Goal: Transaction & Acquisition: Purchase product/service

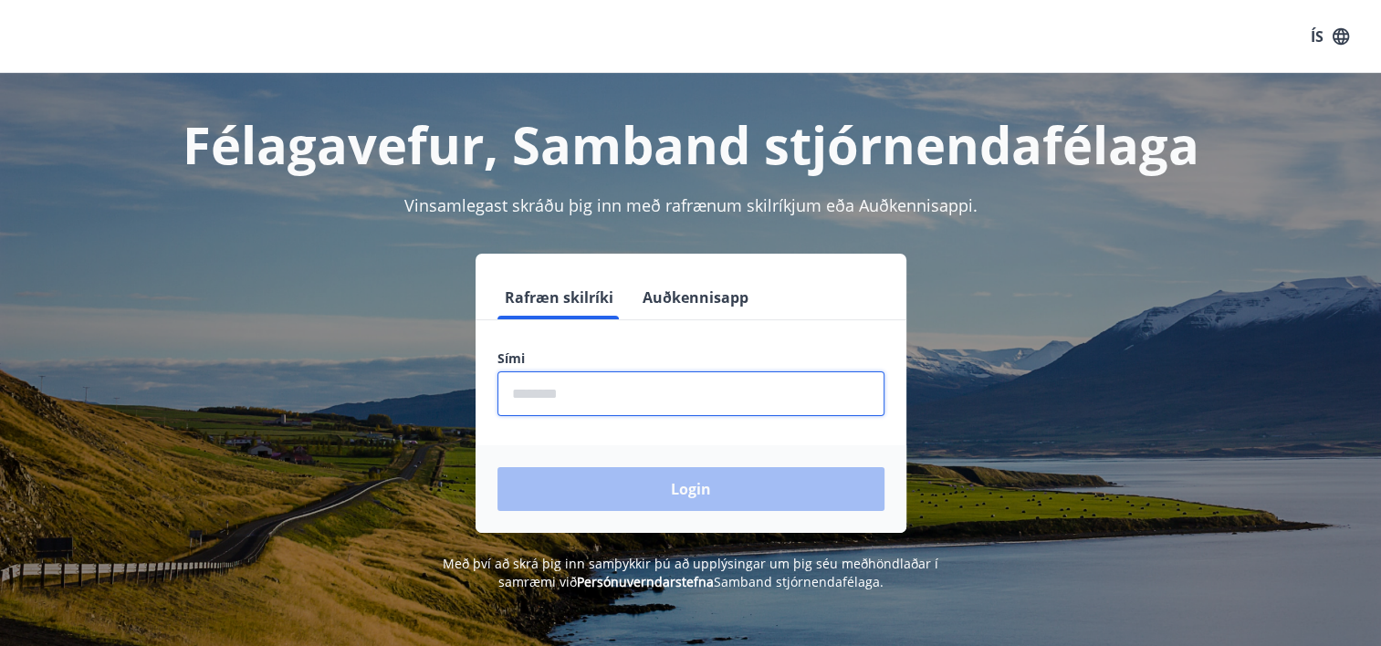
click at [629, 402] on input "phone" at bounding box center [691, 394] width 387 height 45
type input "********"
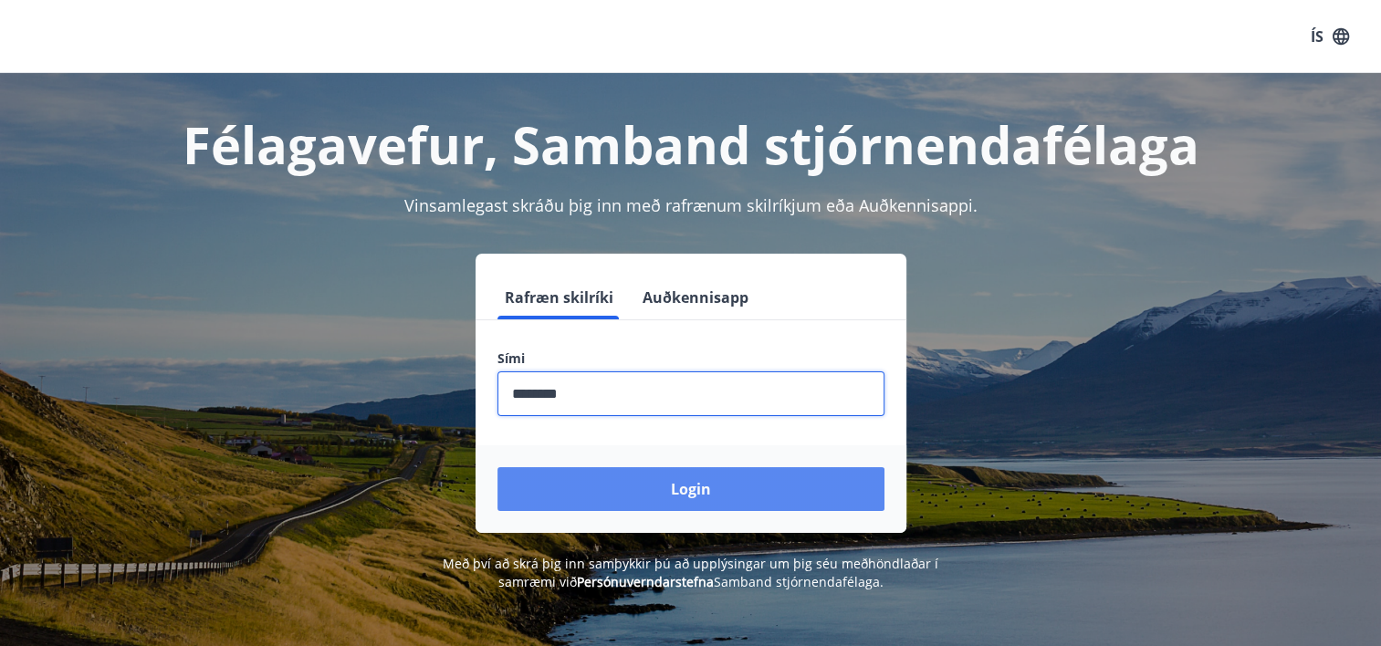
click at [632, 498] on button "Login" at bounding box center [691, 489] width 387 height 44
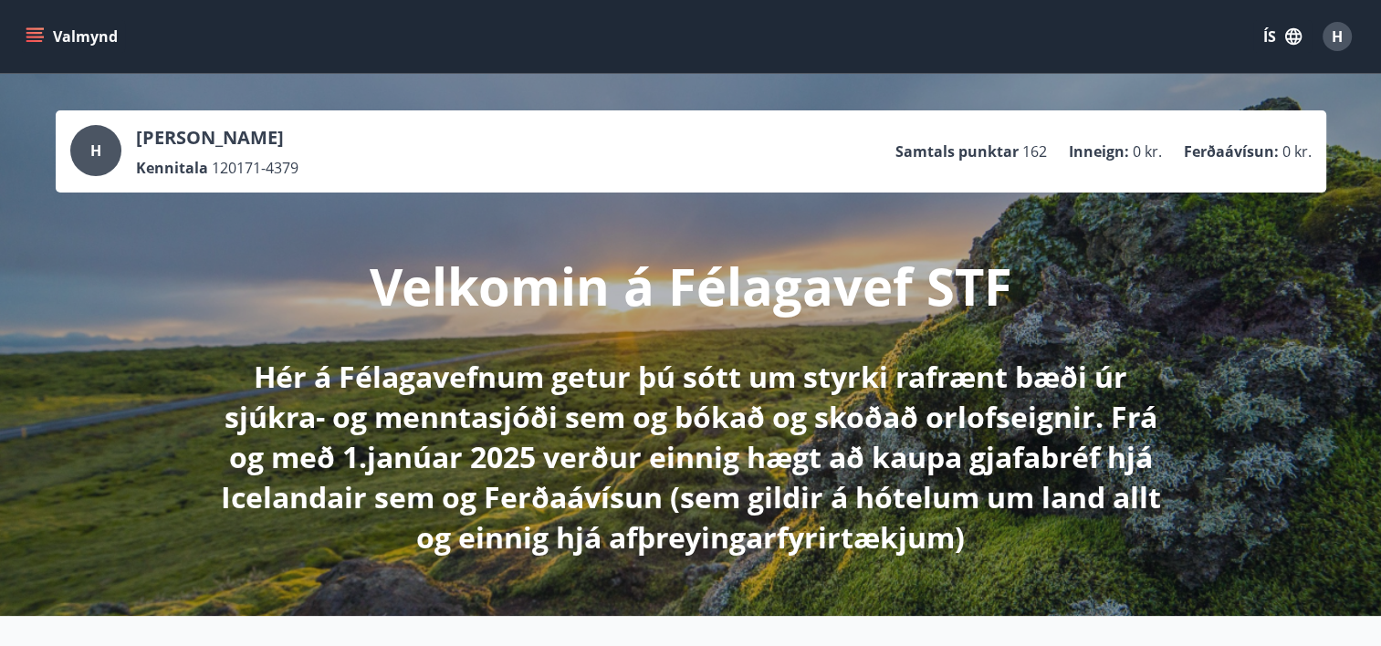
click at [34, 33] on icon "menu" at bounding box center [34, 33] width 16 height 2
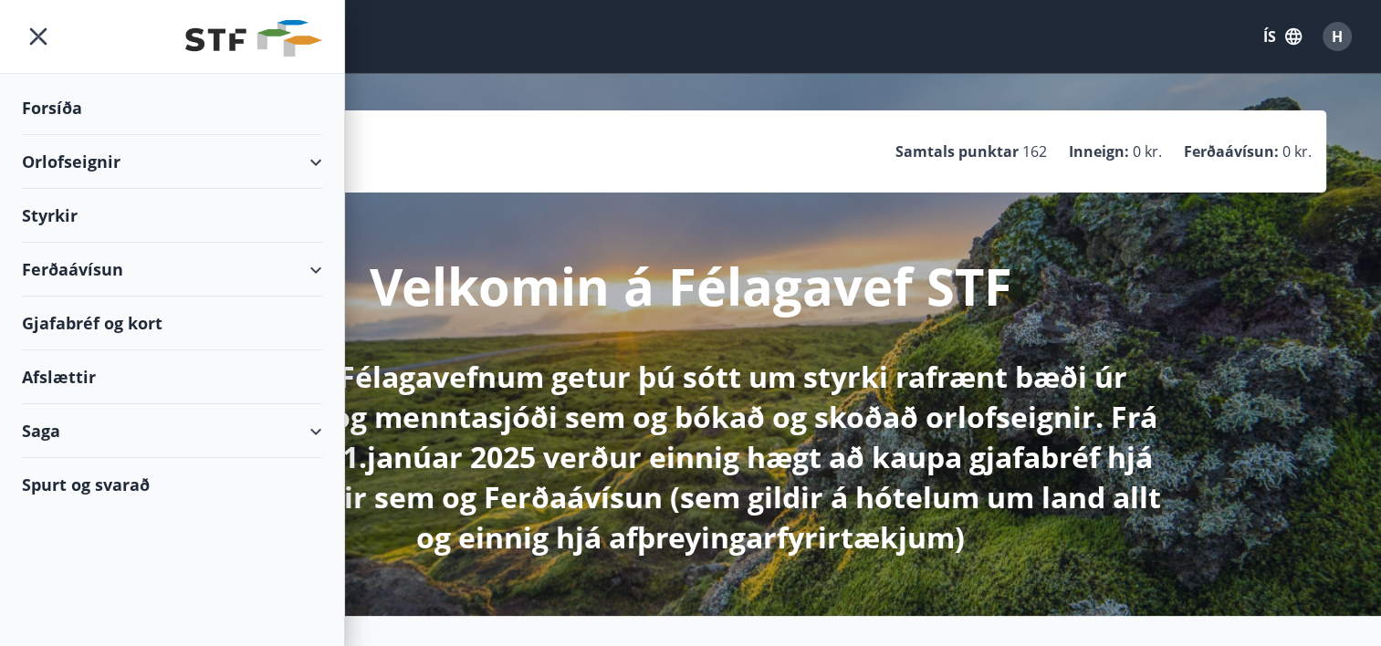
click at [86, 163] on div "Orlofseignir" at bounding box center [172, 162] width 300 height 54
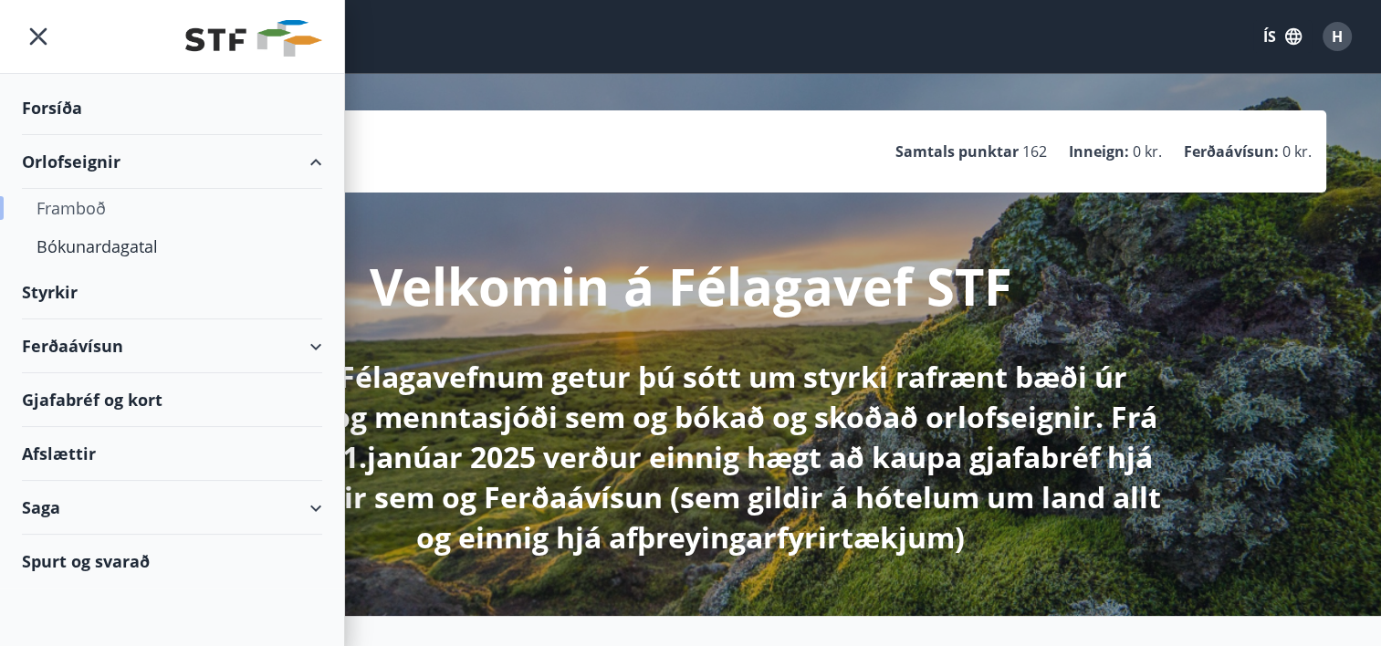
click at [78, 215] on div "Framboð" at bounding box center [172, 208] width 271 height 38
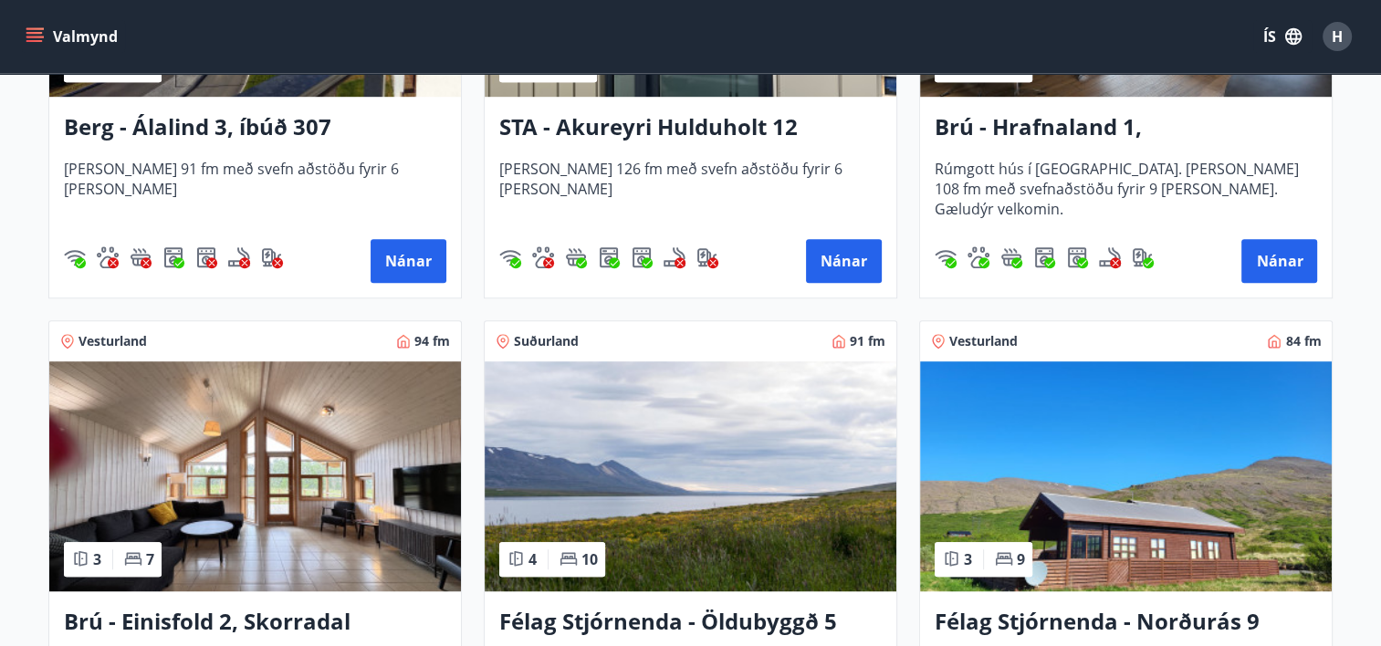
scroll to position [1096, 0]
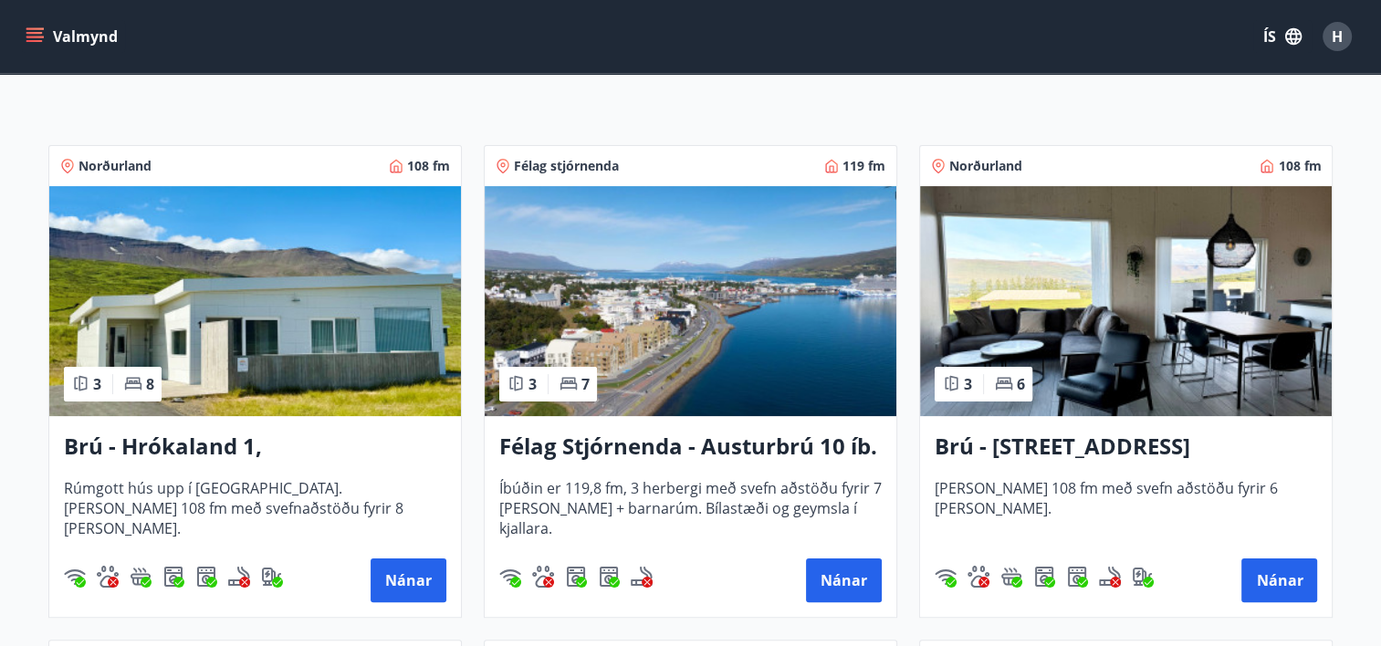
click at [1139, 336] on img at bounding box center [1126, 301] width 412 height 230
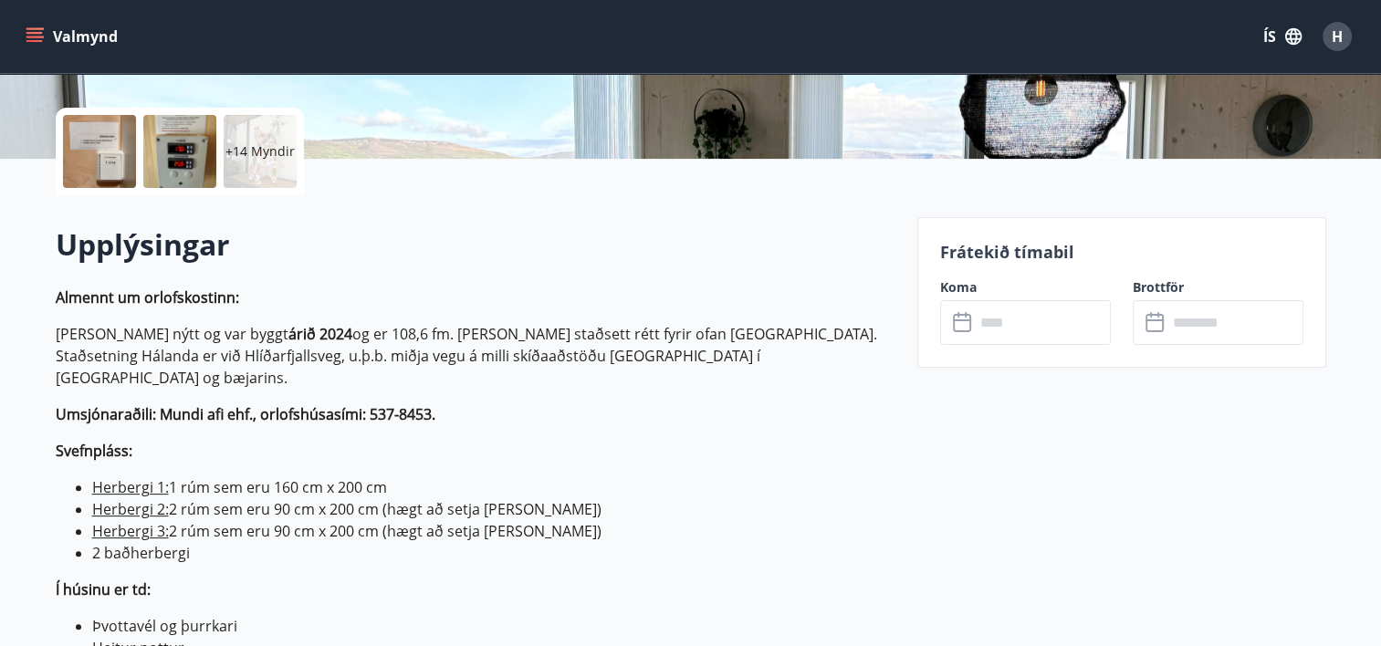
scroll to position [456, 0]
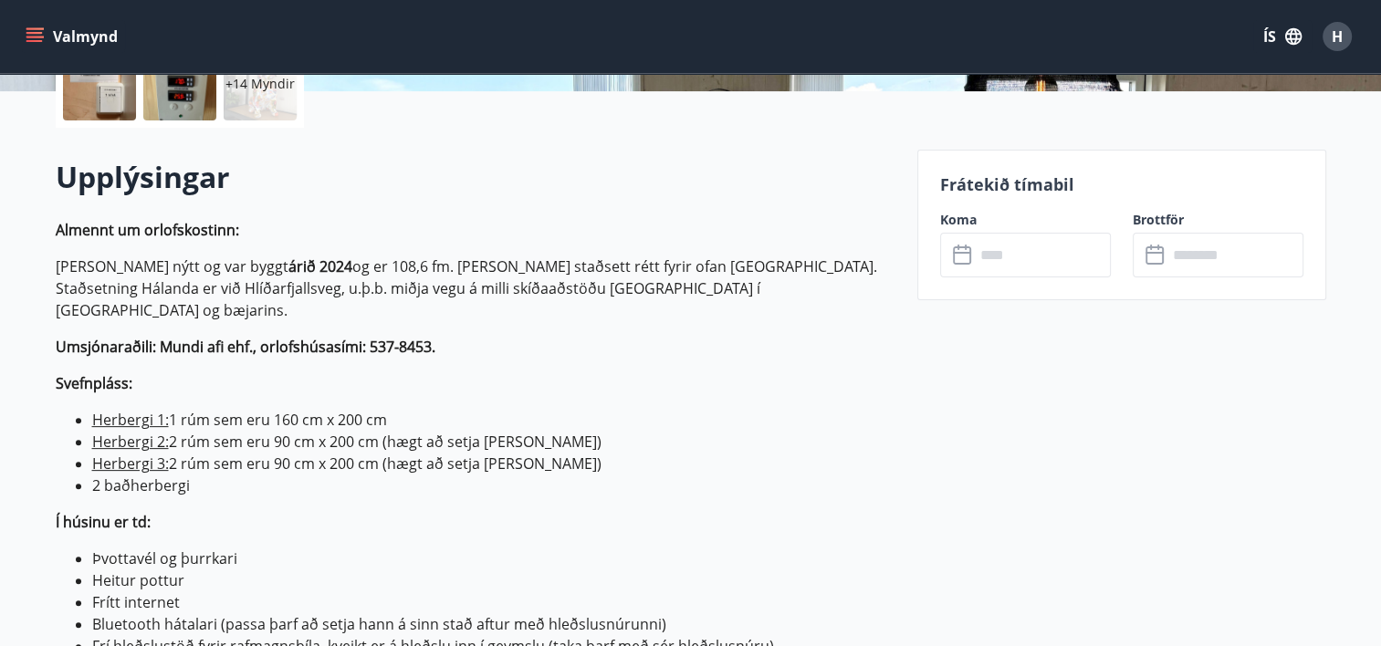
click at [978, 259] on input "text" at bounding box center [1043, 255] width 136 height 45
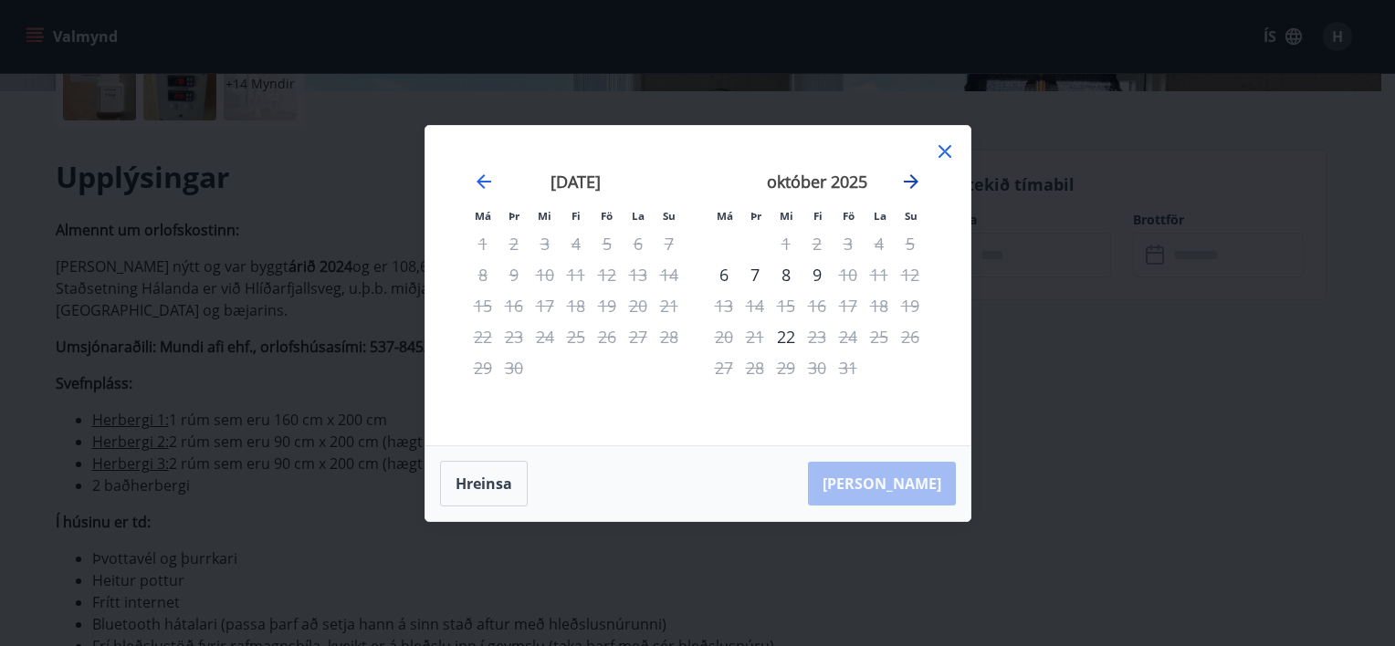
click at [907, 184] on icon "Move forward to switch to the next month." at bounding box center [911, 182] width 22 height 22
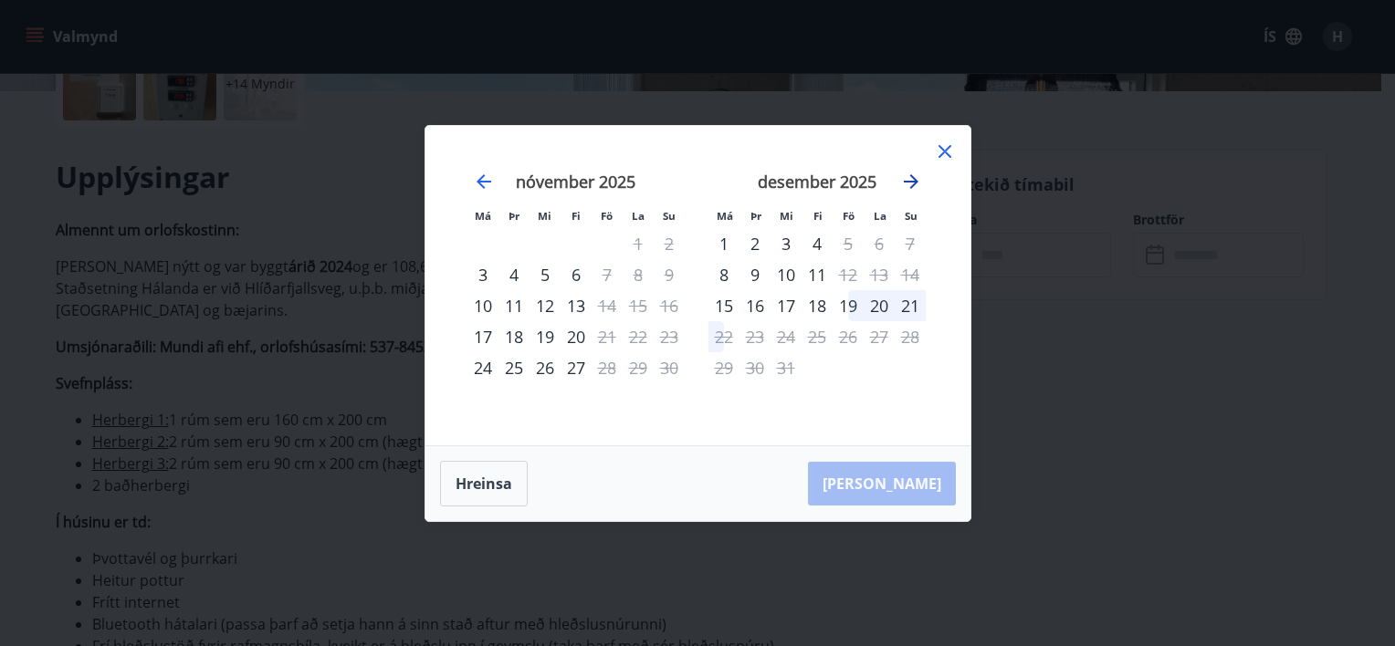
click at [907, 184] on icon "Move forward to switch to the next month." at bounding box center [911, 182] width 22 height 22
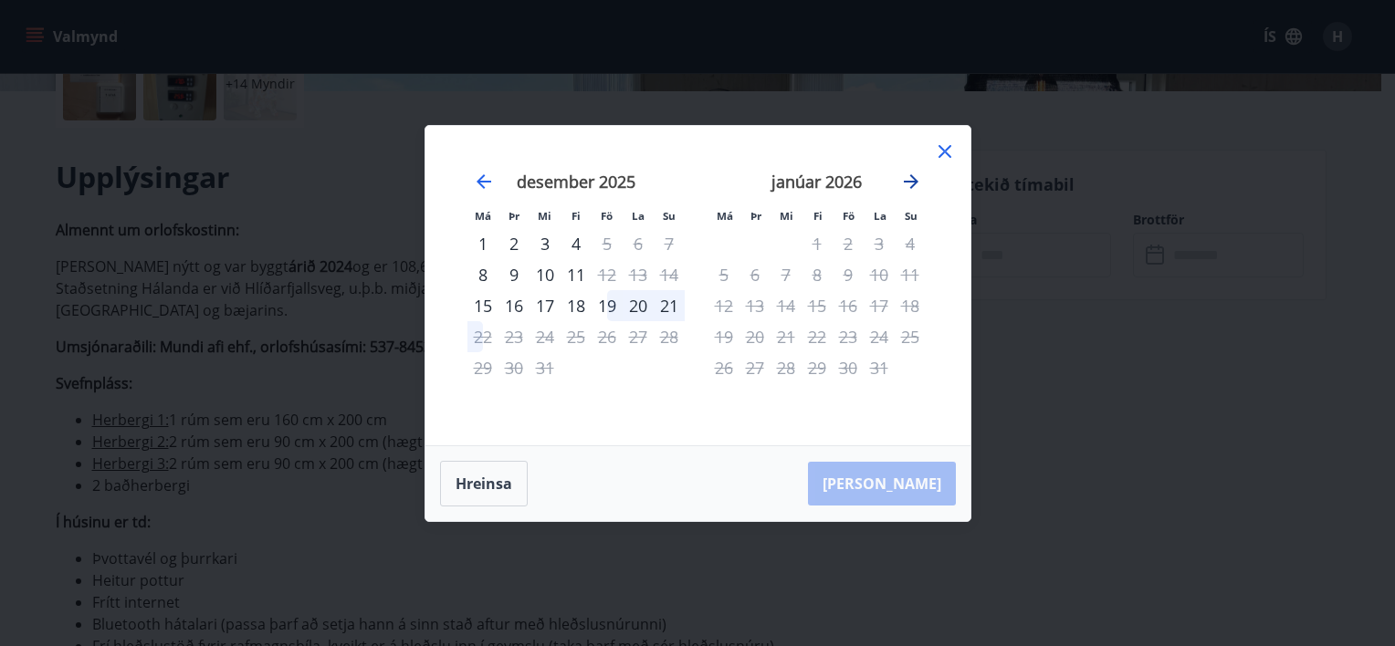
click at [907, 184] on icon "Move forward to switch to the next month." at bounding box center [911, 182] width 22 height 22
click at [941, 151] on icon at bounding box center [945, 152] width 22 height 22
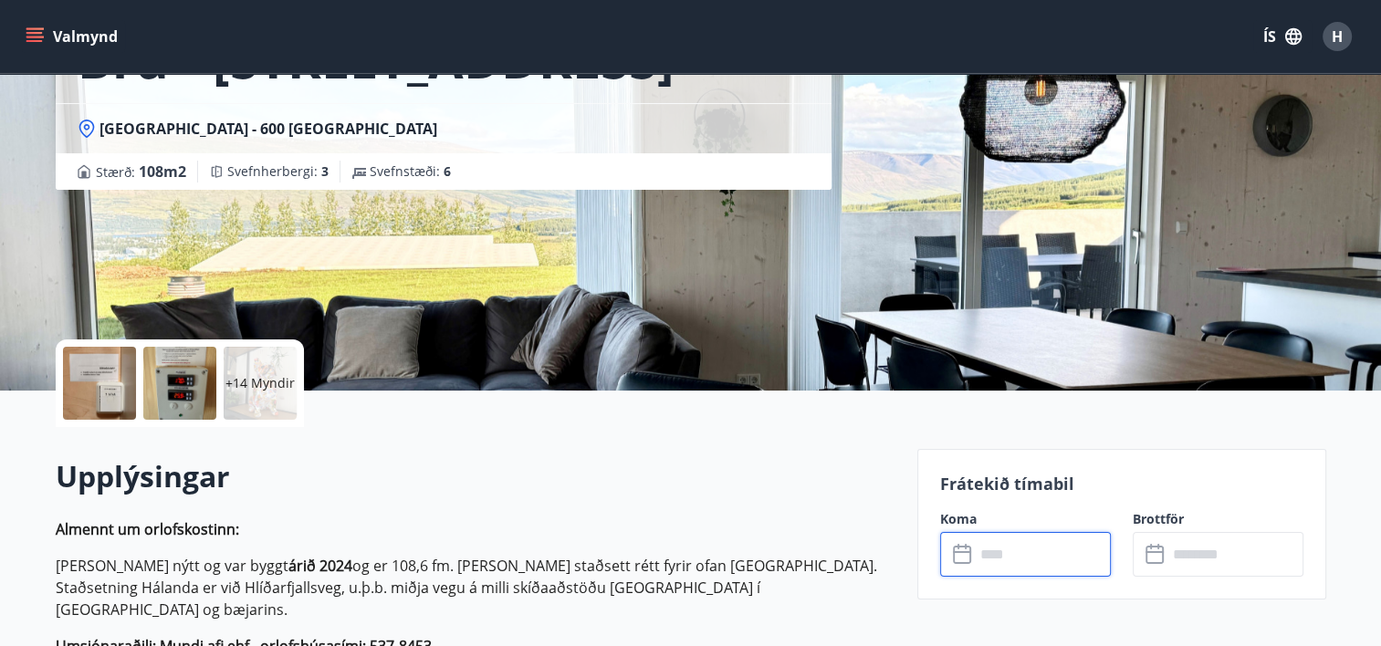
scroll to position [0, 0]
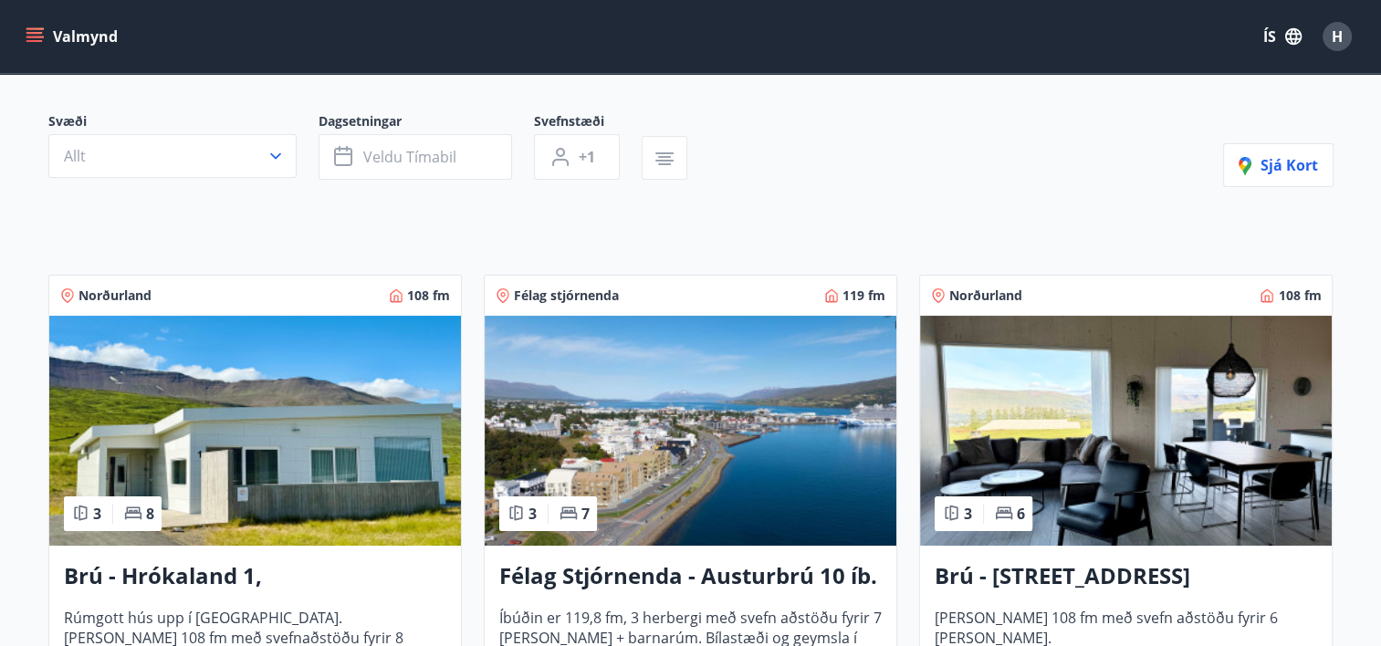
scroll to position [456, 0]
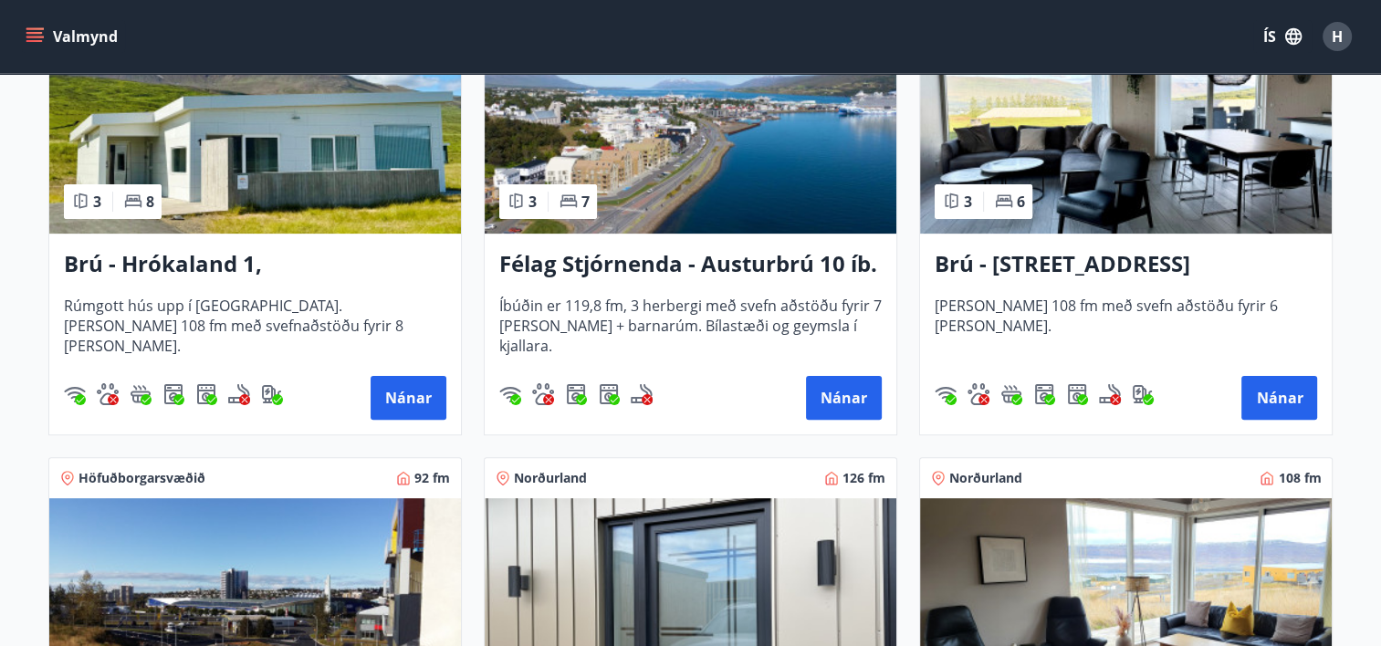
click at [256, 197] on img at bounding box center [255, 119] width 412 height 230
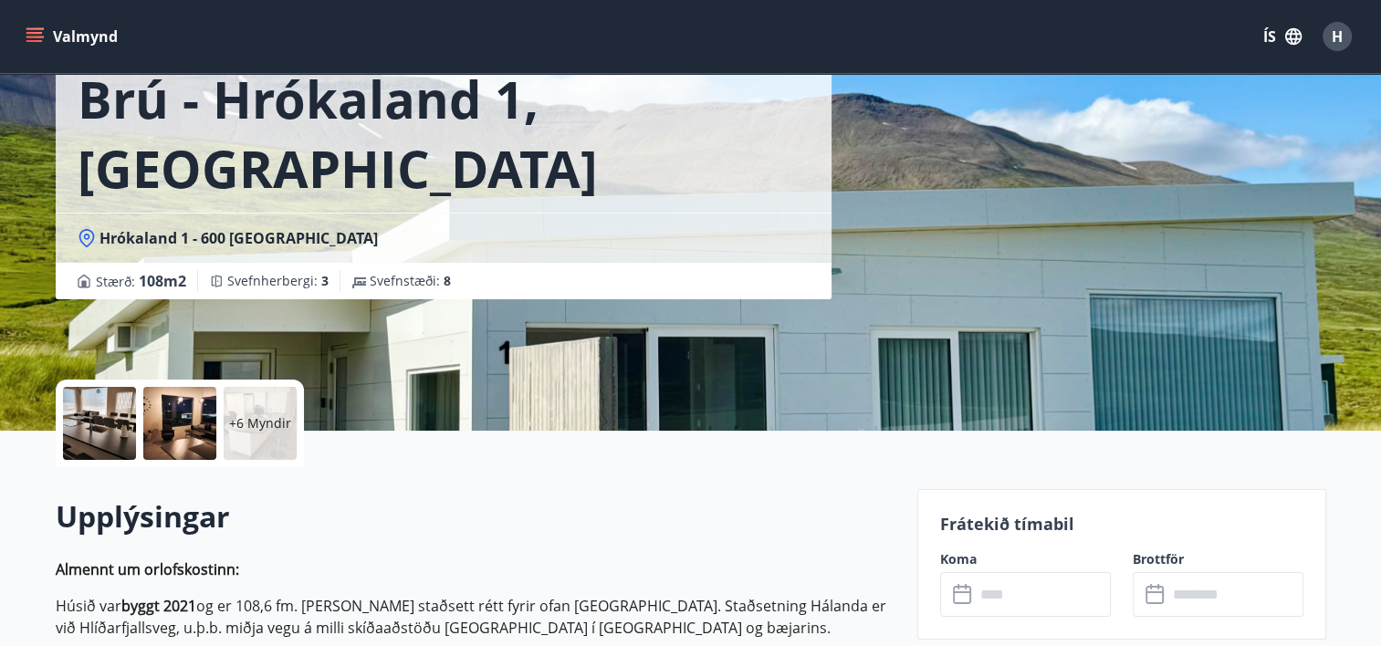
scroll to position [365, 0]
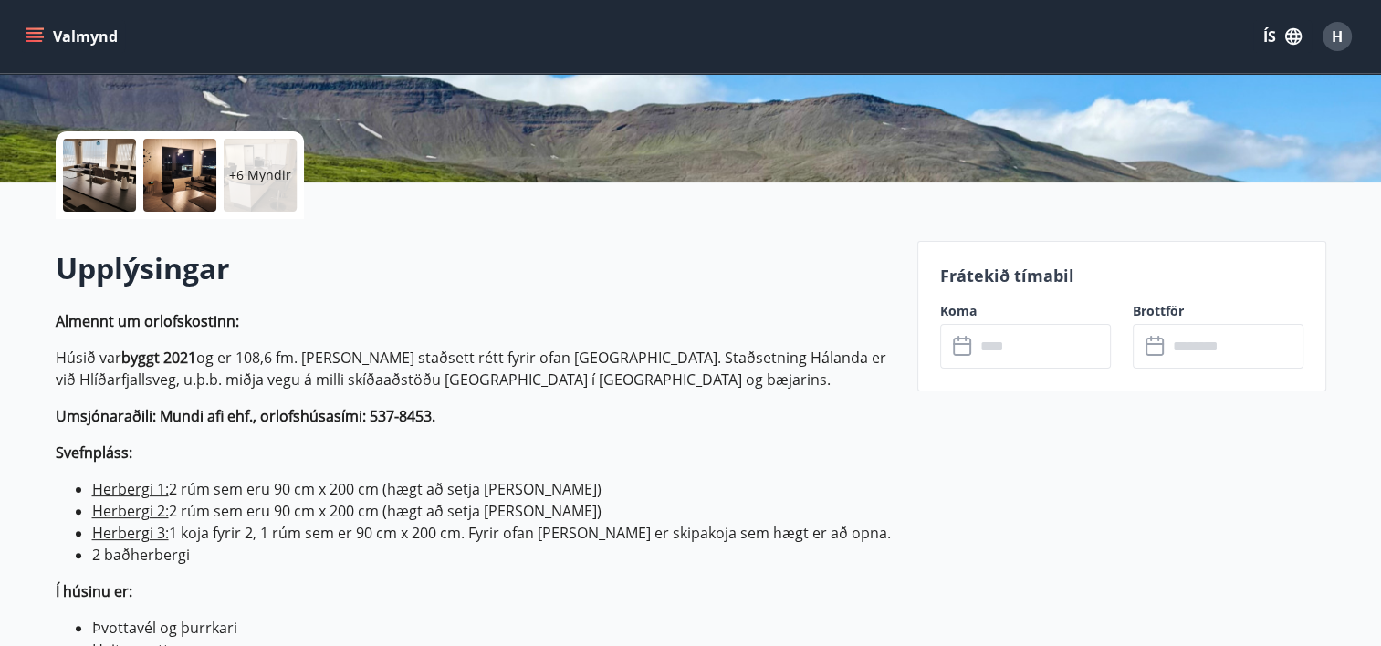
click at [986, 350] on input "text" at bounding box center [1043, 346] width 136 height 45
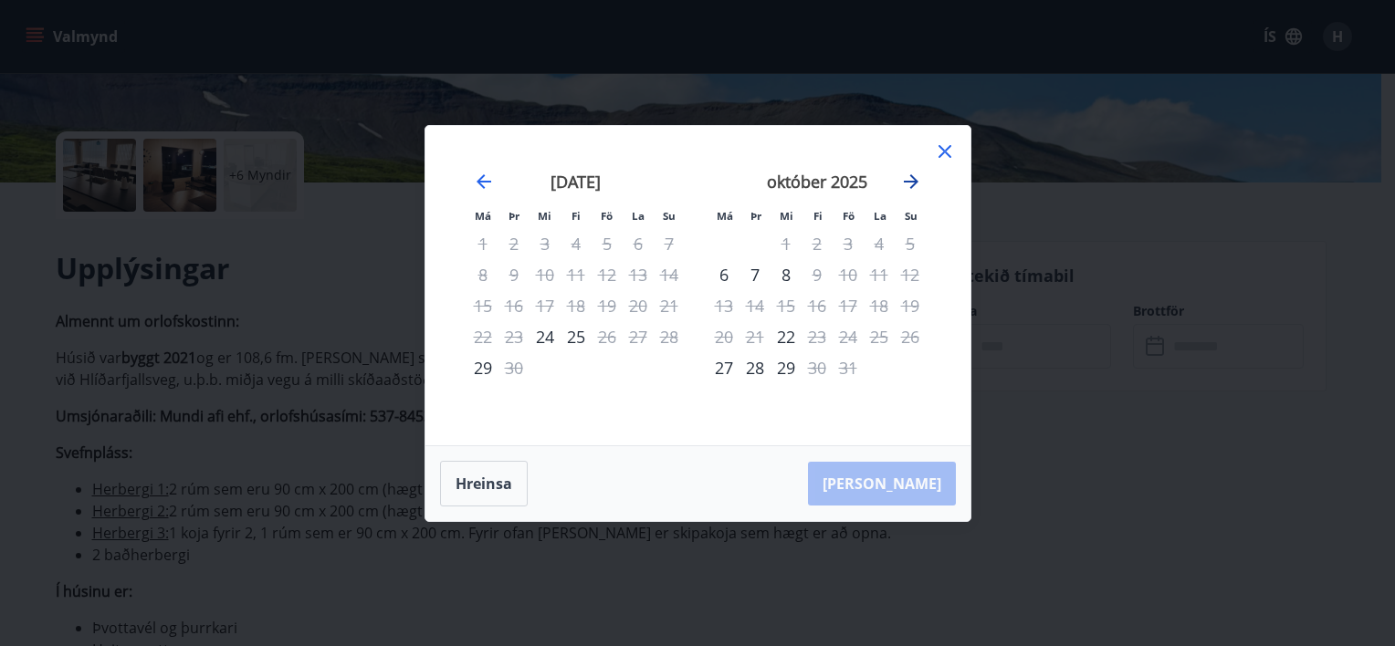
click at [909, 184] on icon "Move forward to switch to the next month." at bounding box center [911, 182] width 22 height 22
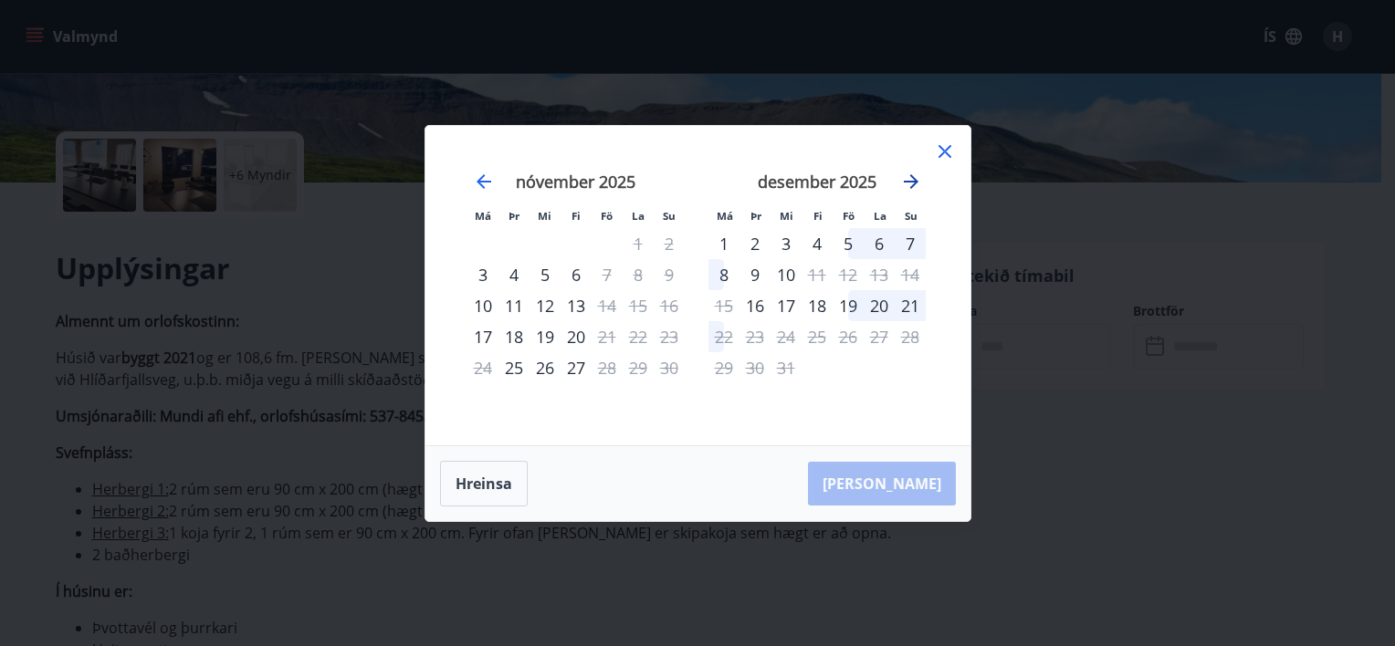
click at [909, 184] on icon "Move forward to switch to the next month." at bounding box center [911, 182] width 22 height 22
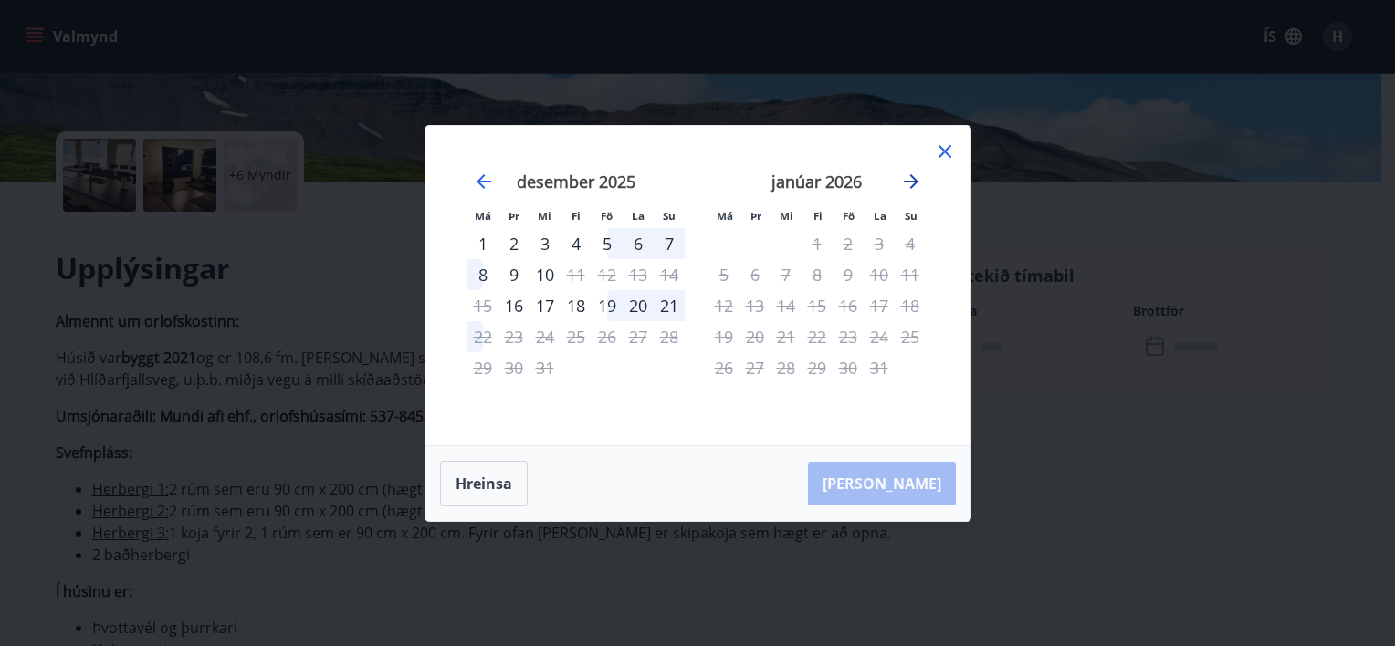
click at [909, 184] on icon "Move forward to switch to the next month." at bounding box center [911, 182] width 22 height 22
click at [942, 157] on icon at bounding box center [945, 152] width 22 height 22
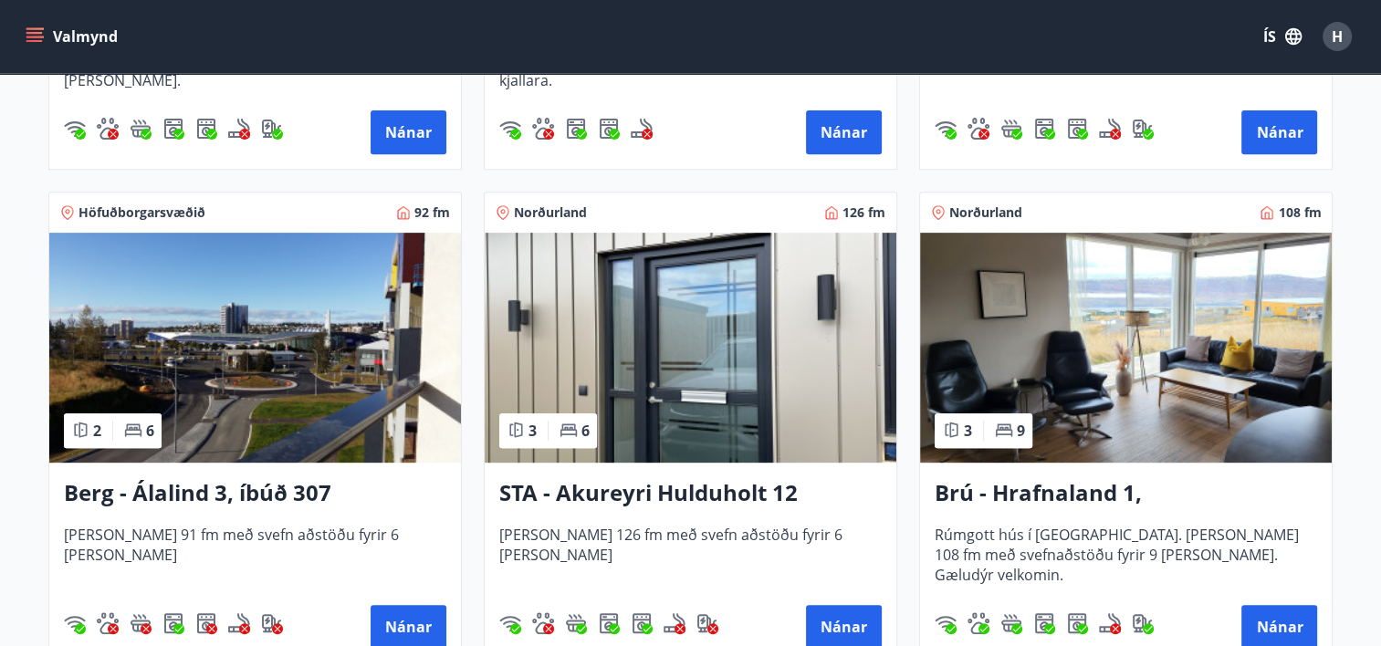
scroll to position [730, 0]
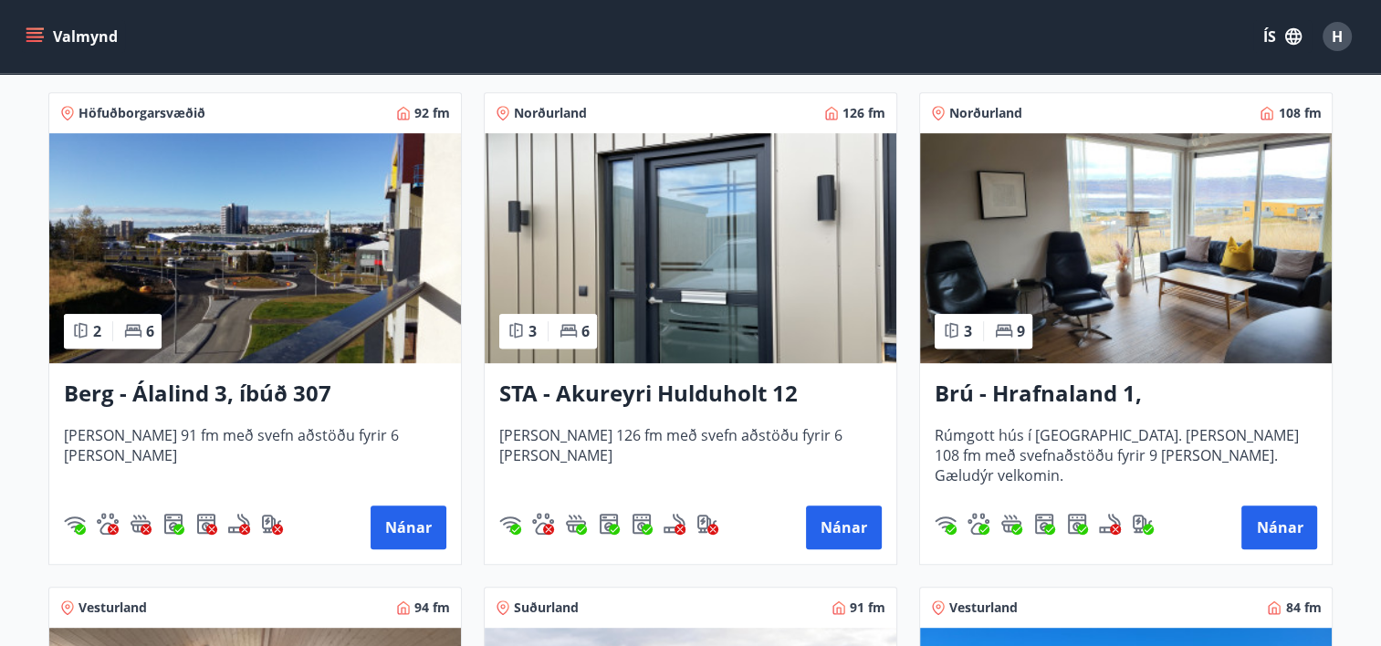
click at [979, 247] on img at bounding box center [1126, 248] width 412 height 230
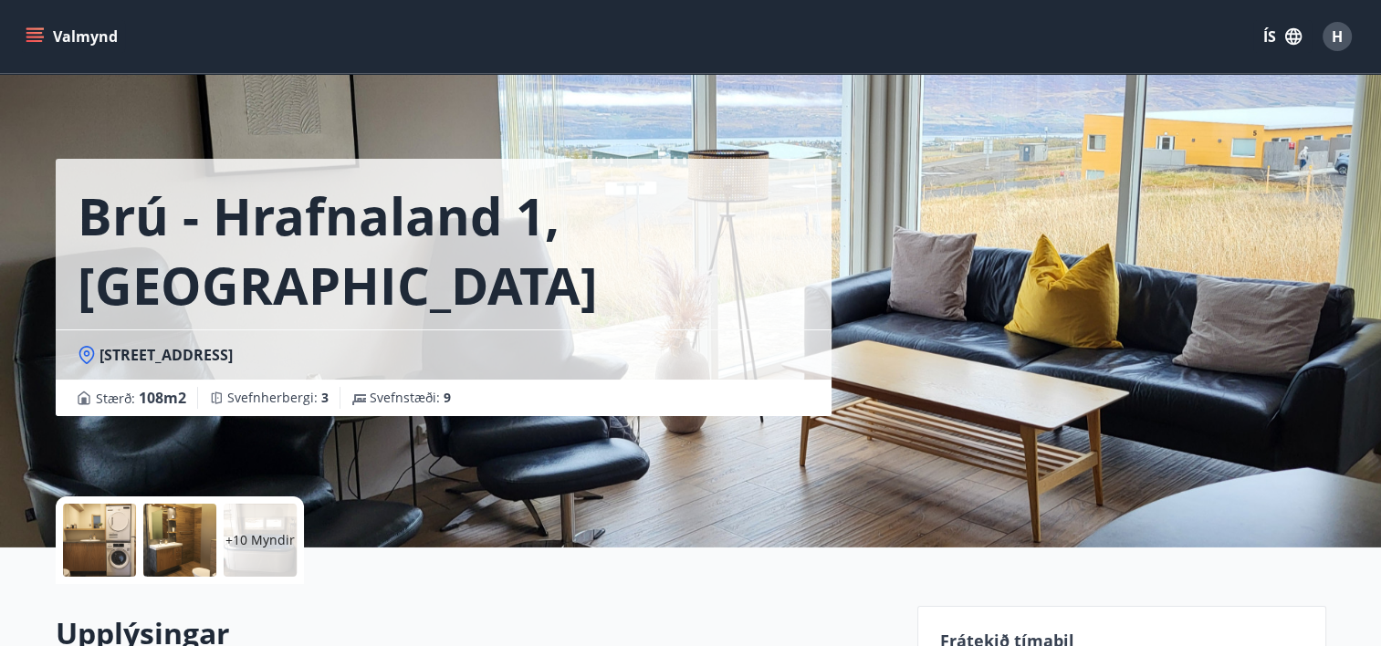
scroll to position [274, 0]
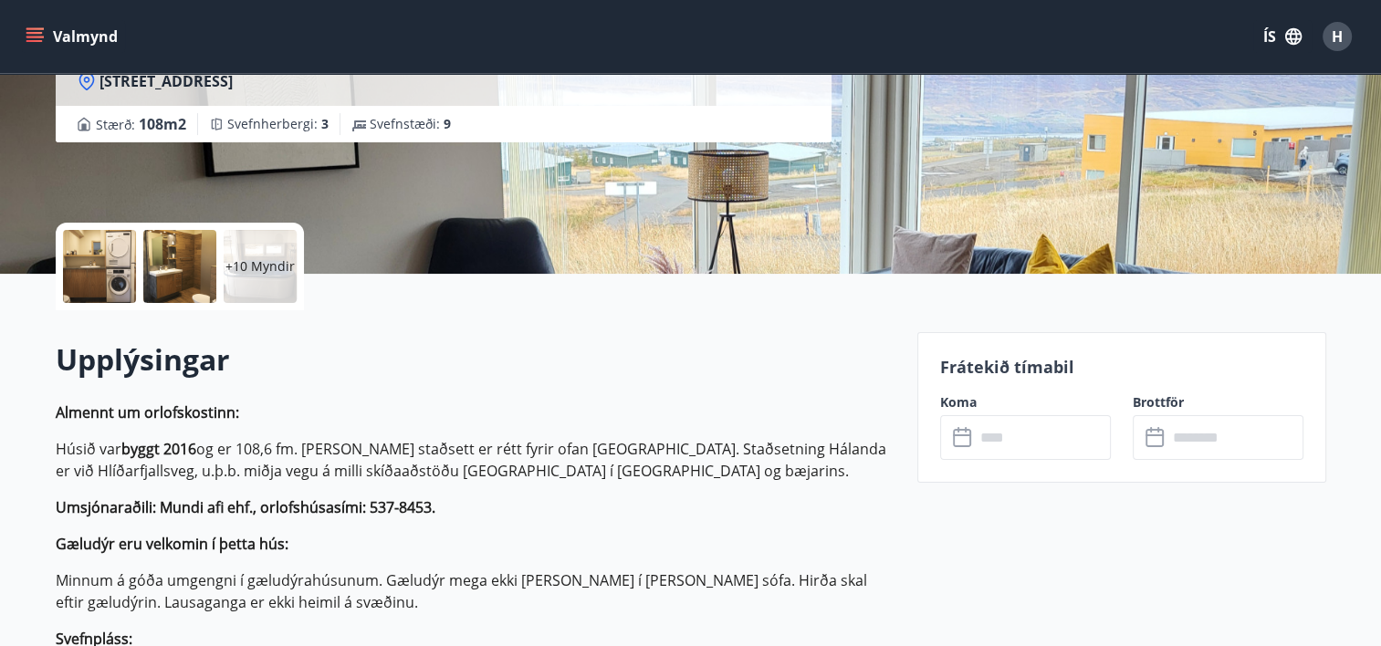
click at [1052, 438] on input "text" at bounding box center [1043, 437] width 136 height 45
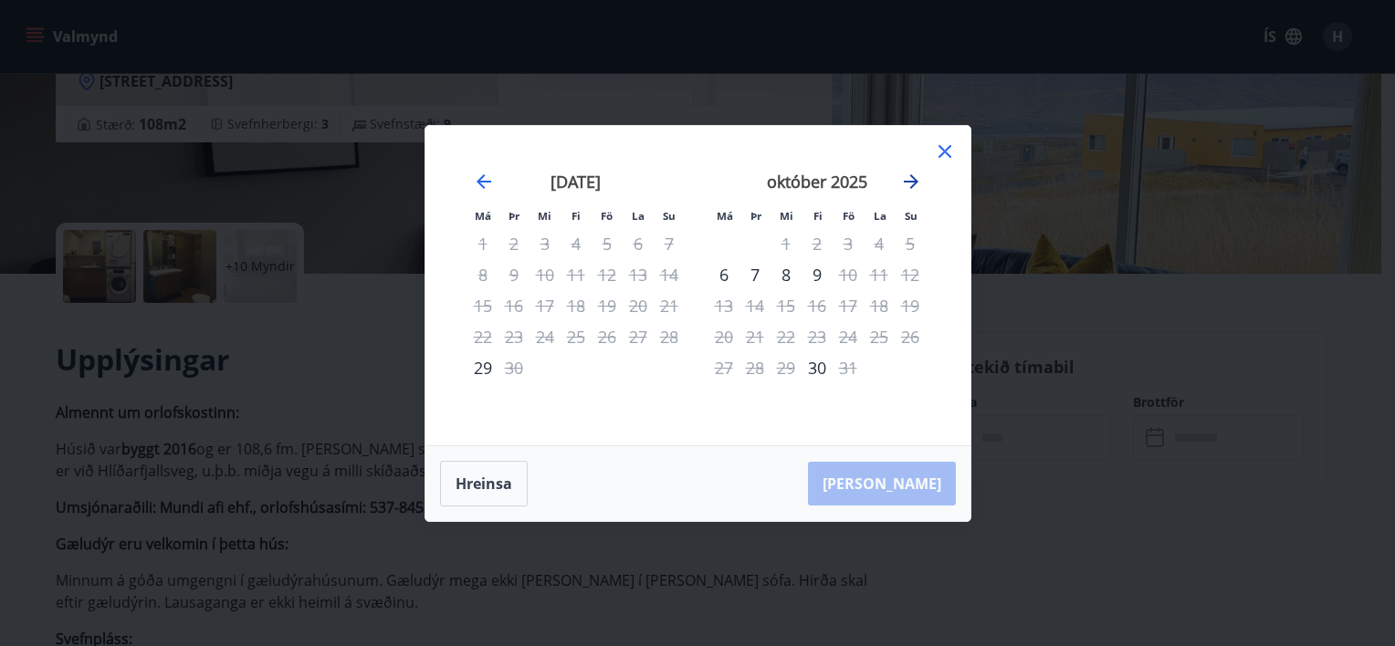
click at [914, 179] on icon "Move forward to switch to the next month." at bounding box center [911, 181] width 15 height 15
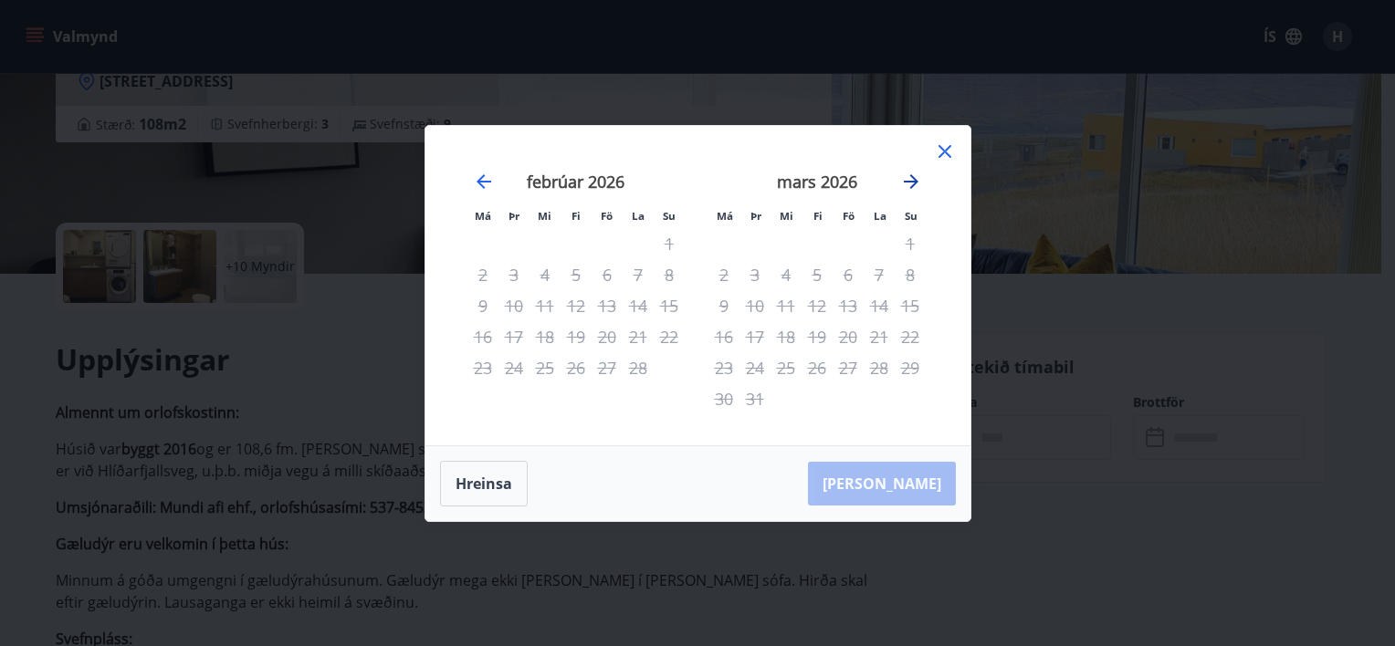
click at [914, 179] on icon "Move forward to switch to the next month." at bounding box center [911, 181] width 15 height 15
click at [942, 153] on icon at bounding box center [945, 151] width 13 height 13
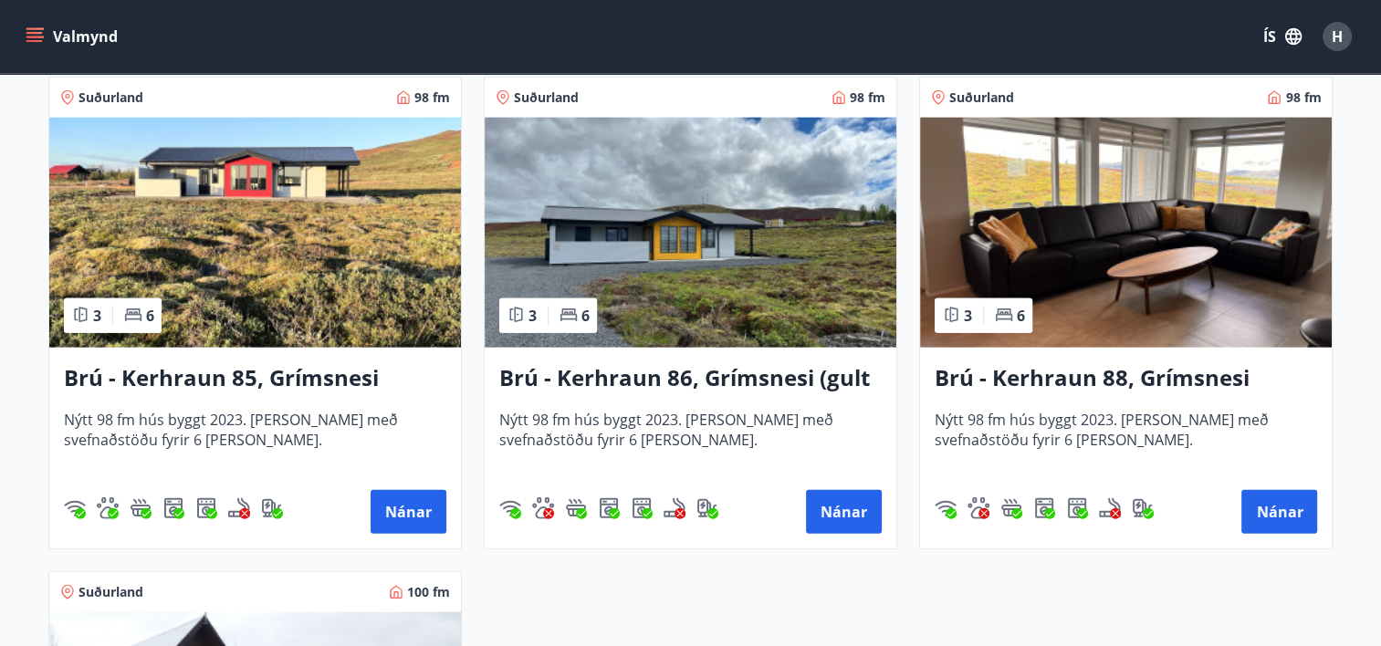
scroll to position [4291, 0]
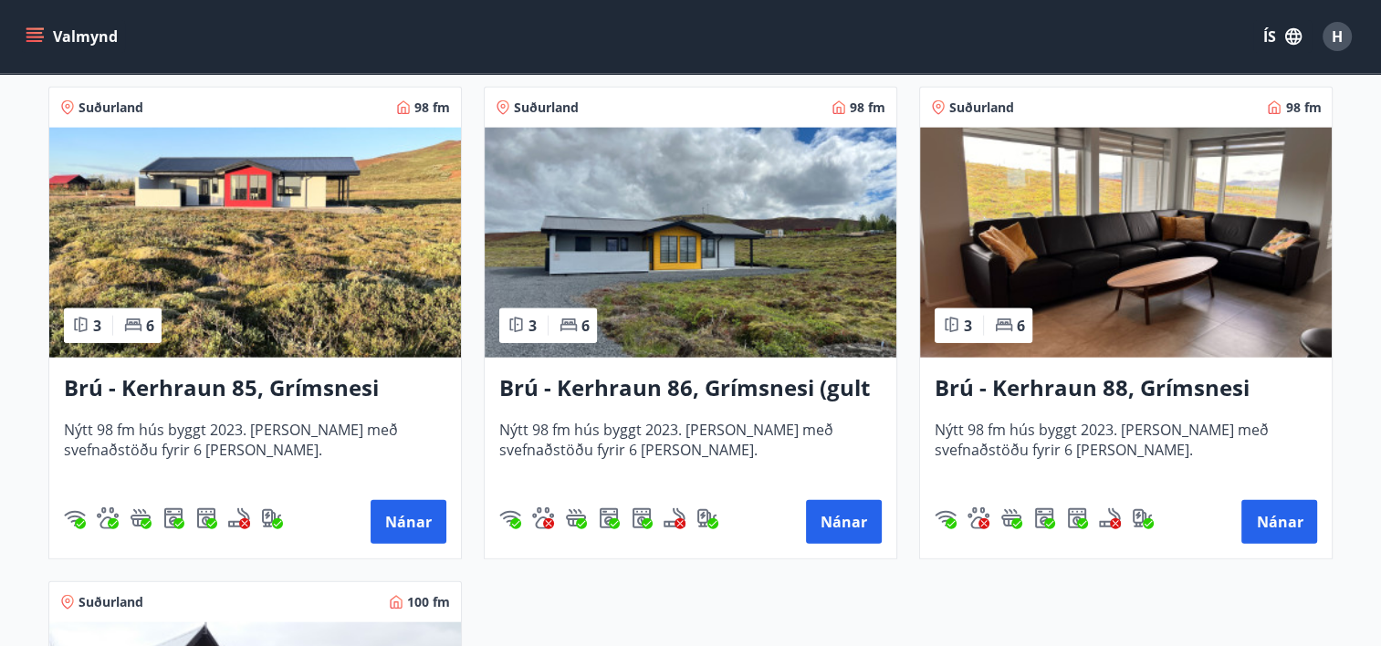
click at [588, 397] on h3 "Brú - Kerhraun 86, Grímsnesi (gult hús)" at bounding box center [690, 388] width 383 height 33
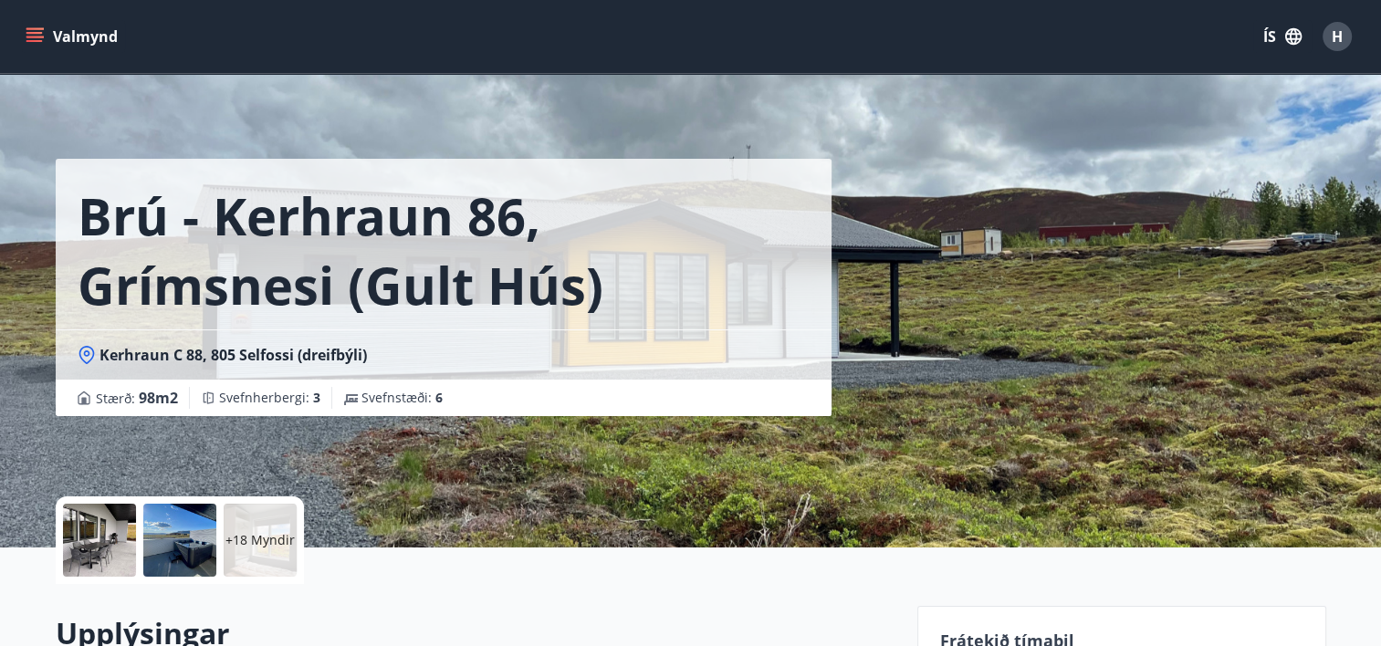
click at [41, 33] on icon "menu" at bounding box center [34, 33] width 16 height 2
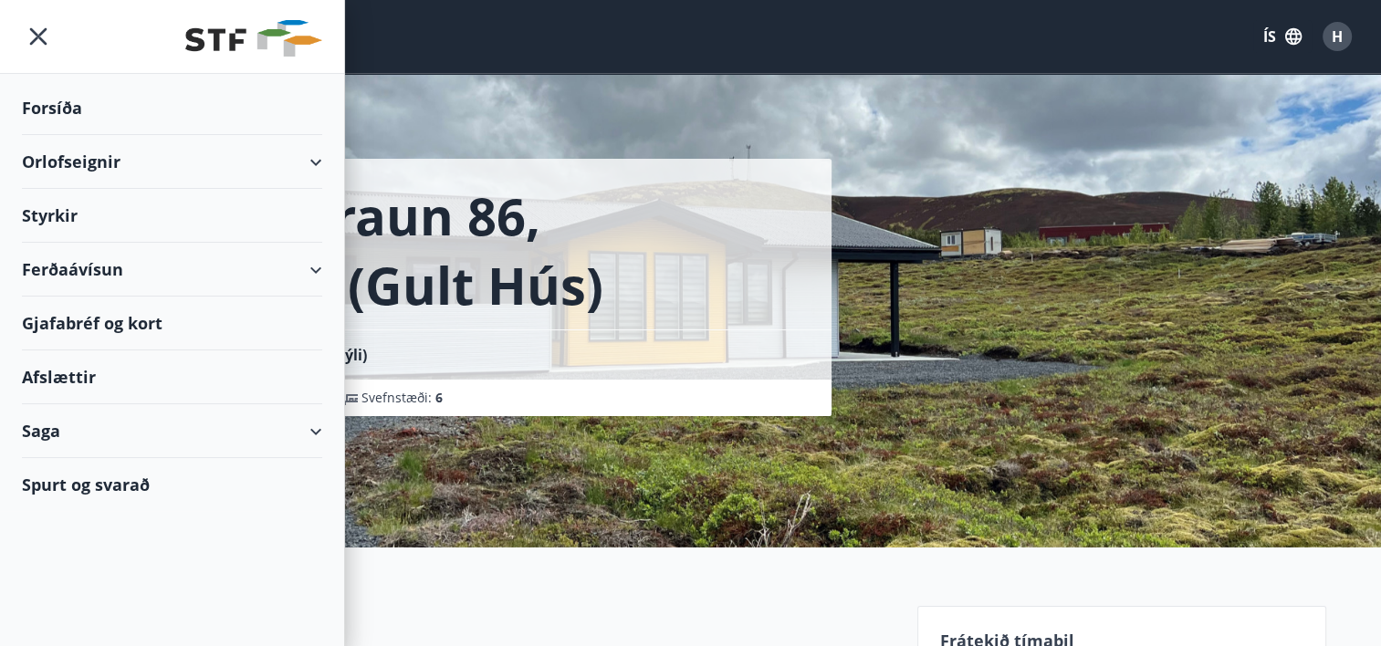
click at [232, 30] on img at bounding box center [253, 38] width 137 height 37
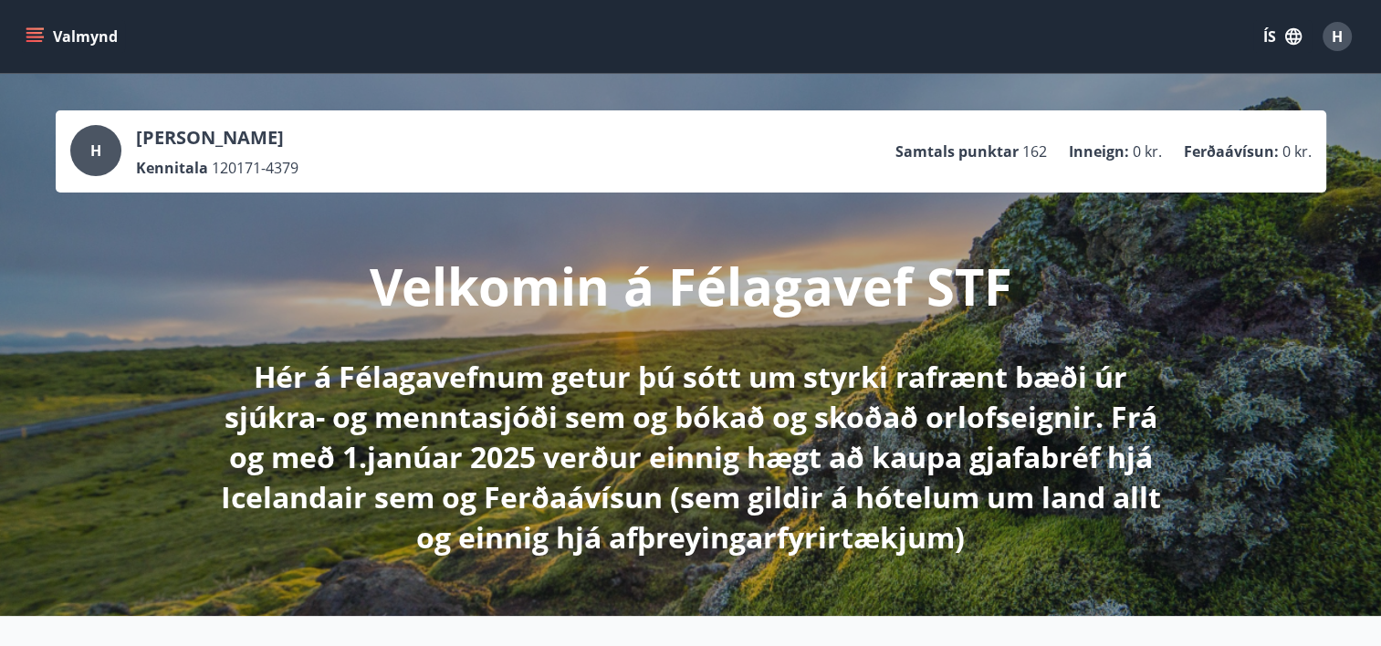
click at [37, 37] on icon "menu" at bounding box center [36, 37] width 20 height 2
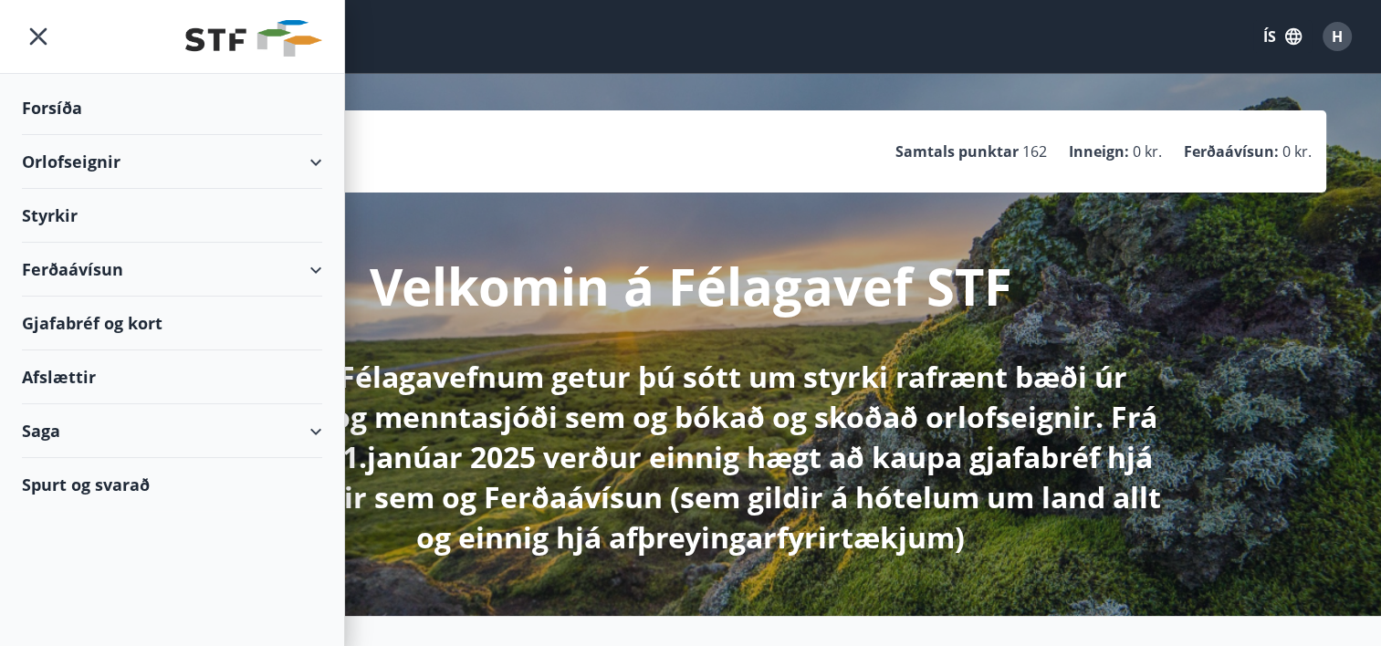
click at [88, 164] on div "Orlofseignir" at bounding box center [172, 162] width 300 height 54
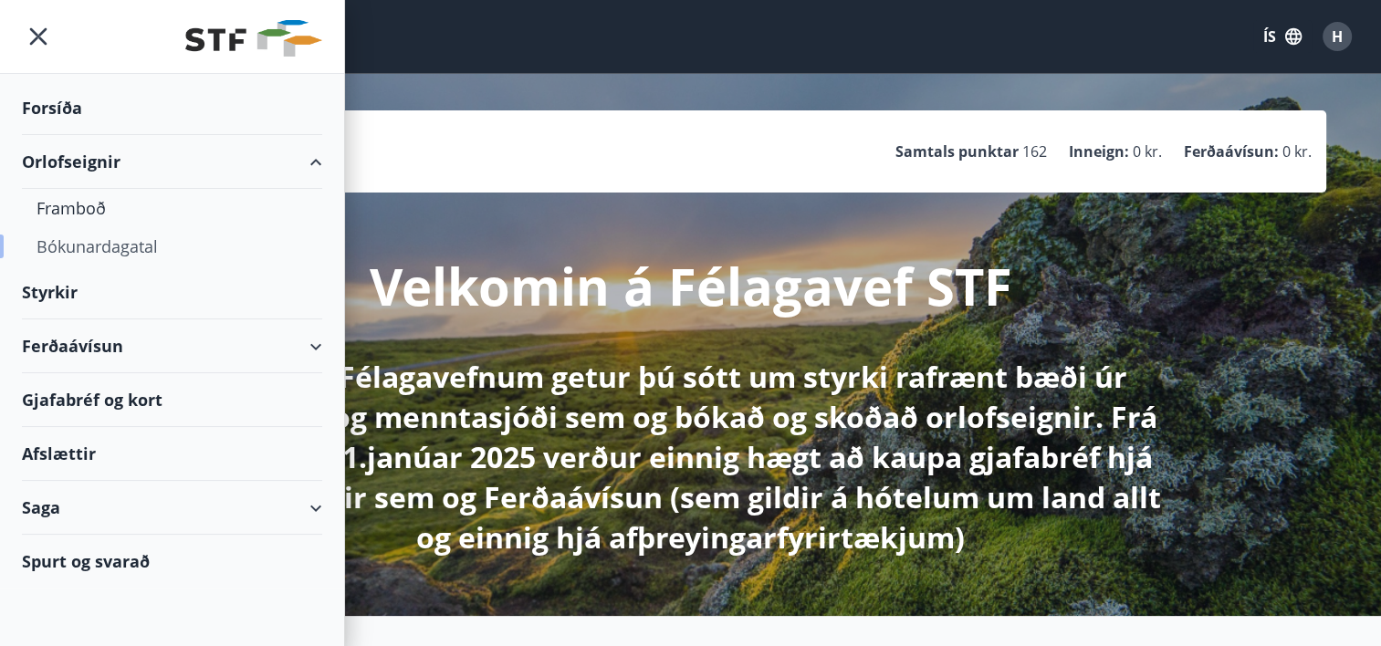
click at [150, 248] on div "Bókunardagatal" at bounding box center [172, 246] width 271 height 38
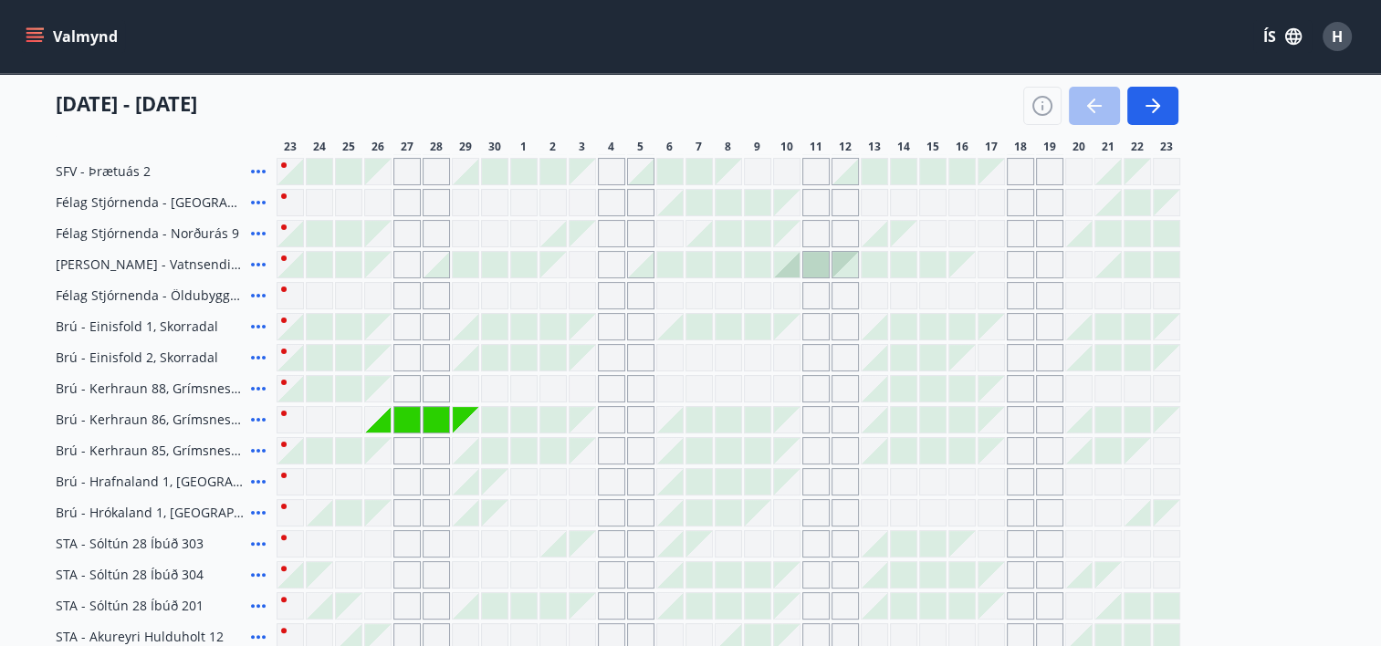
scroll to position [365, 0]
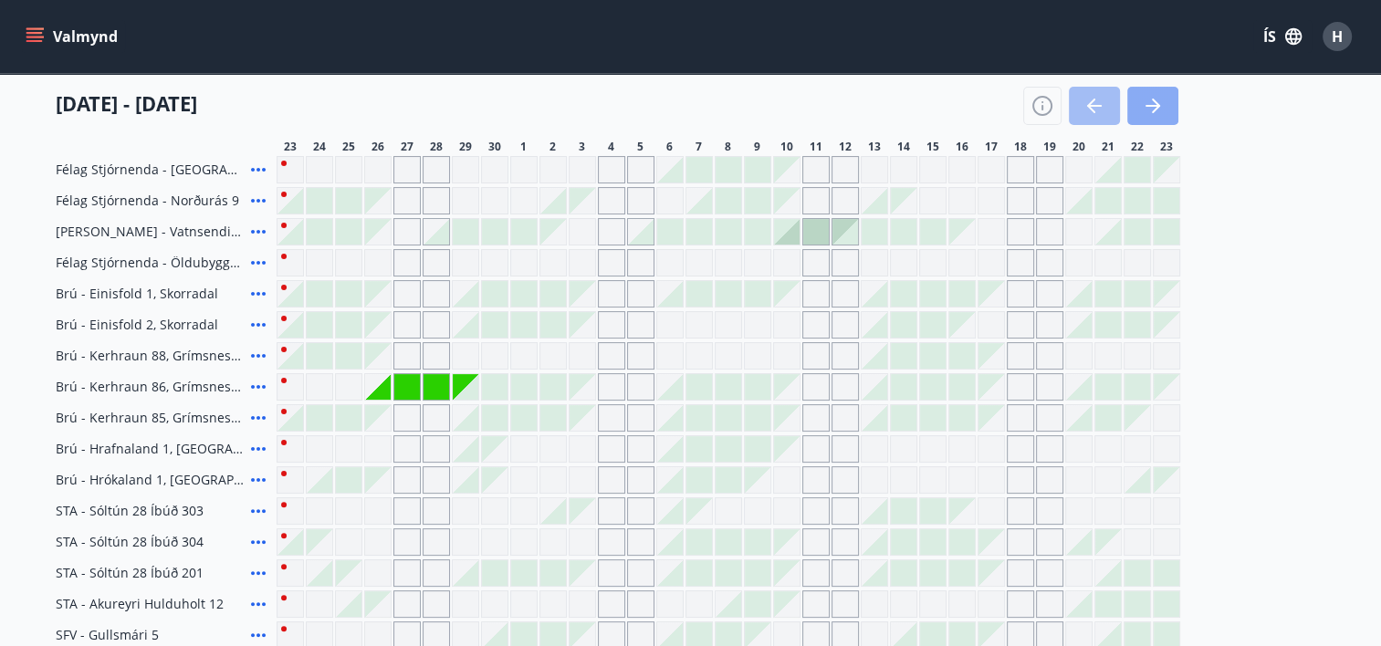
click at [1153, 105] on icon "button" at bounding box center [1153, 106] width 15 height 2
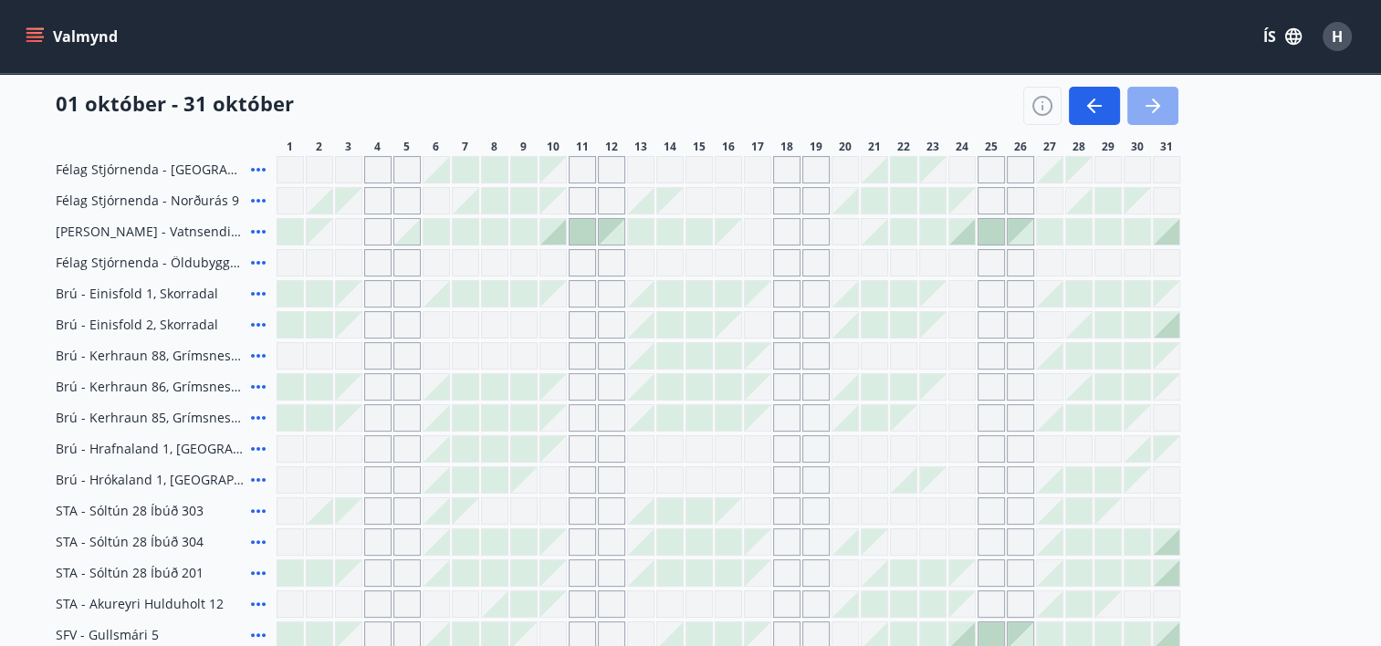
click at [1149, 110] on icon "button" at bounding box center [1153, 106] width 22 height 22
drag, startPoint x: 1149, startPoint y: 110, endPoint x: 1120, endPoint y: 168, distance: 65.3
click at [1149, 110] on icon "button" at bounding box center [1153, 106] width 22 height 22
click at [1126, 110] on div at bounding box center [1100, 106] width 155 height 38
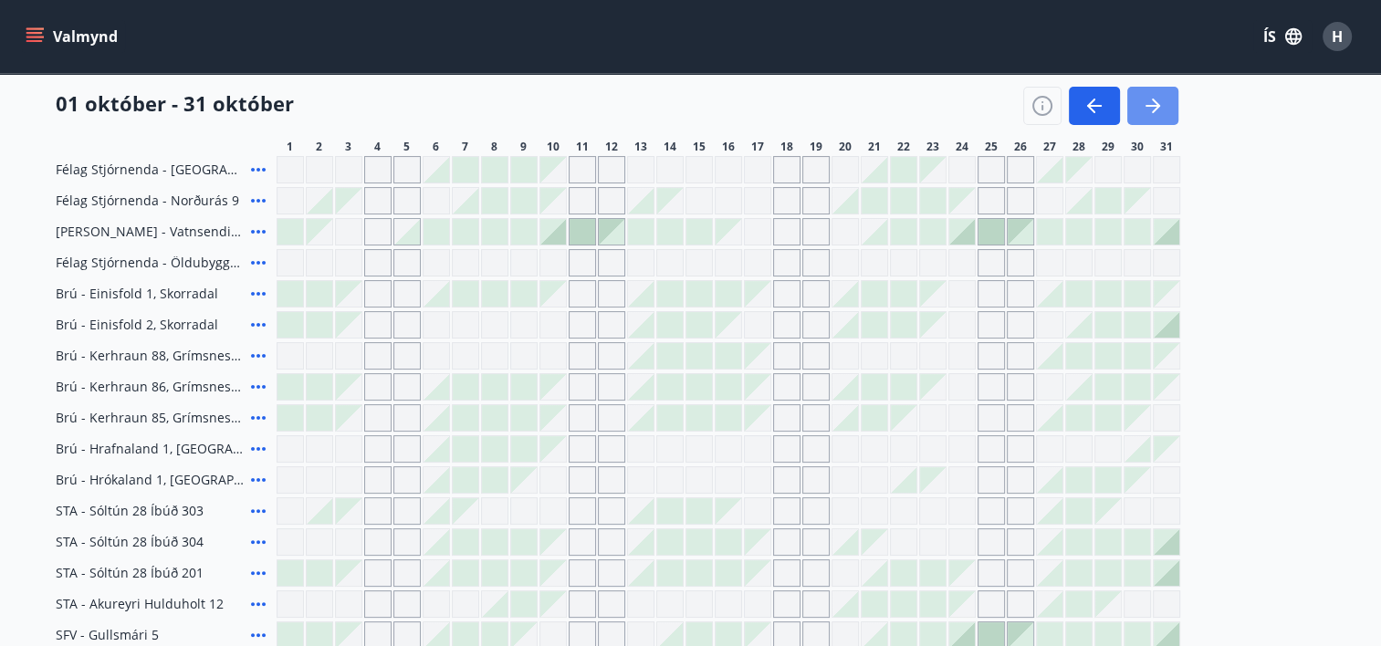
click at [1132, 106] on button "button" at bounding box center [1152, 106] width 51 height 38
click at [578, 118] on div "01 október - 31 október" at bounding box center [617, 99] width 1123 height 51
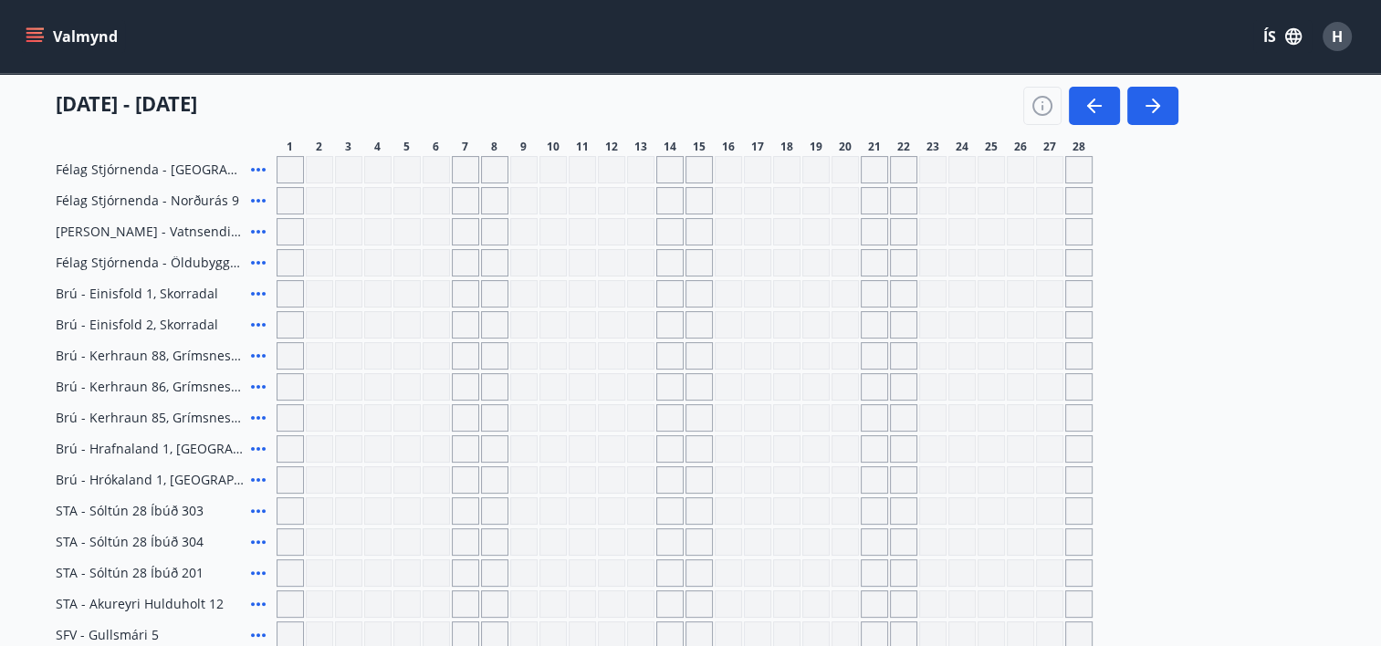
scroll to position [294, 0]
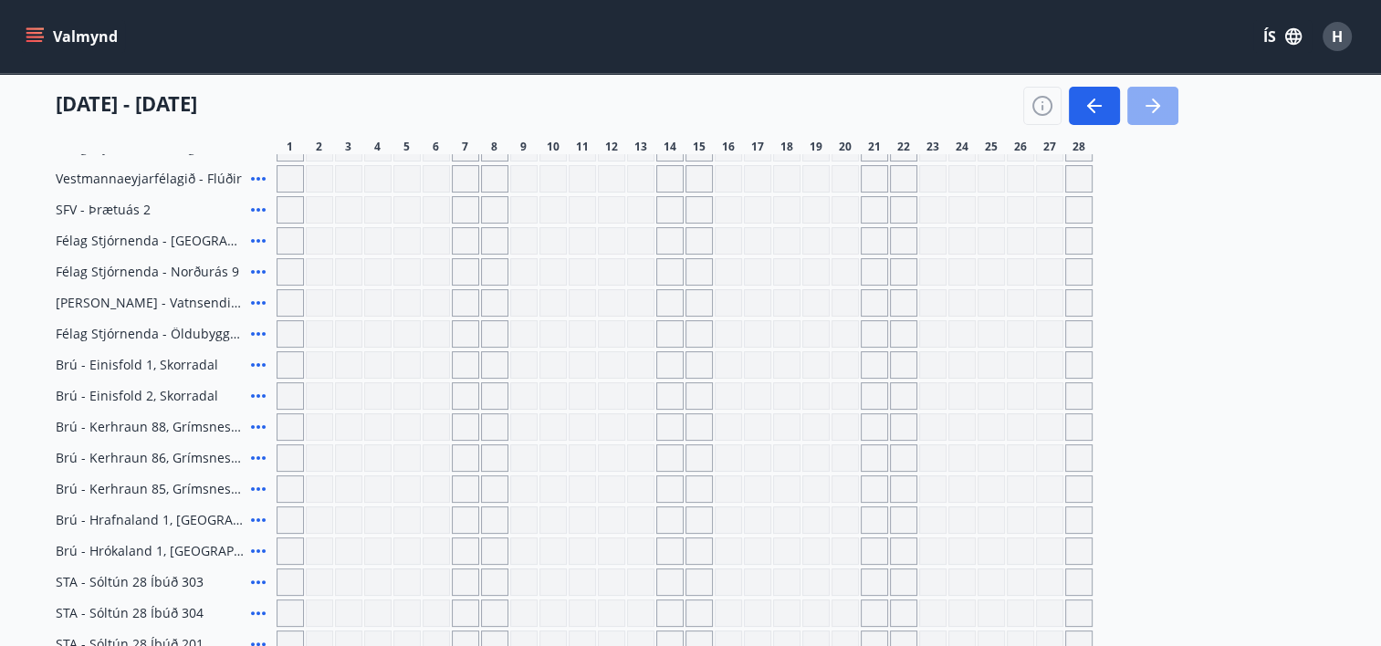
click at [1152, 102] on icon "button" at bounding box center [1153, 106] width 22 height 22
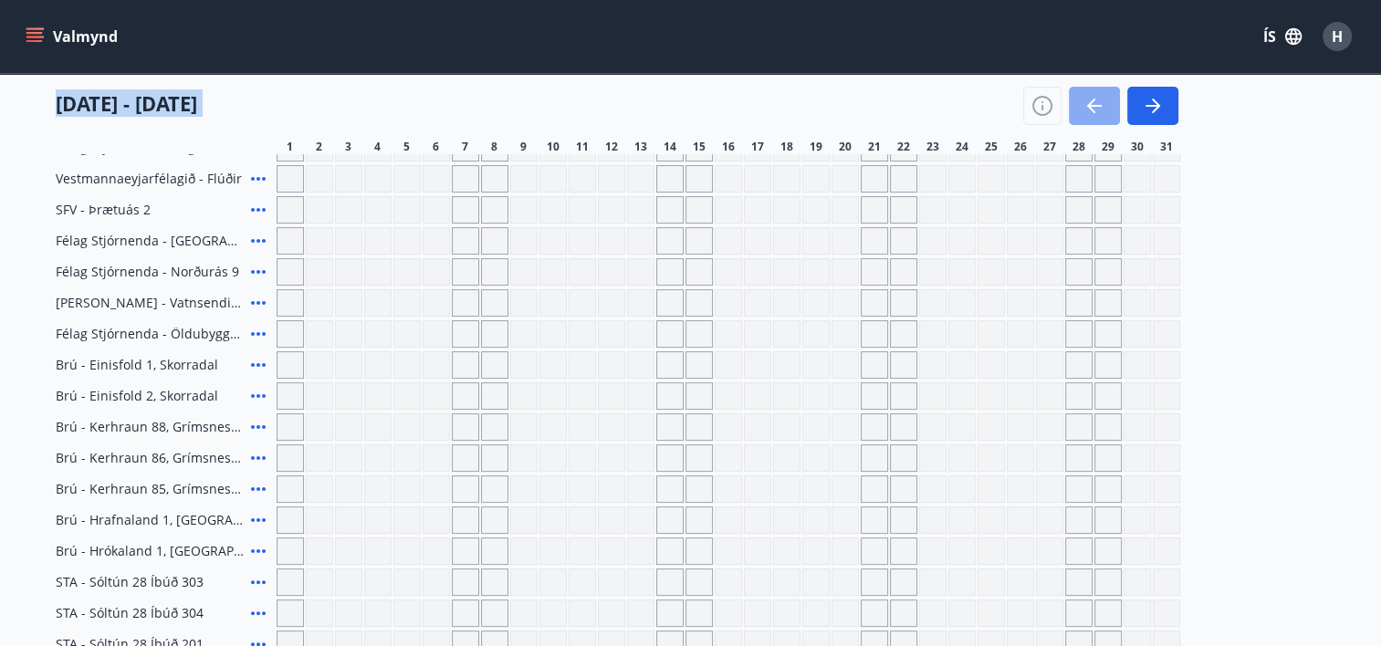
click at [1088, 110] on icon "button" at bounding box center [1095, 106] width 22 height 22
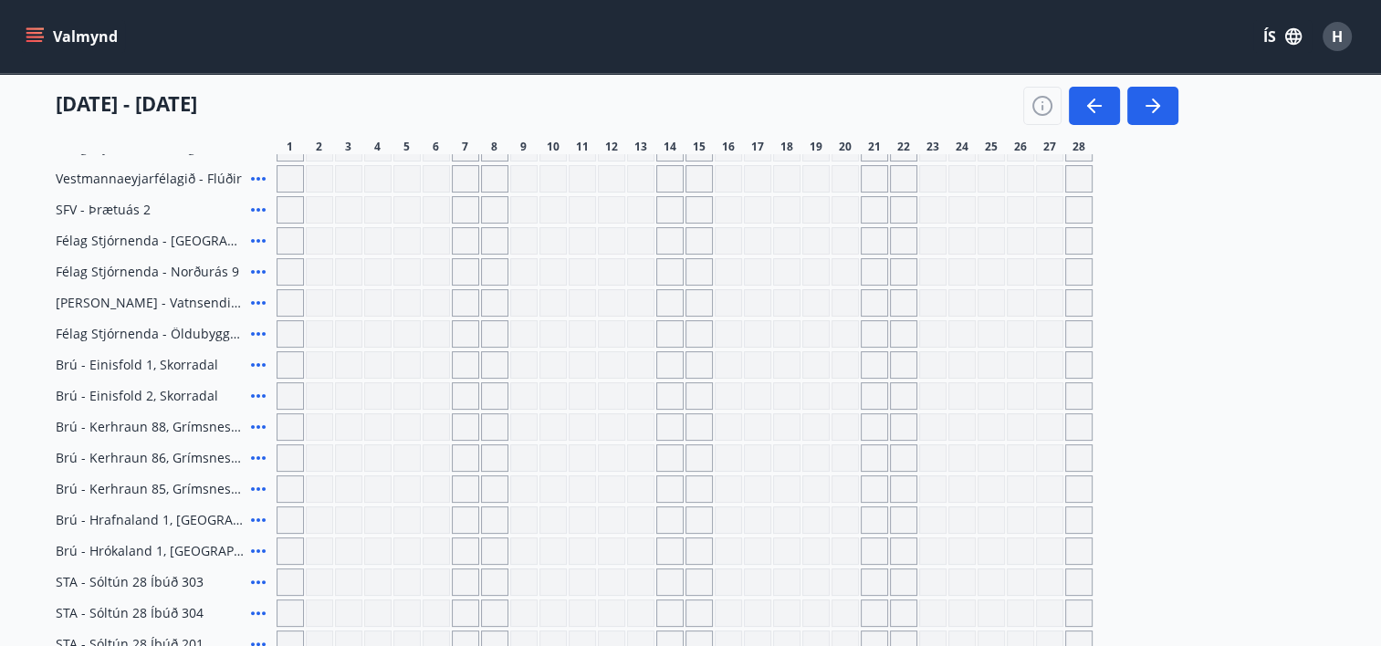
click at [358, 425] on div "Gráir dagar eru ekki bókanlegir" at bounding box center [348, 427] width 27 height 27
click at [1087, 106] on icon "button" at bounding box center [1091, 106] width 8 height 15
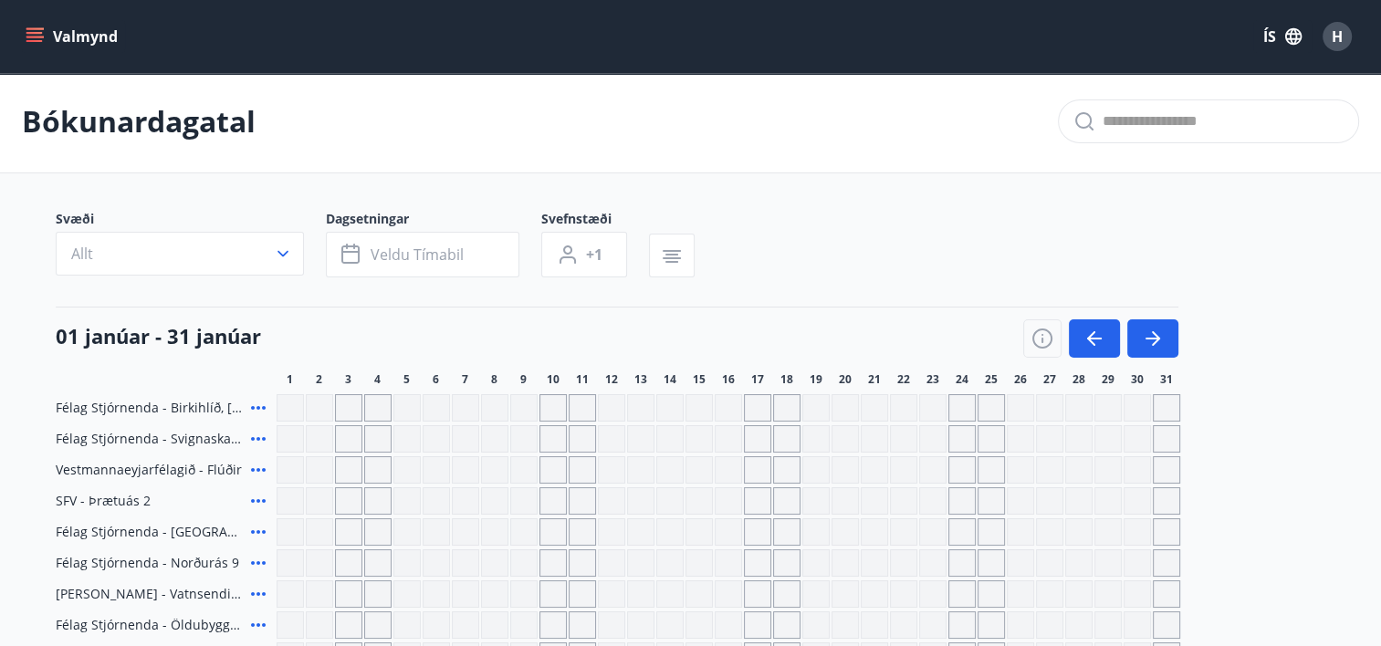
scroll to position [0, 0]
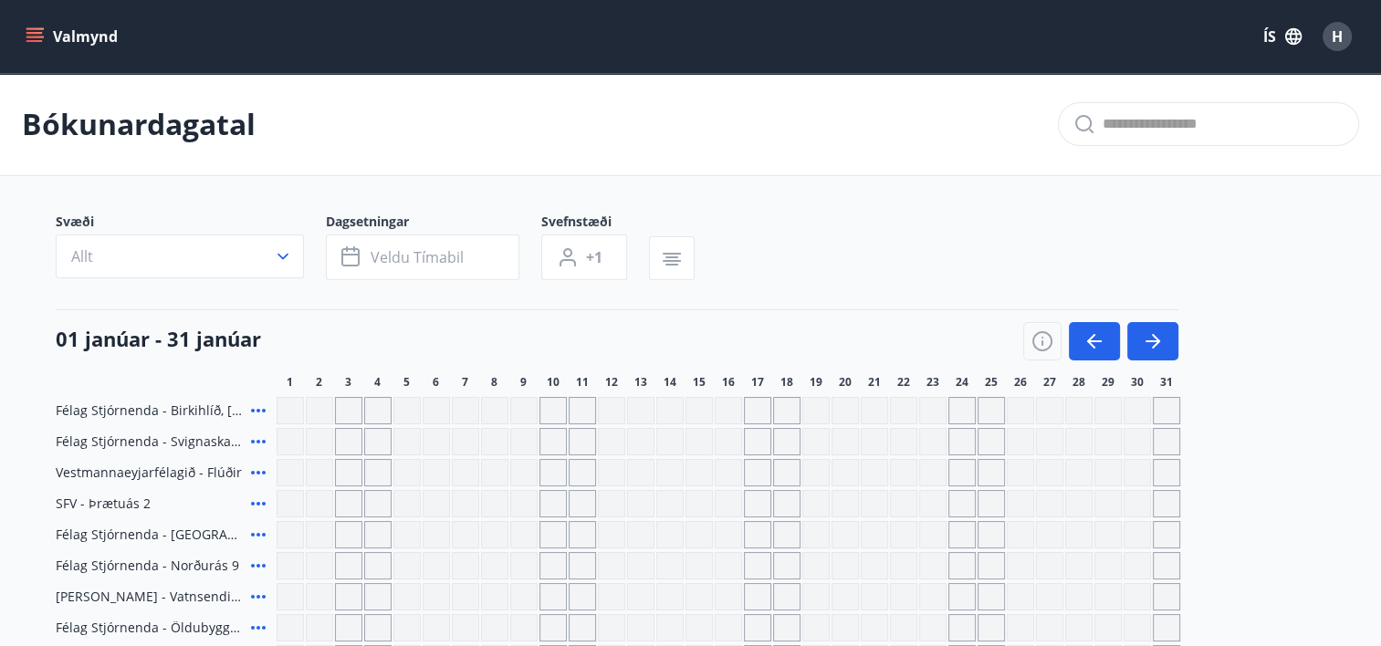
click at [37, 30] on icon "menu" at bounding box center [35, 36] width 18 height 18
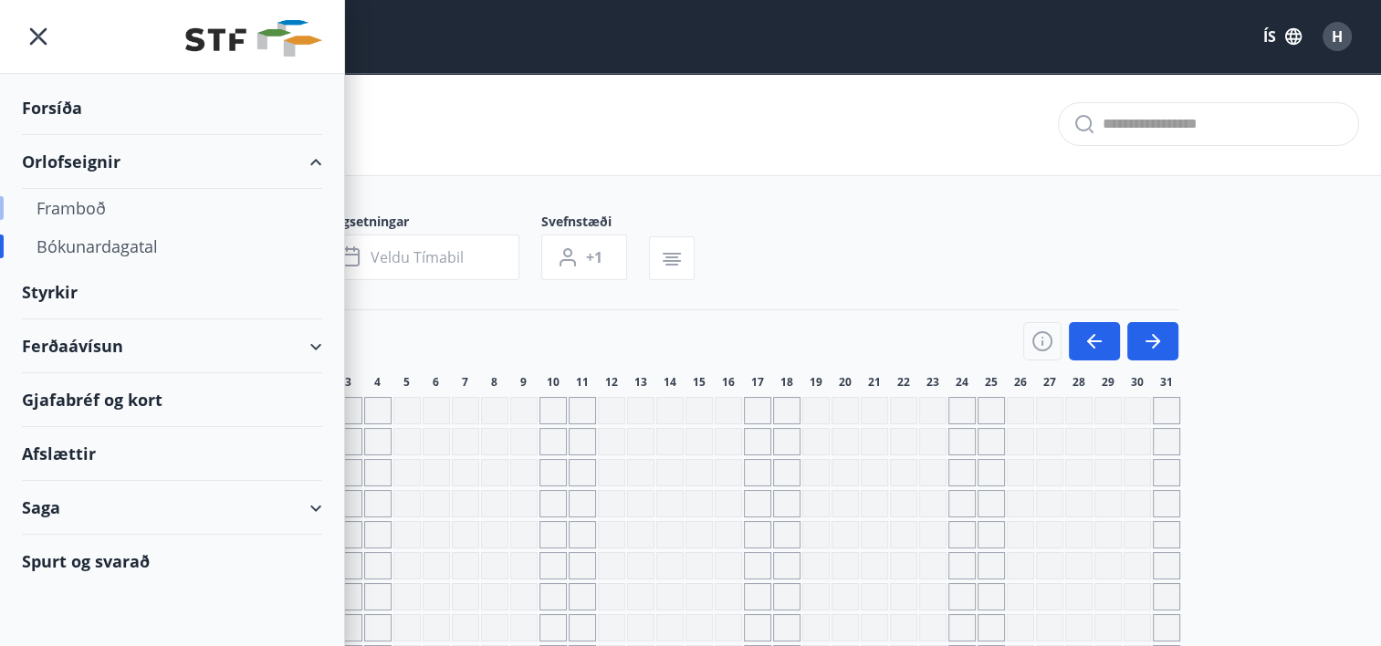
click at [89, 206] on div "Framboð" at bounding box center [172, 208] width 271 height 38
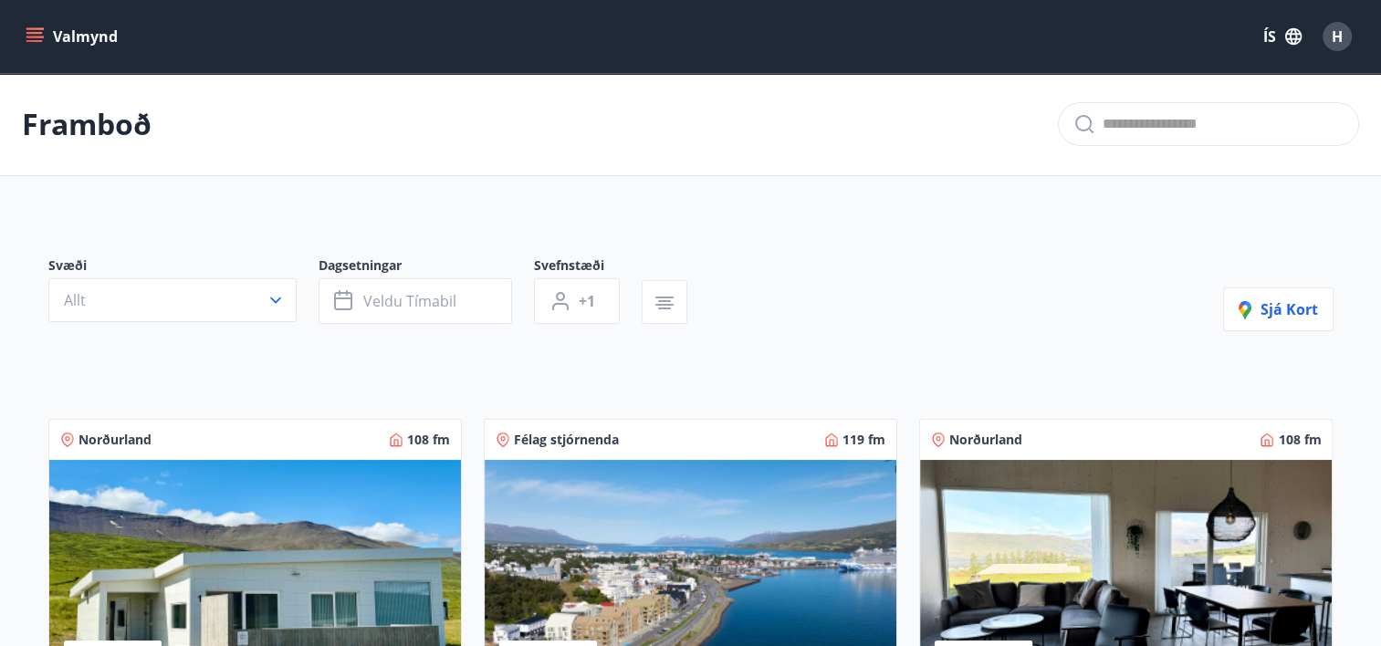
scroll to position [365, 0]
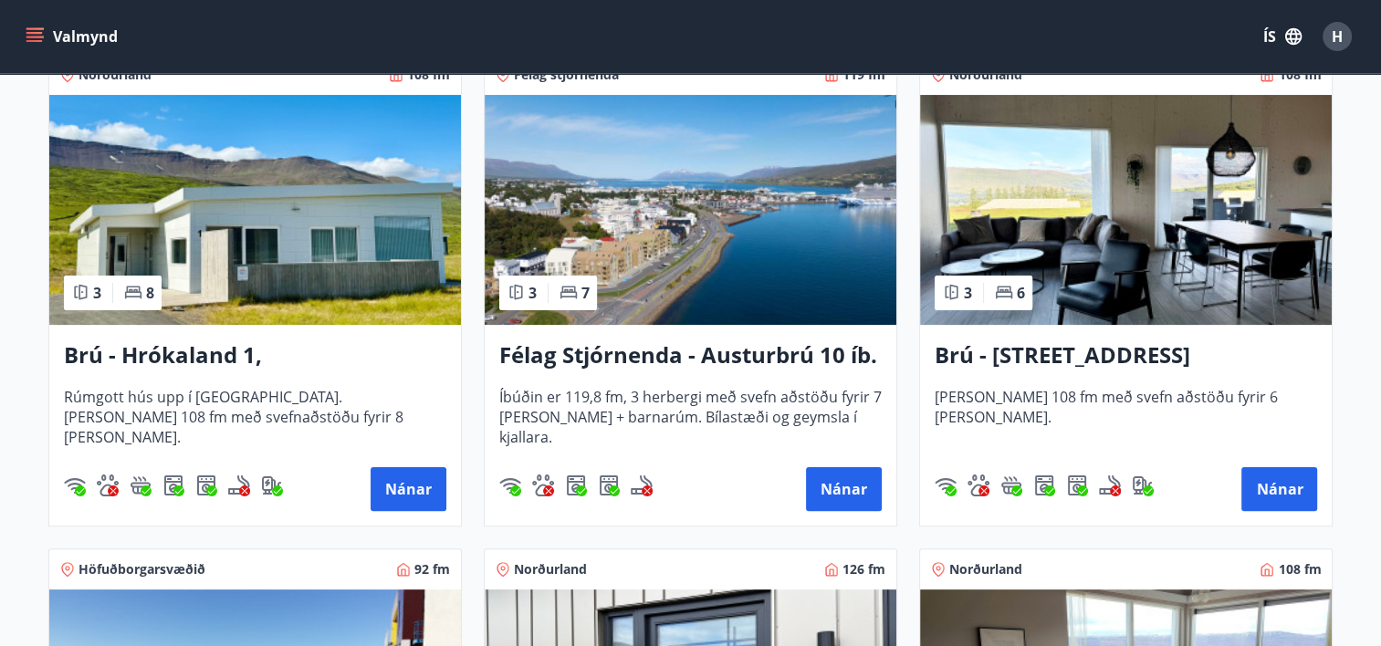
click at [1169, 250] on img at bounding box center [1126, 210] width 412 height 230
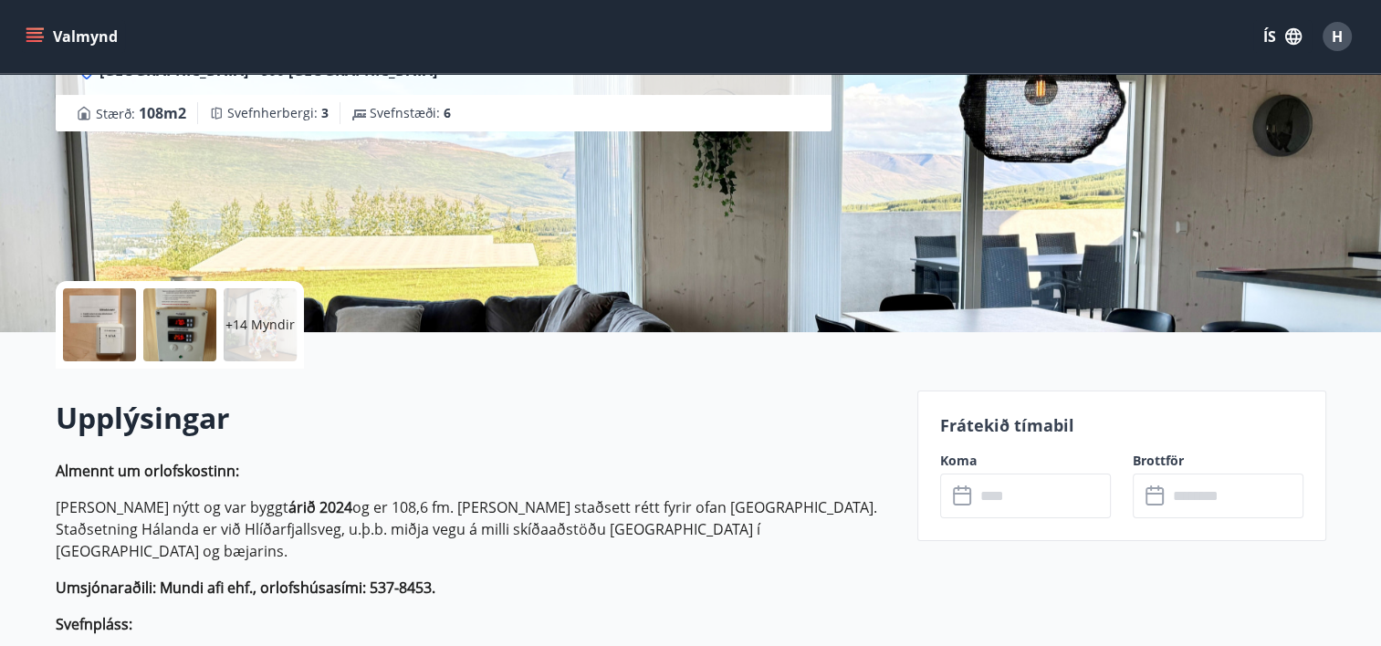
scroll to position [274, 0]
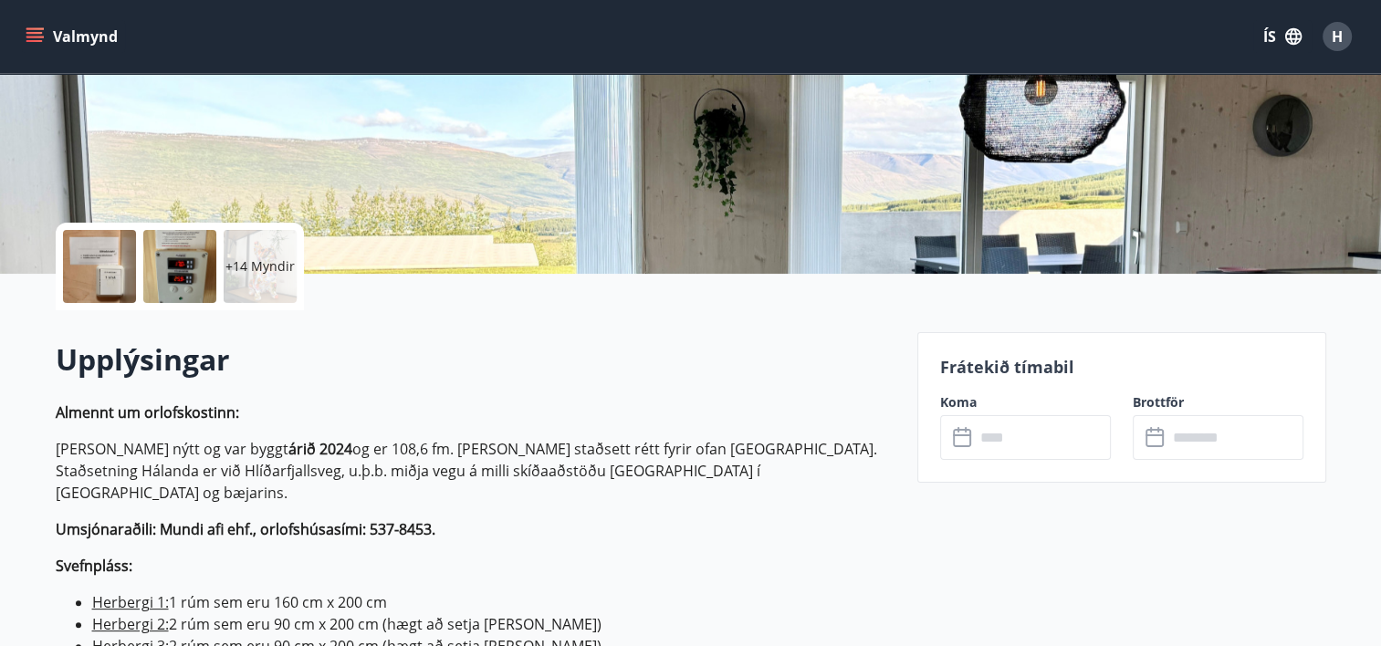
click at [1031, 435] on input "text" at bounding box center [1043, 437] width 136 height 45
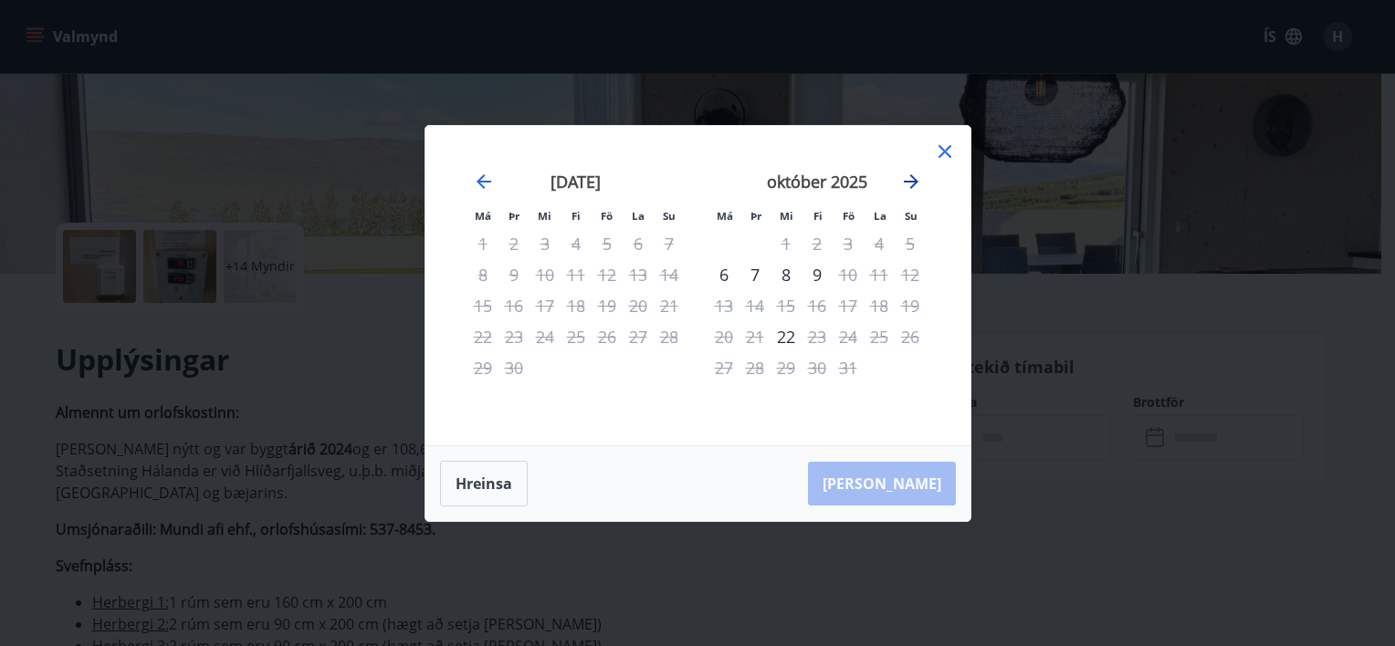
click at [910, 183] on icon "Move forward to switch to the next month." at bounding box center [911, 181] width 15 height 15
click at [909, 179] on icon "Move forward to switch to the next month." at bounding box center [911, 182] width 22 height 22
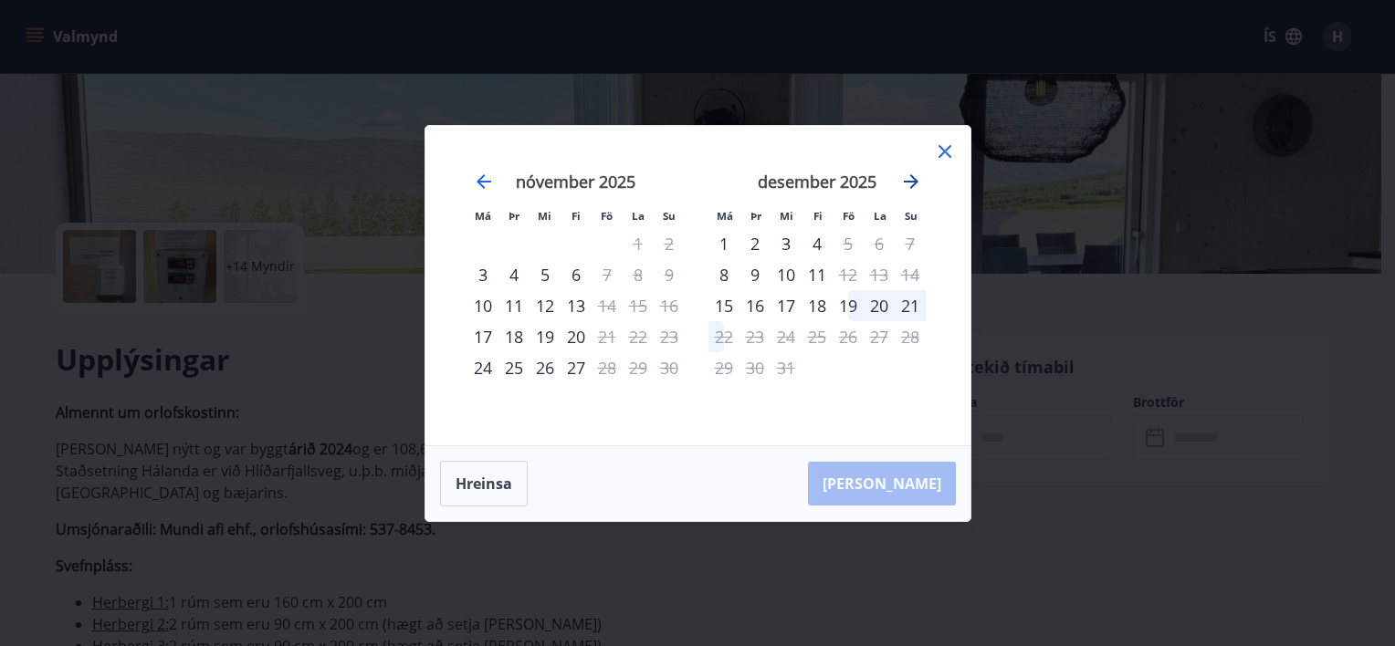
click at [909, 179] on icon "Move forward to switch to the next month." at bounding box center [911, 182] width 22 height 22
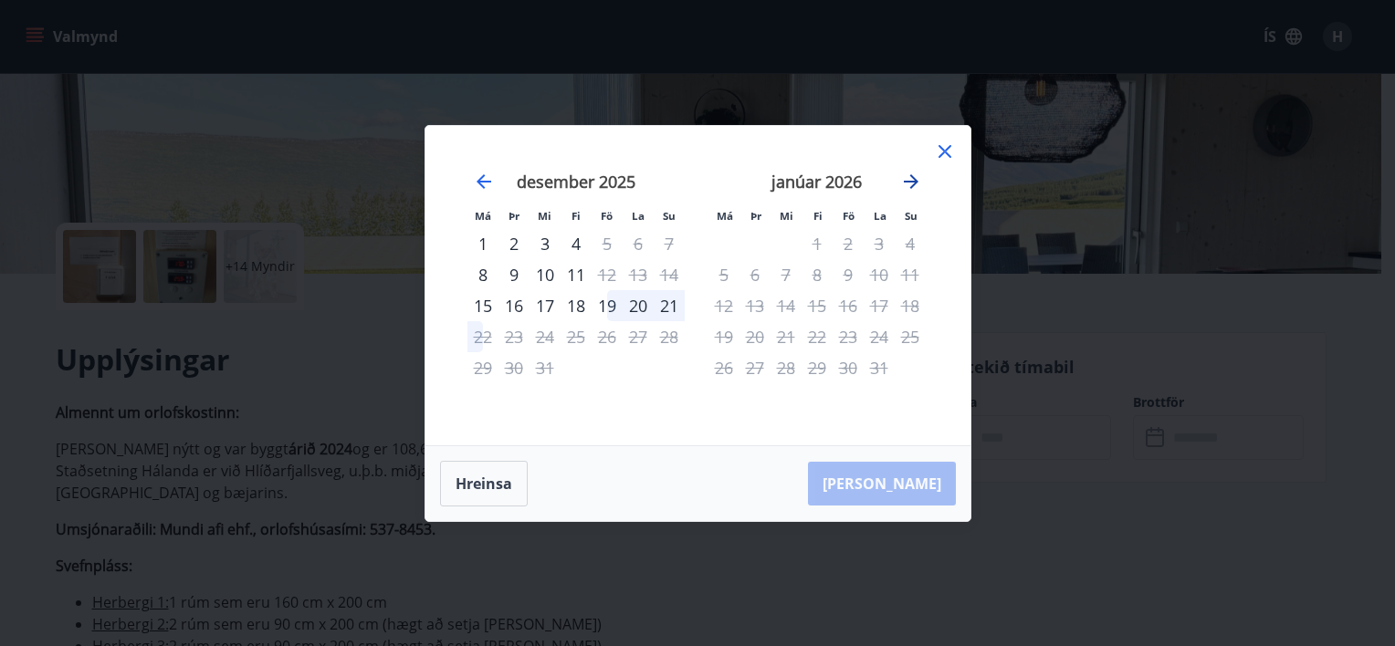
click at [909, 179] on icon "Move forward to switch to the next month." at bounding box center [911, 182] width 22 height 22
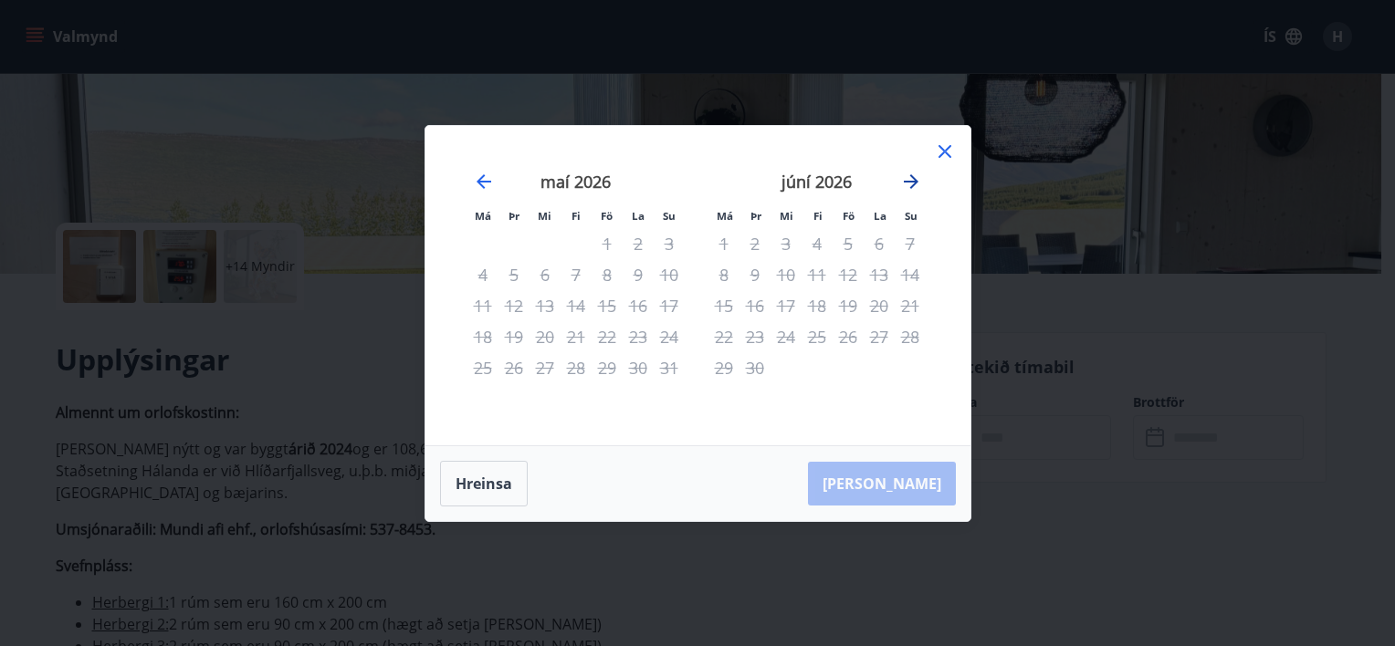
click at [909, 179] on icon "Move forward to switch to the next month." at bounding box center [911, 182] width 22 height 22
click at [939, 154] on icon at bounding box center [945, 152] width 22 height 22
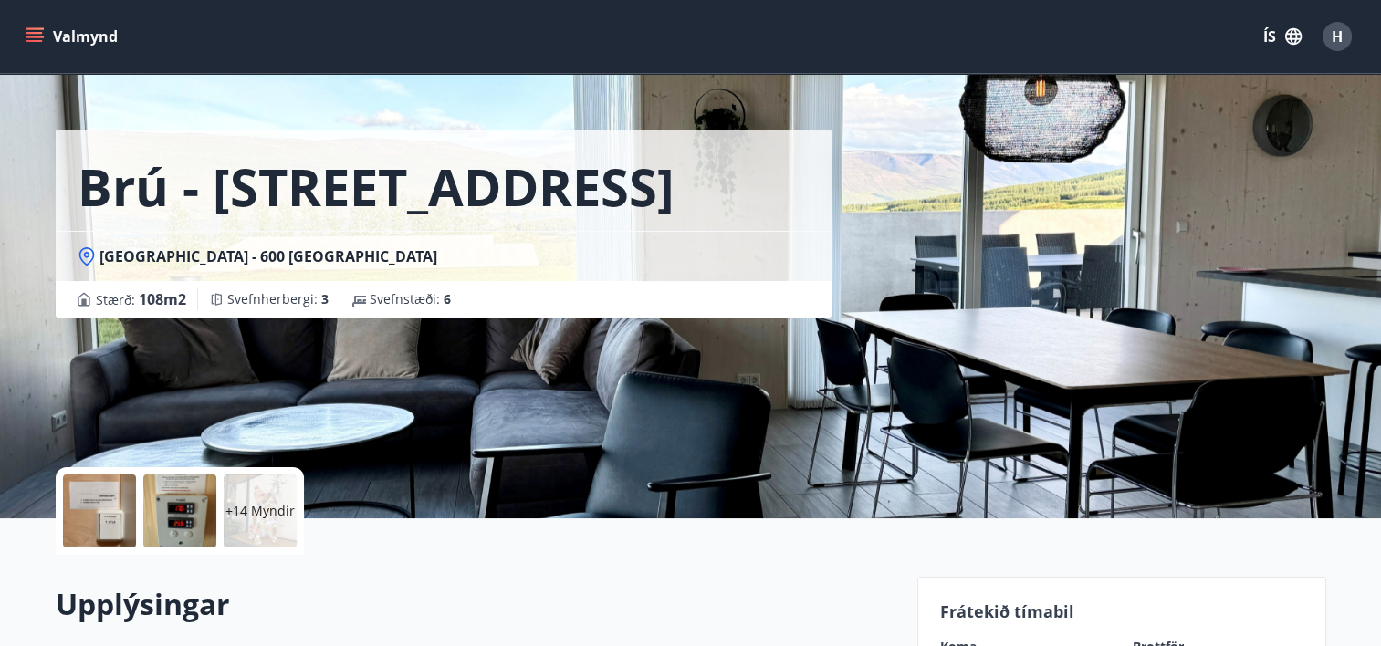
scroll to position [0, 0]
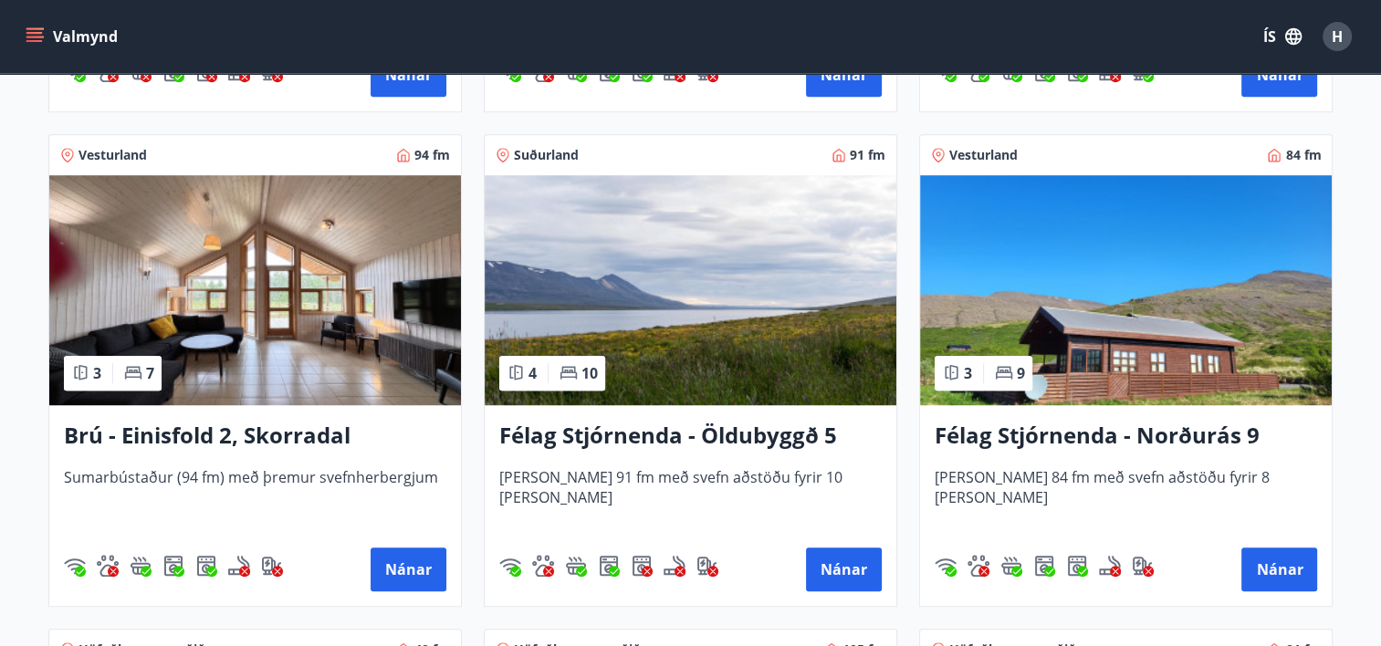
scroll to position [1278, 0]
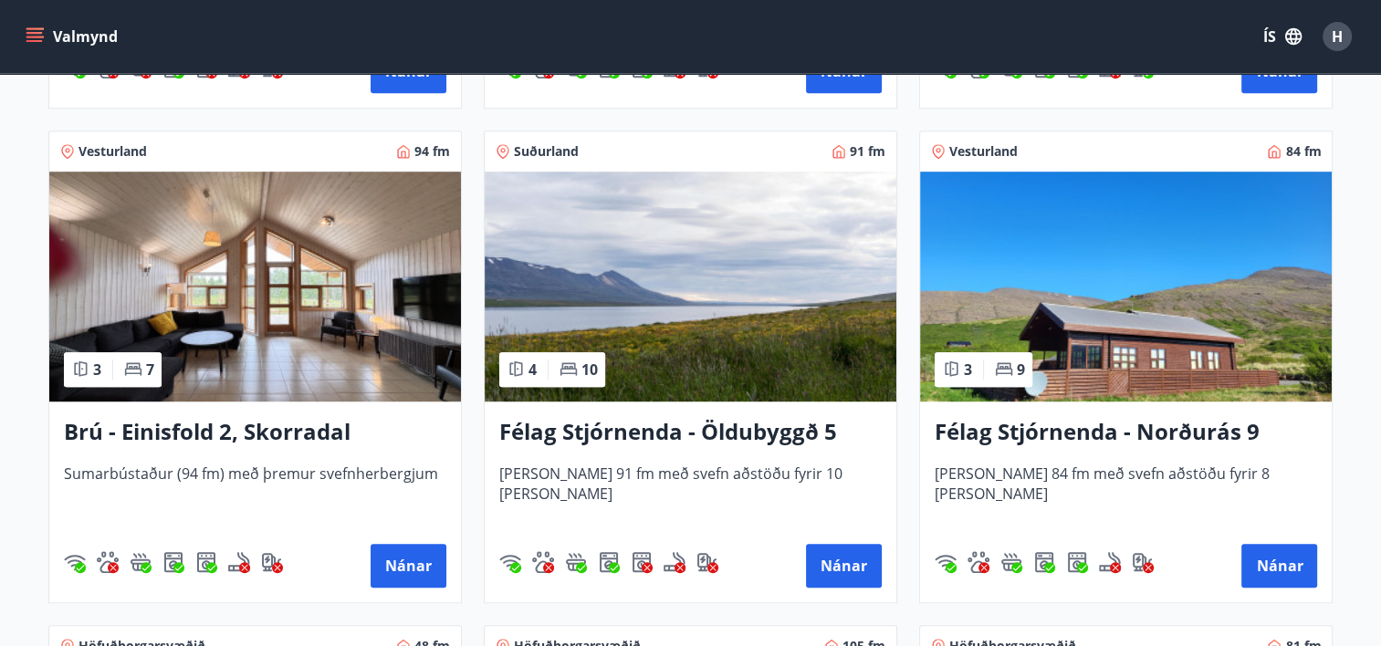
click at [301, 213] on img at bounding box center [255, 287] width 412 height 230
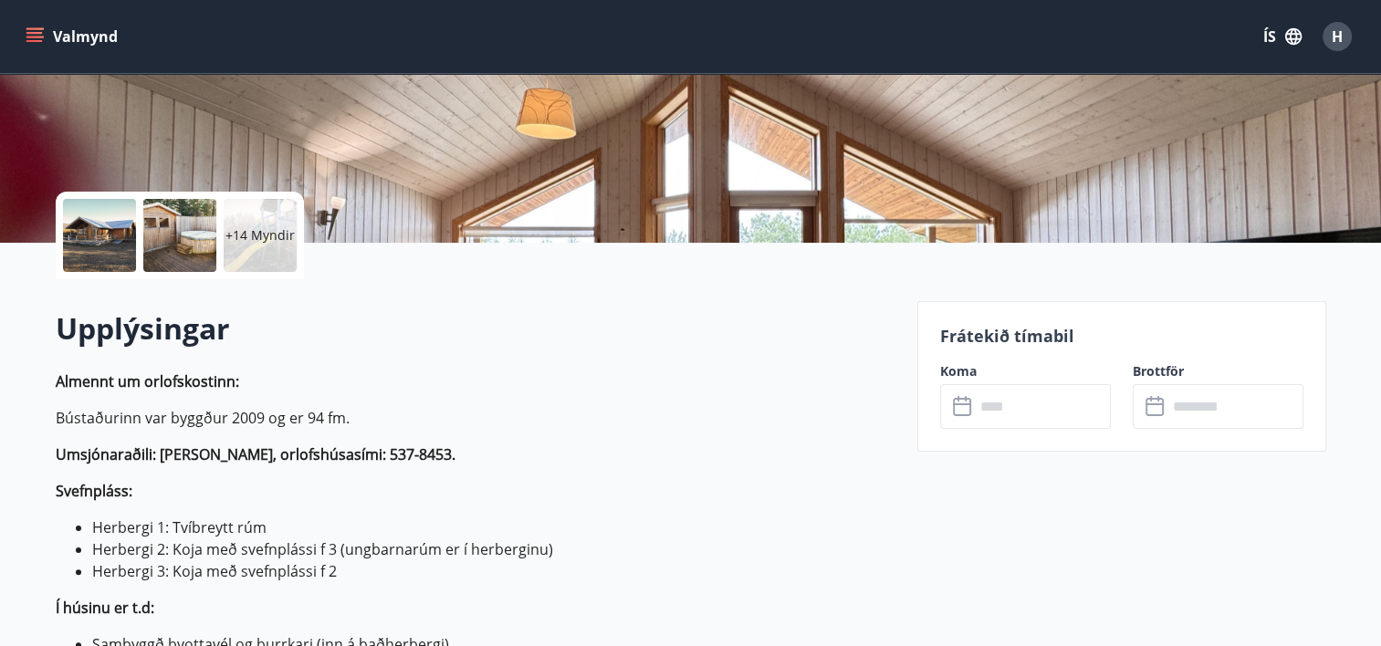
scroll to position [274, 0]
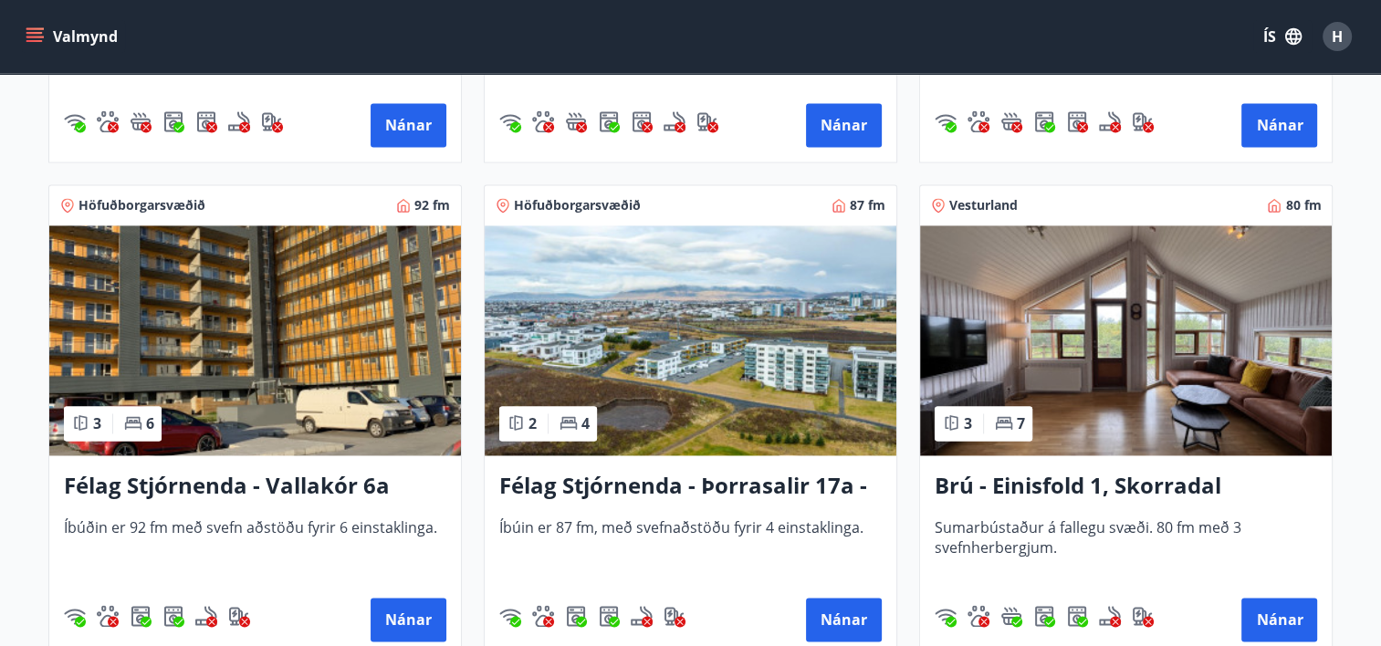
scroll to position [2739, 0]
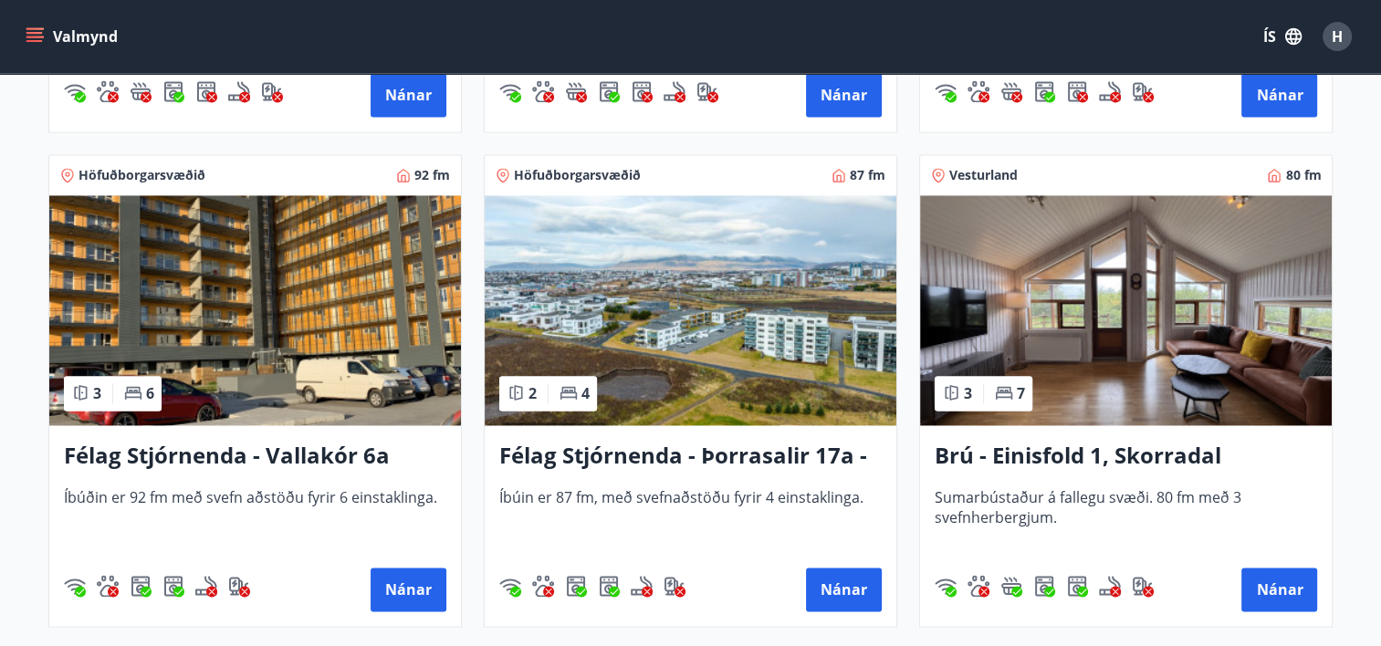
click at [1070, 330] on img at bounding box center [1126, 310] width 412 height 230
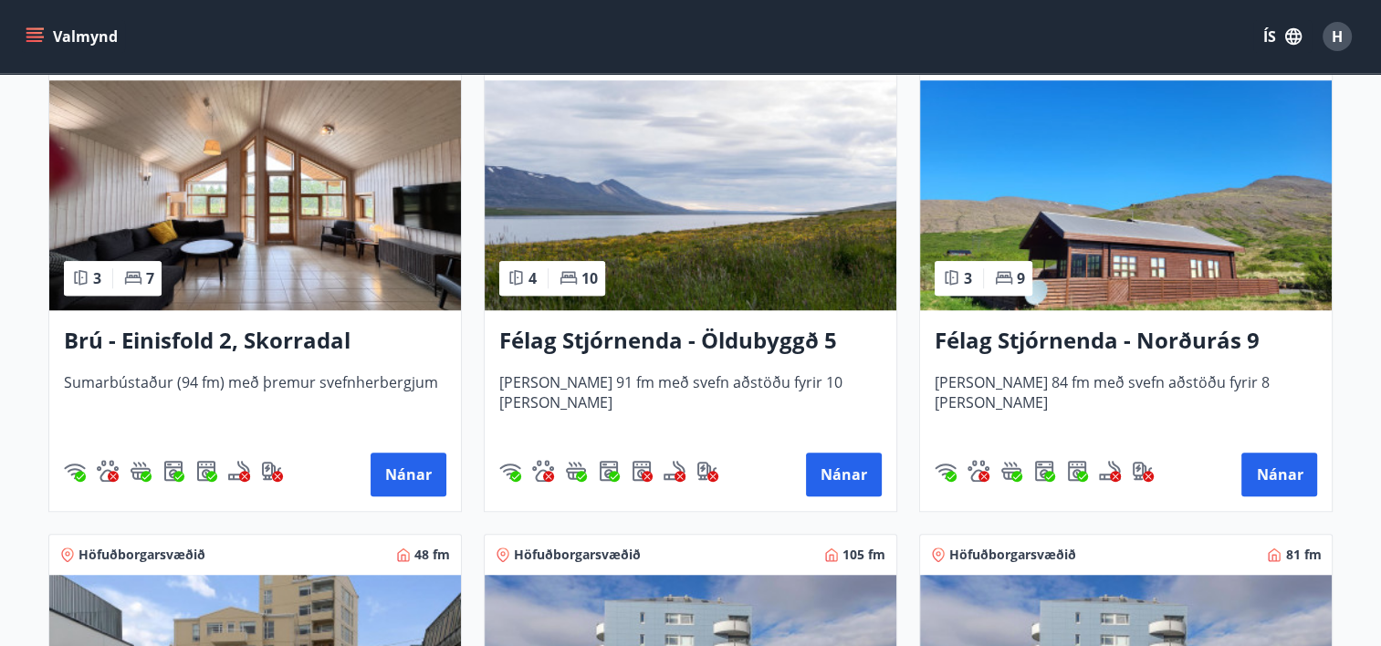
click at [302, 235] on img at bounding box center [255, 195] width 412 height 230
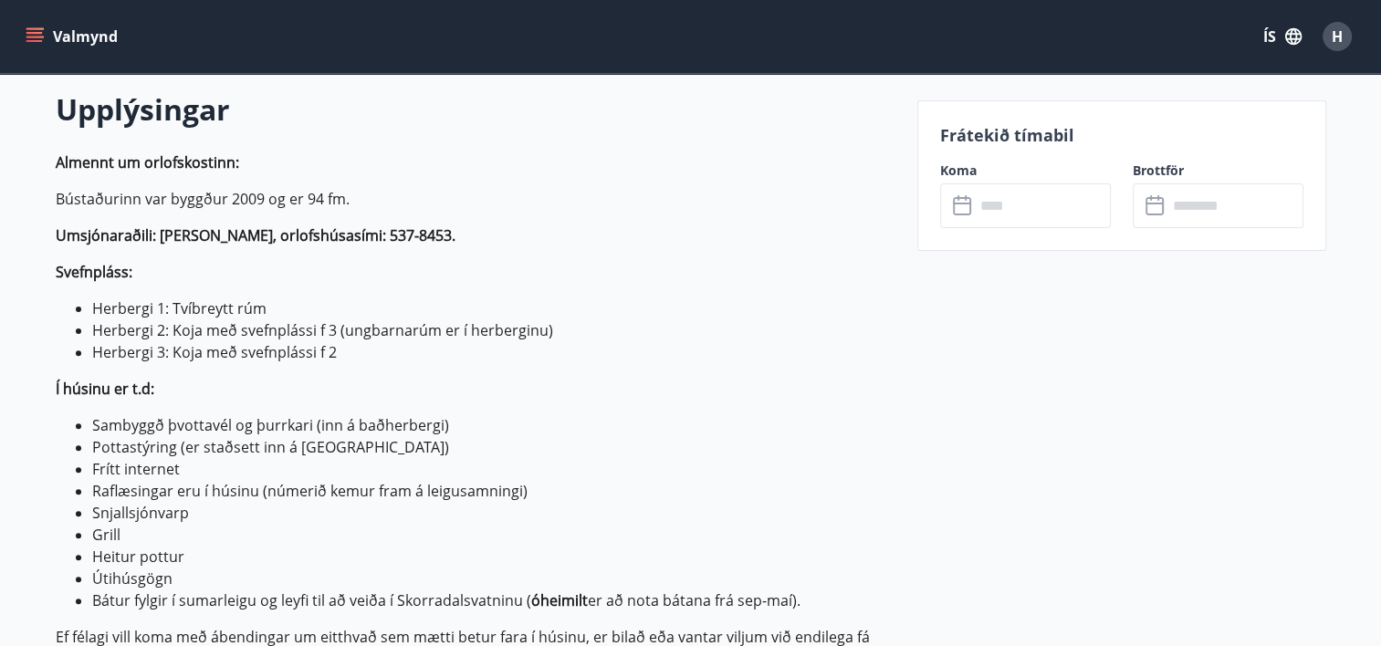
scroll to position [456, 0]
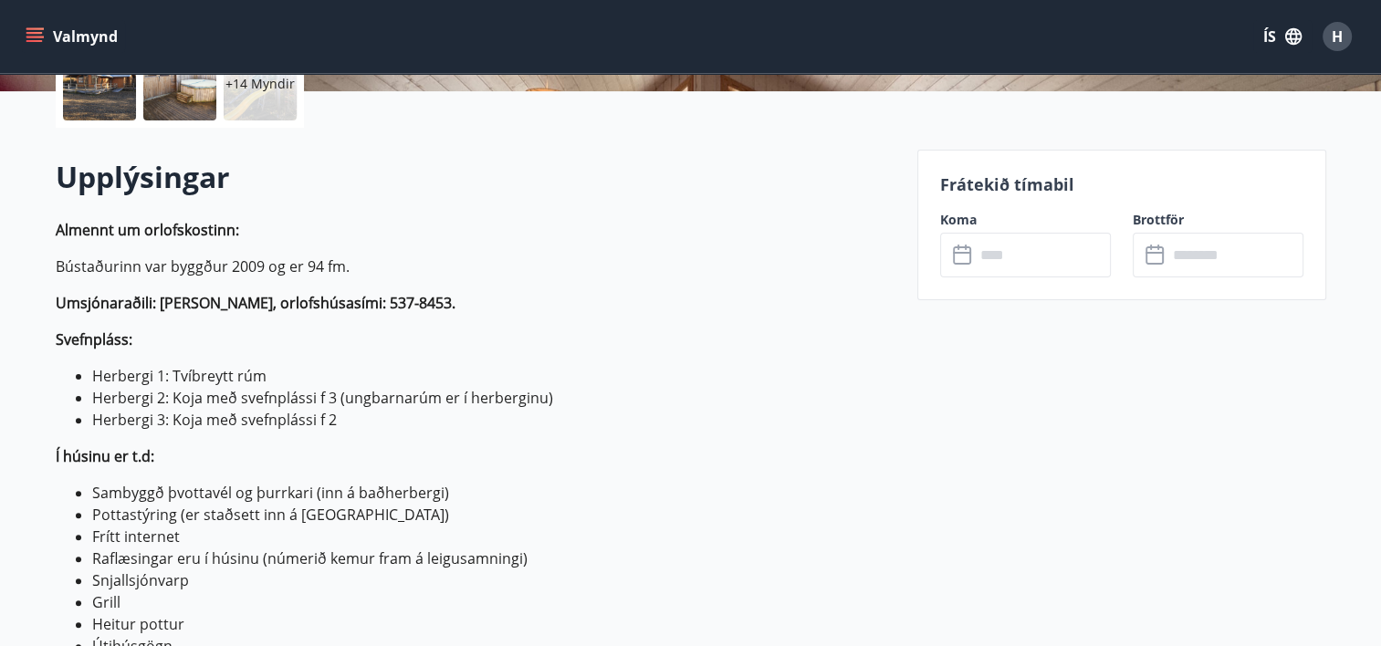
click at [1023, 256] on input "text" at bounding box center [1043, 255] width 136 height 45
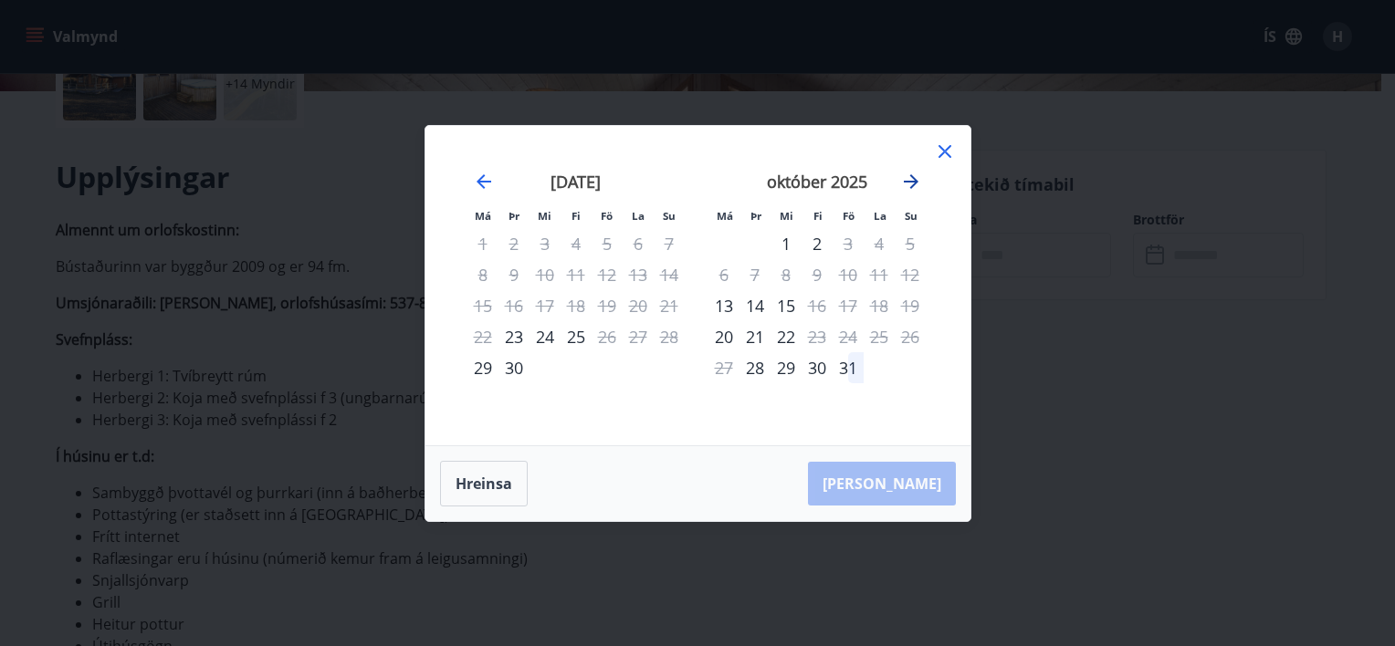
click at [909, 180] on icon "Move forward to switch to the next month." at bounding box center [911, 182] width 22 height 22
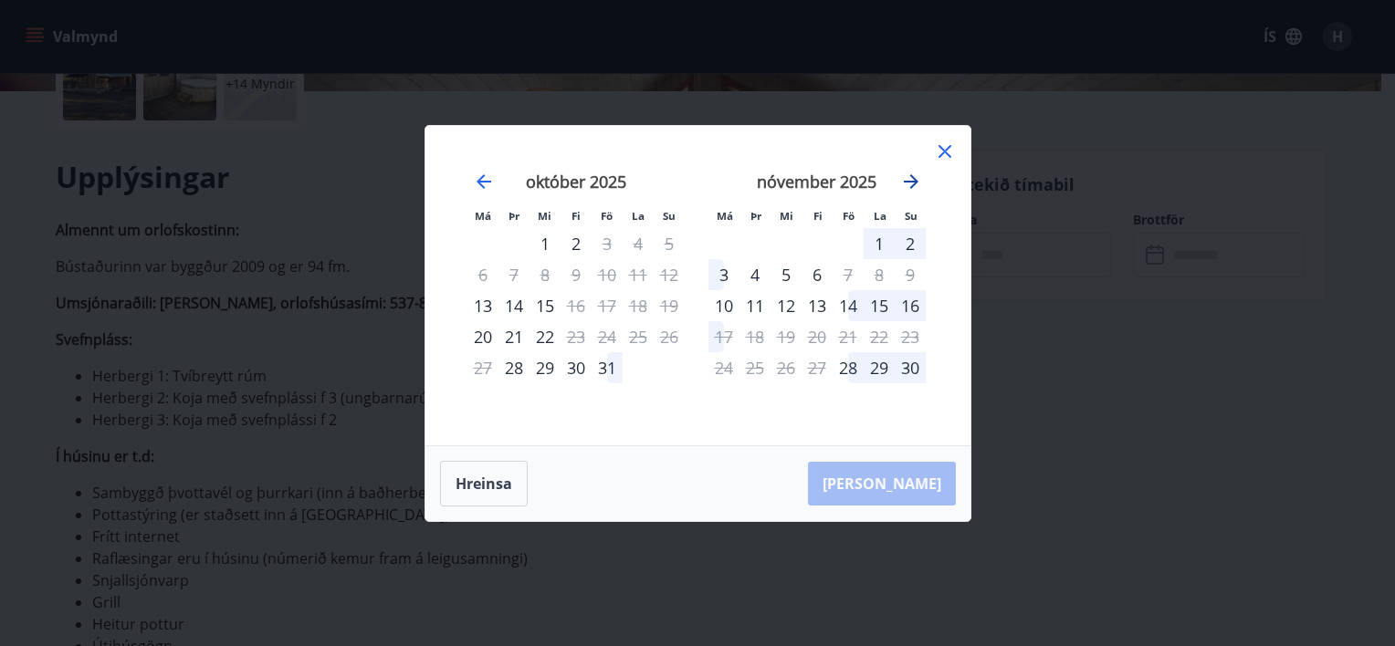
click at [909, 180] on icon "Move forward to switch to the next month." at bounding box center [911, 182] width 22 height 22
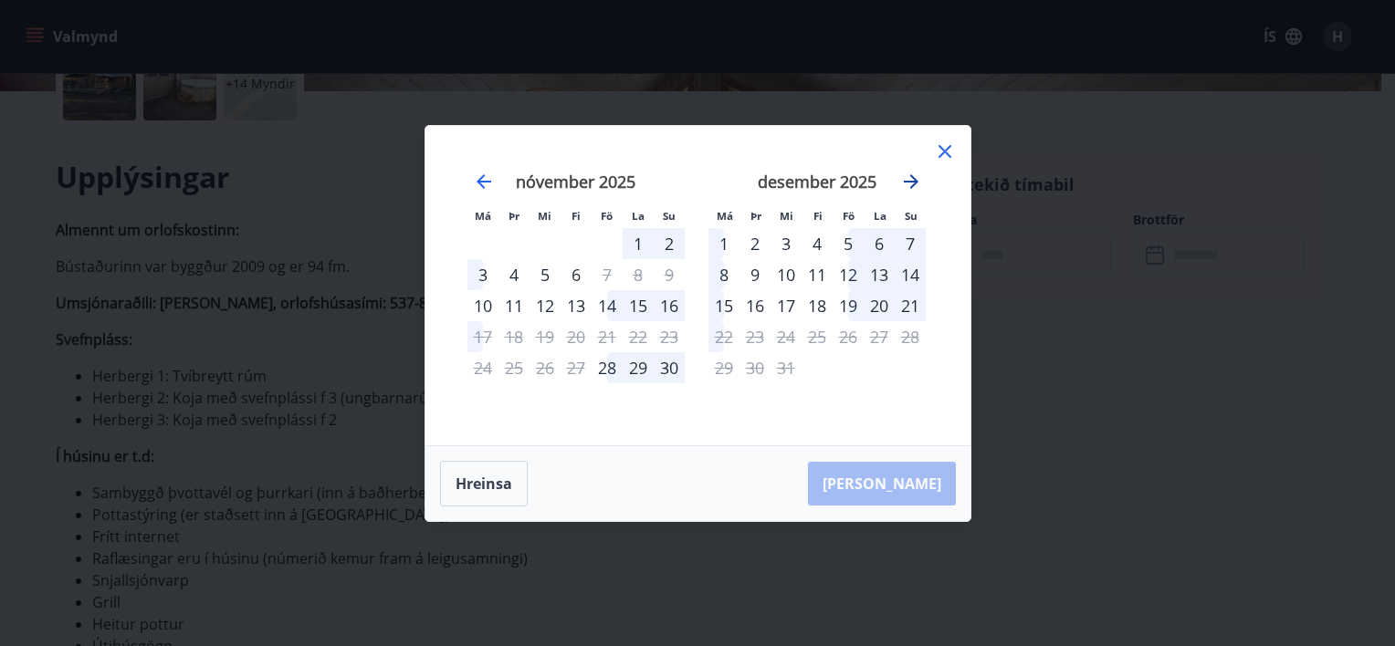
click at [909, 180] on icon "Move forward to switch to the next month." at bounding box center [911, 182] width 22 height 22
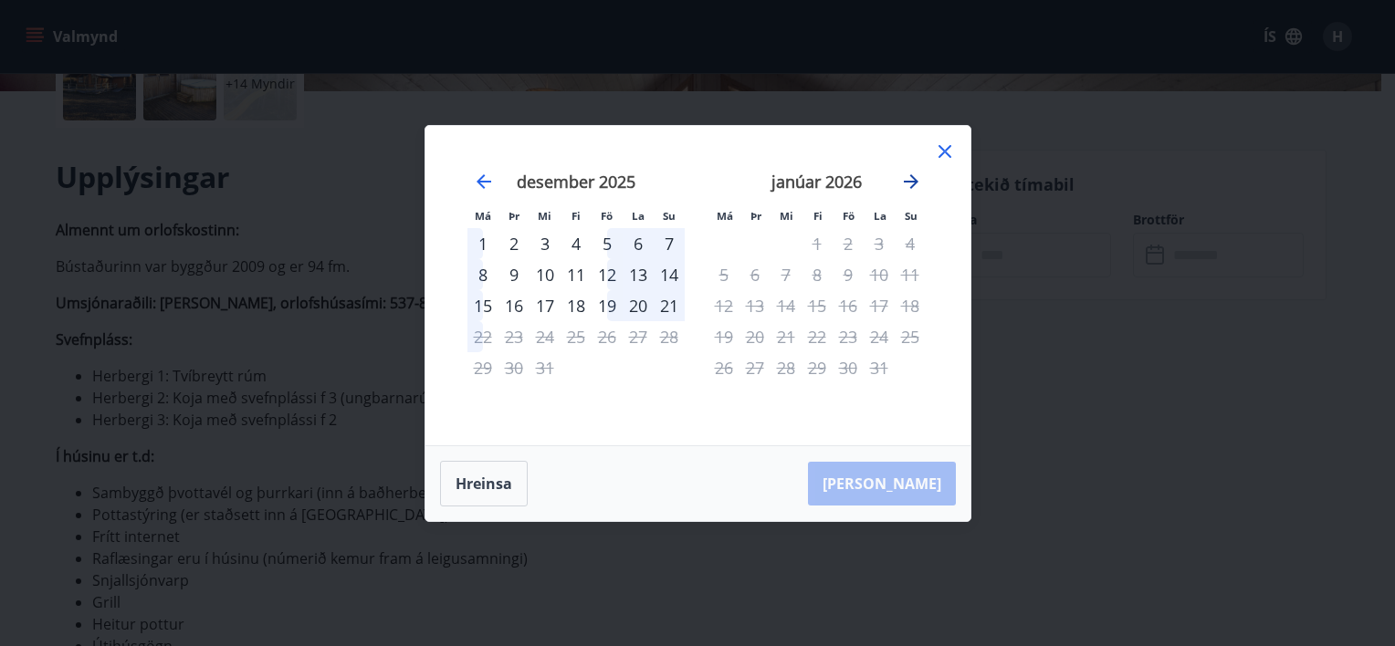
click at [909, 180] on icon "Move forward to switch to the next month." at bounding box center [911, 182] width 22 height 22
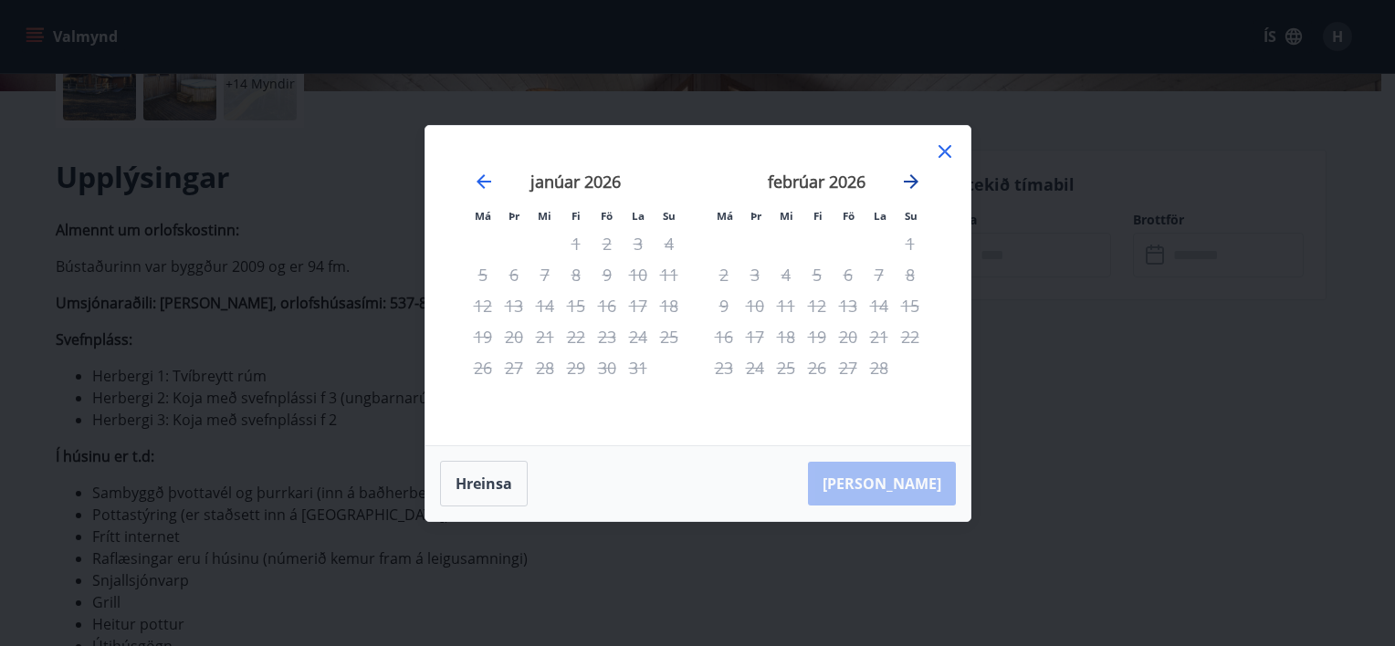
click at [909, 180] on icon "Move forward to switch to the next month." at bounding box center [911, 182] width 22 height 22
click at [940, 153] on icon at bounding box center [945, 152] width 22 height 22
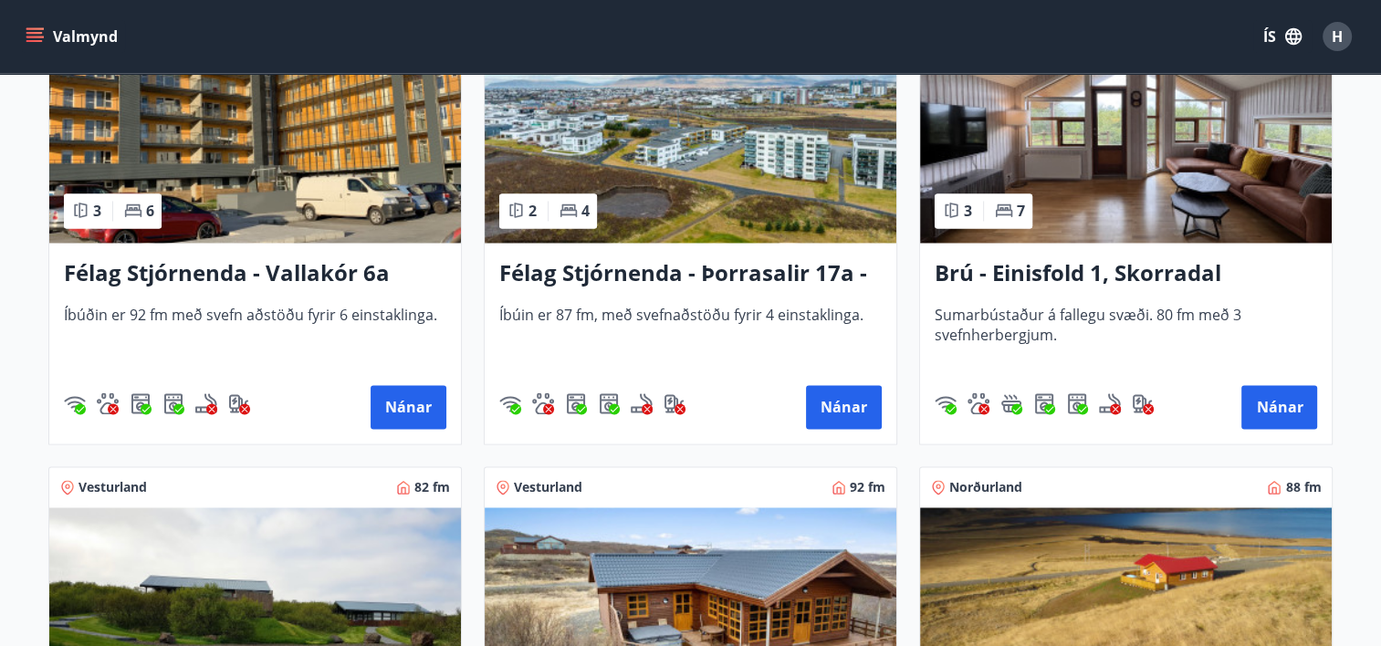
click at [1220, 150] on img at bounding box center [1126, 128] width 412 height 230
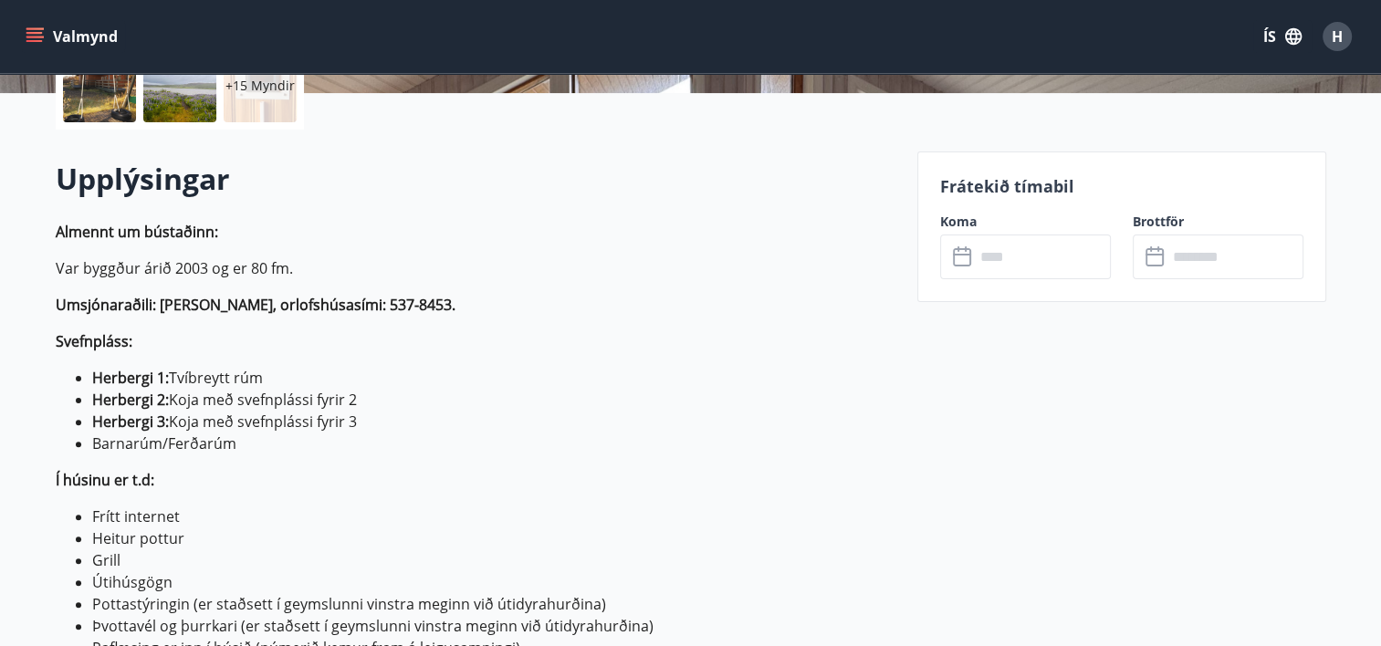
scroll to position [456, 0]
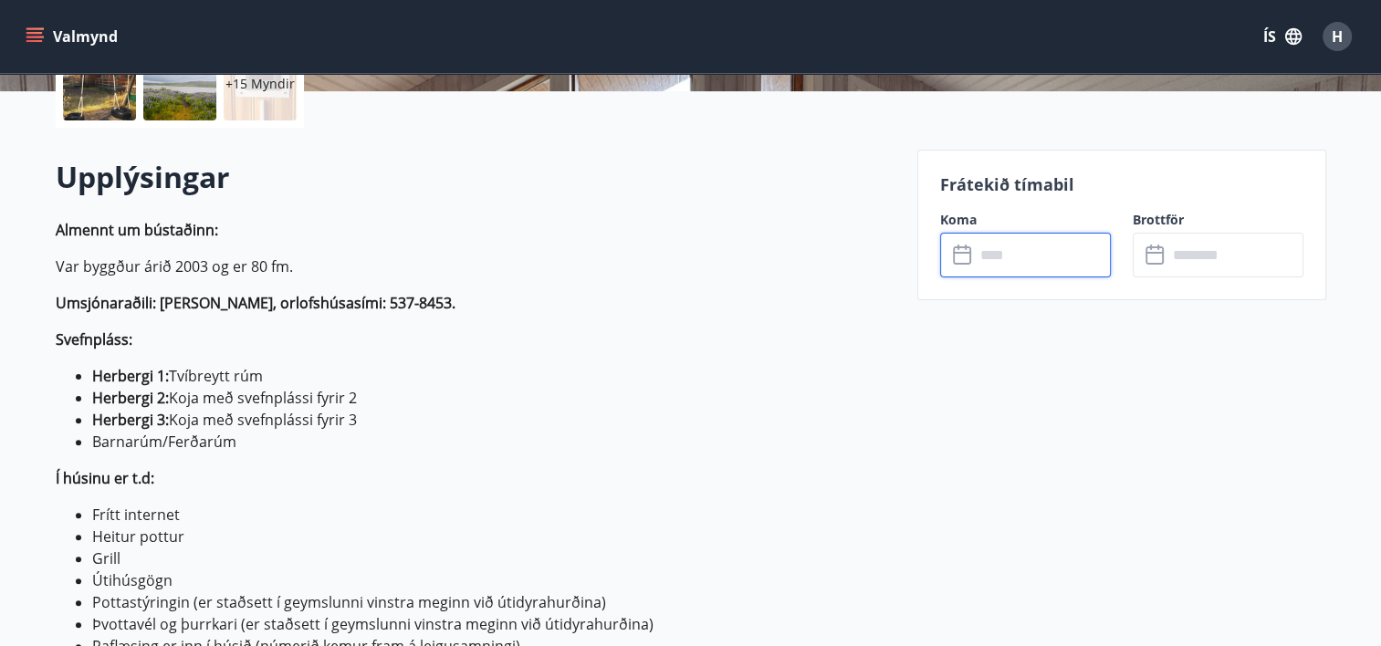
click at [1030, 253] on input "text" at bounding box center [1043, 255] width 136 height 45
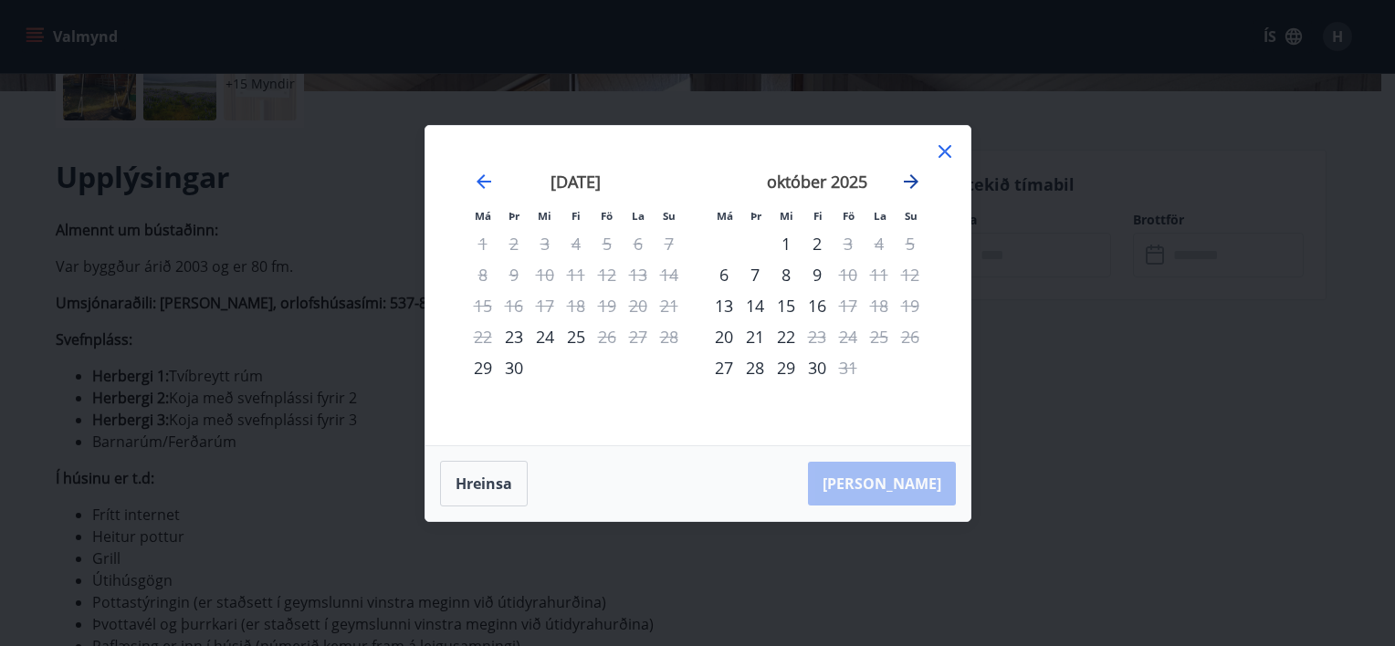
click at [907, 184] on icon "Move forward to switch to the next month." at bounding box center [911, 182] width 22 height 22
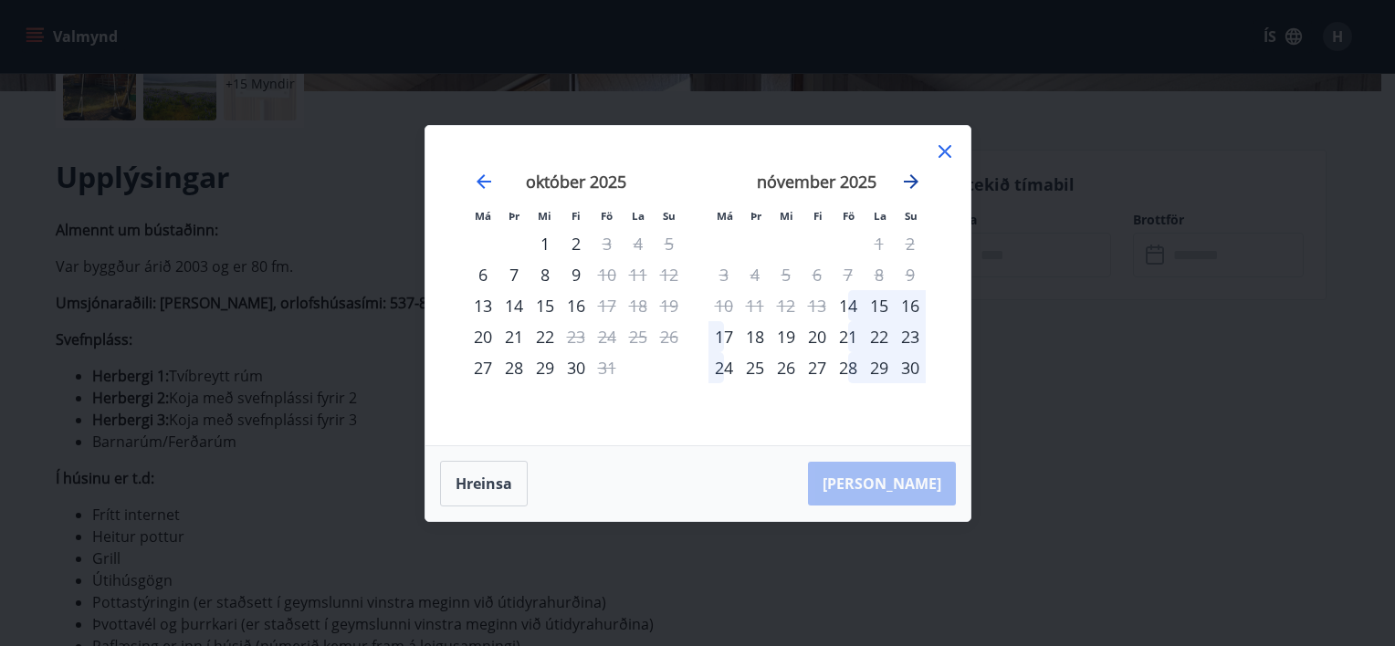
click at [907, 184] on icon "Move forward to switch to the next month." at bounding box center [911, 182] width 22 height 22
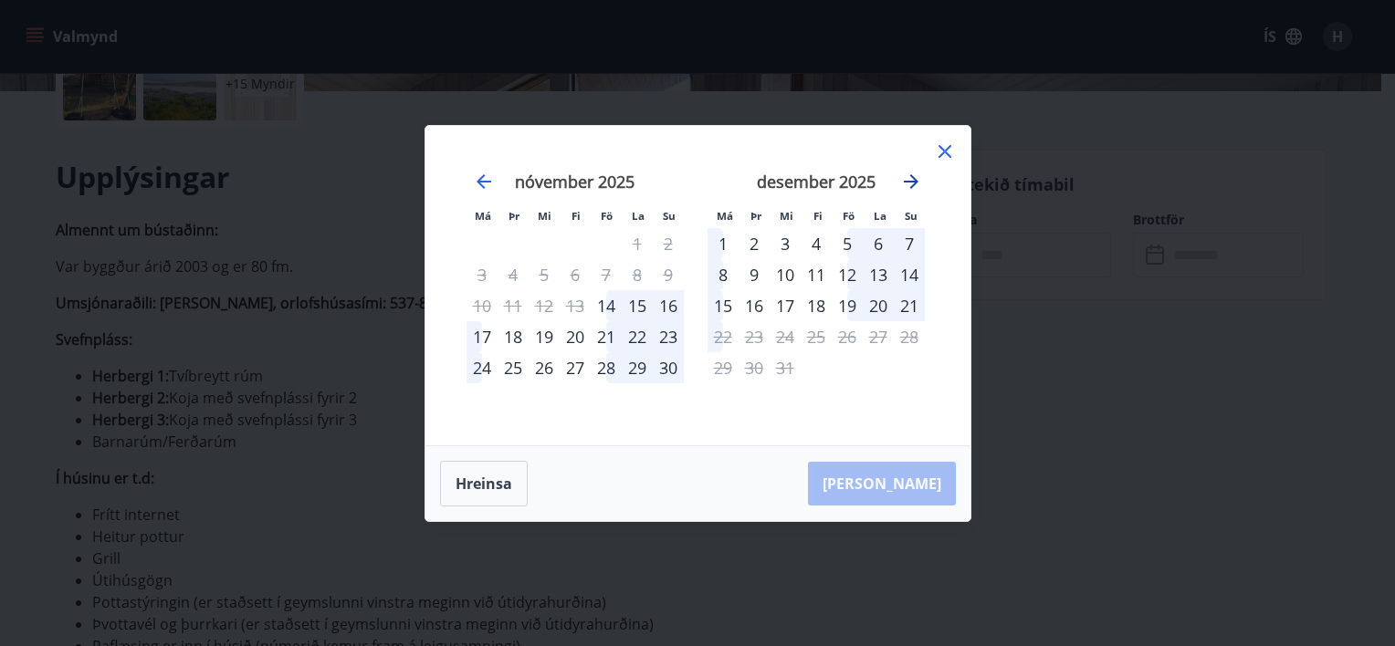
click at [907, 184] on icon "Move forward to switch to the next month." at bounding box center [911, 182] width 22 height 22
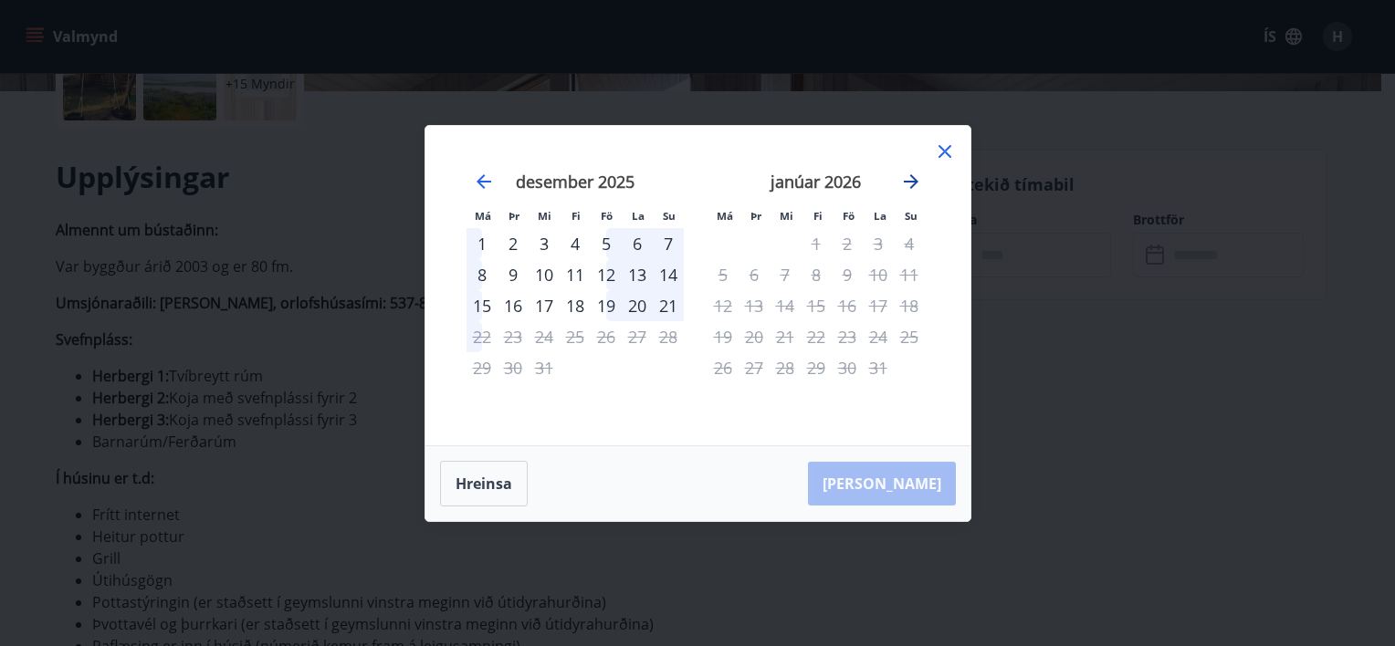
click at [907, 184] on icon "Move forward to switch to the next month." at bounding box center [911, 182] width 22 height 22
click at [909, 180] on icon "Move forward to switch to the next month." at bounding box center [911, 182] width 22 height 22
click at [949, 152] on icon at bounding box center [945, 152] width 22 height 22
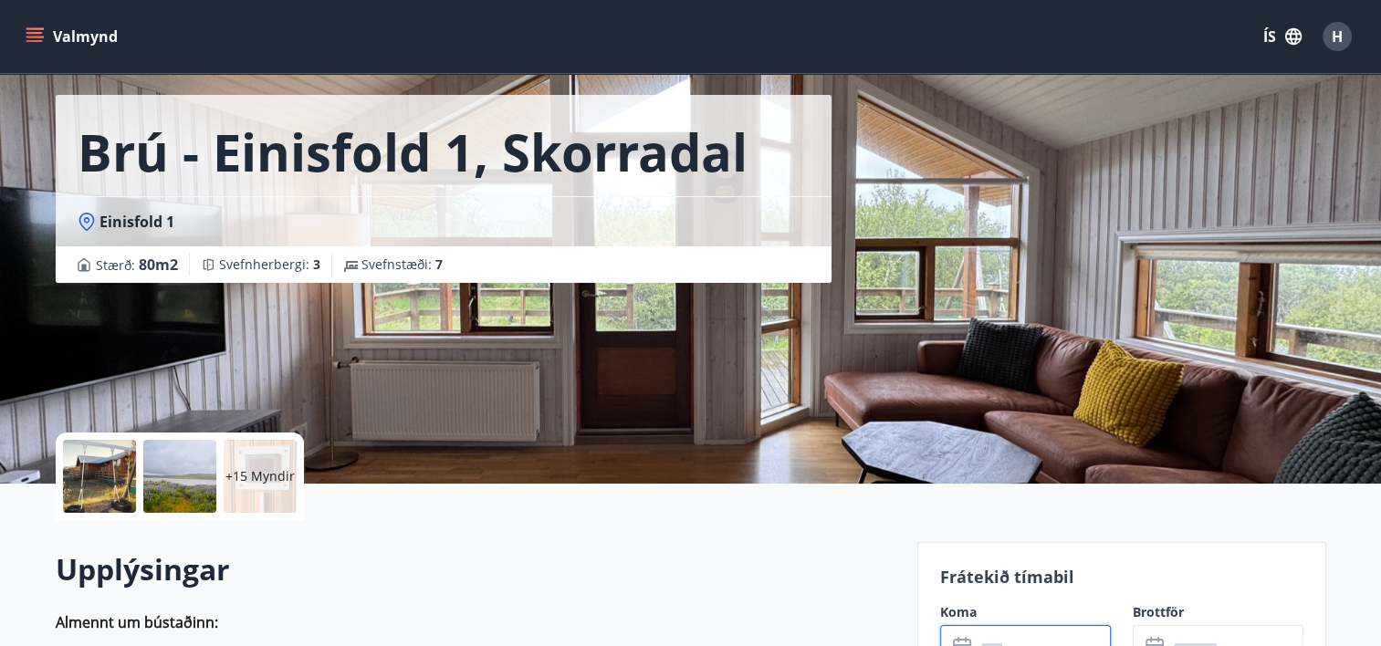
scroll to position [0, 0]
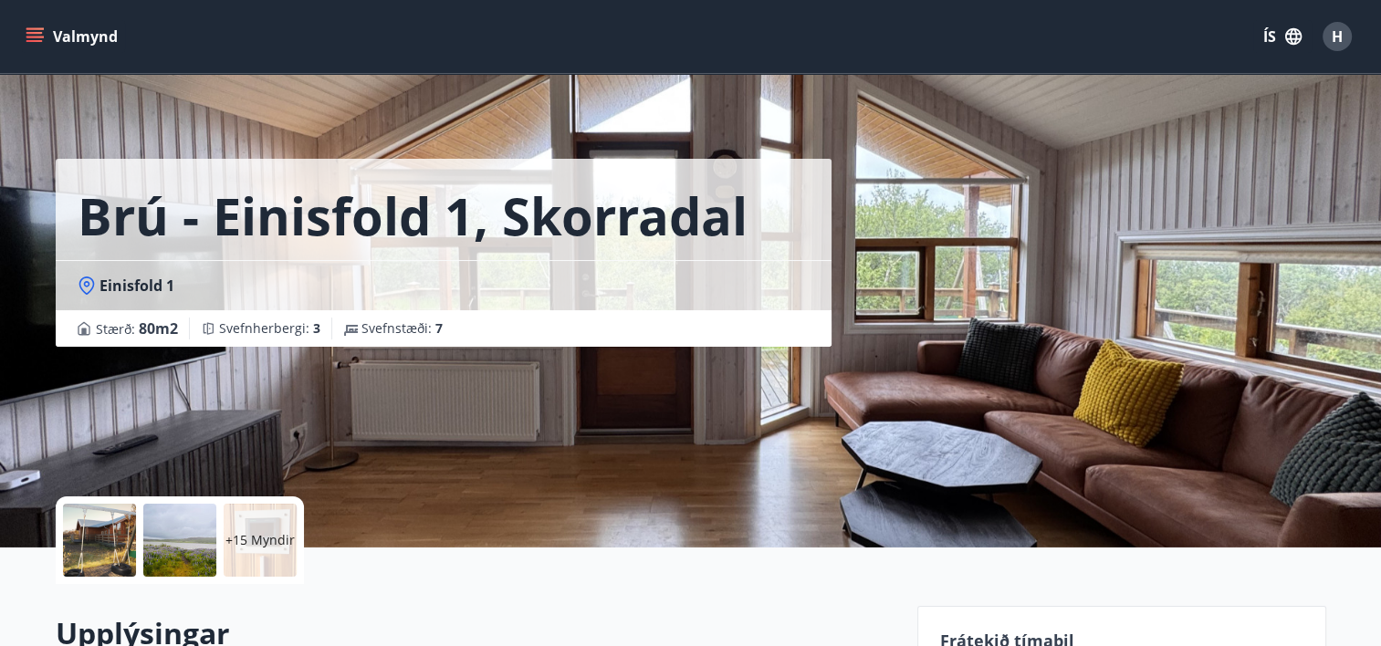
click at [1335, 34] on span "H" at bounding box center [1337, 36] width 11 height 20
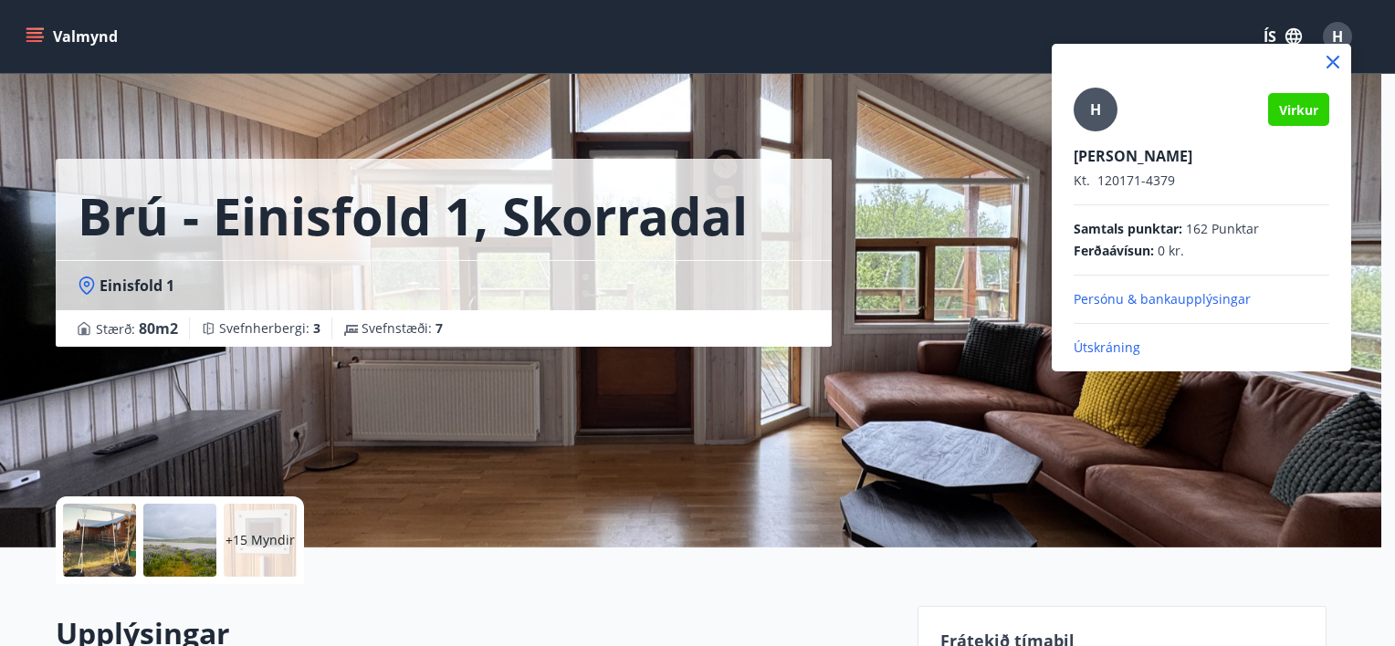
click at [1336, 59] on icon at bounding box center [1333, 62] width 13 height 13
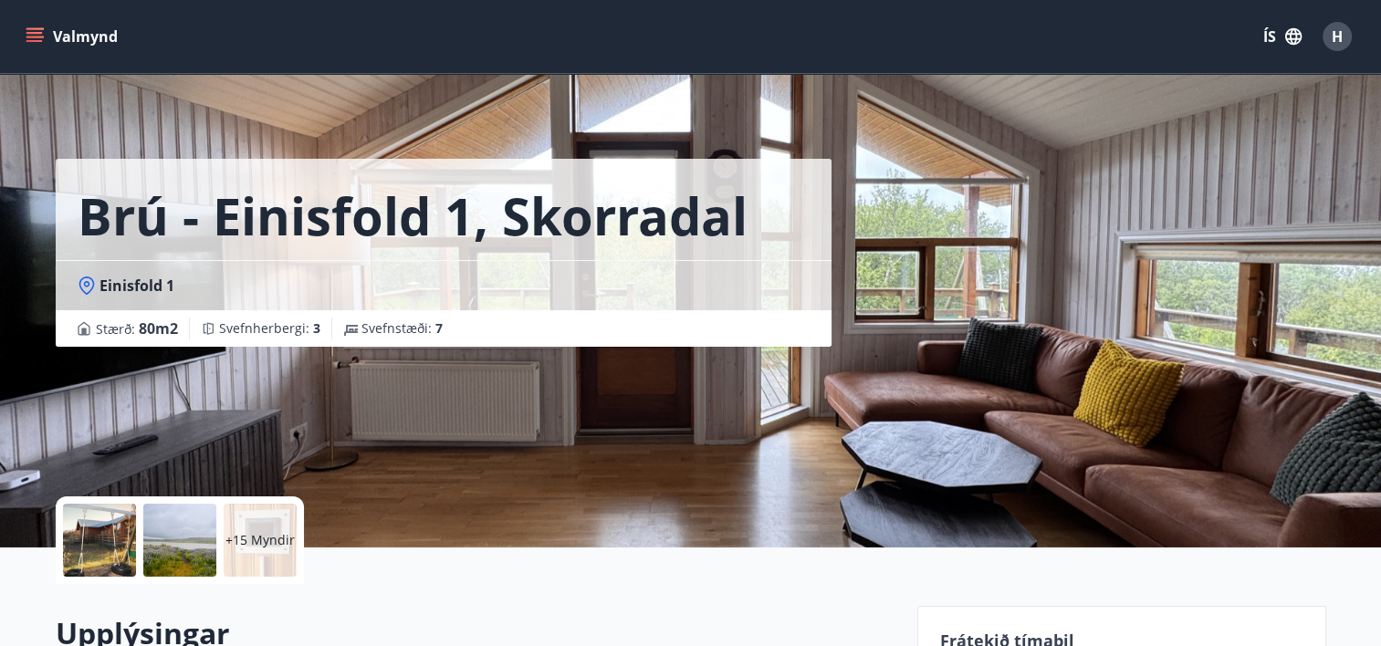
click at [31, 33] on icon "menu" at bounding box center [34, 33] width 16 height 2
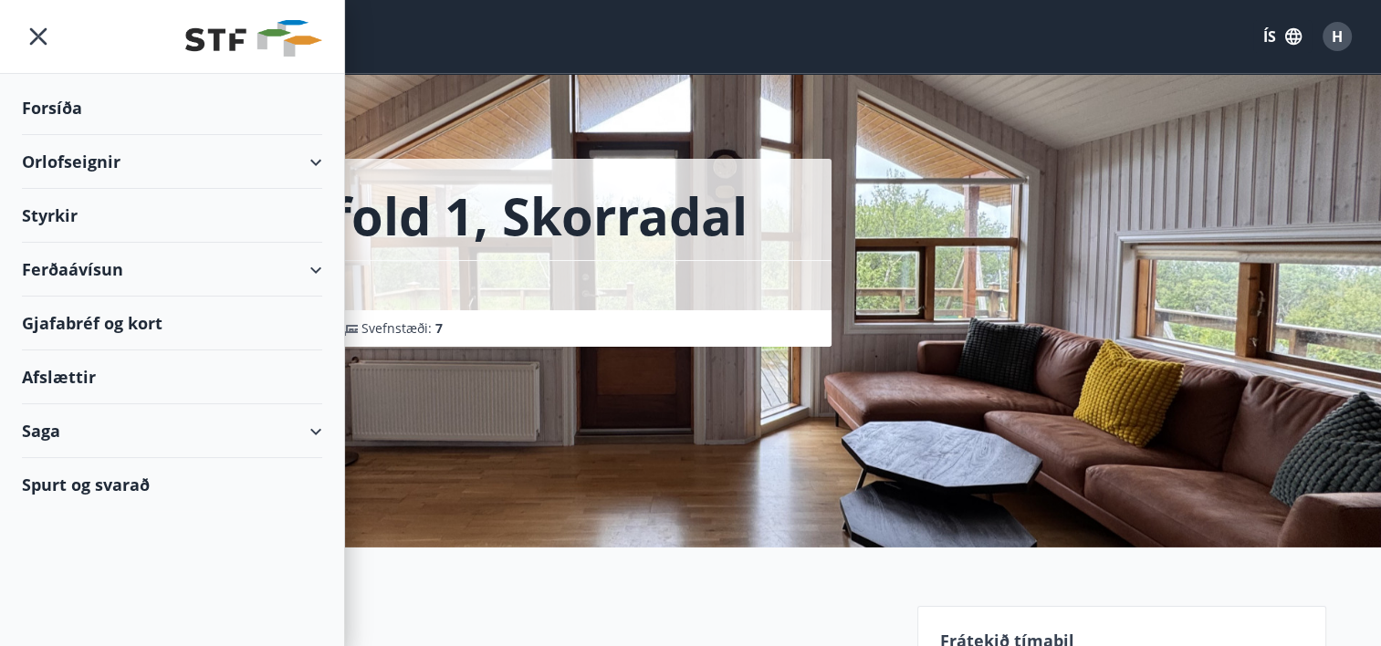
click at [79, 263] on div "Ferðaávísun" at bounding box center [172, 270] width 300 height 54
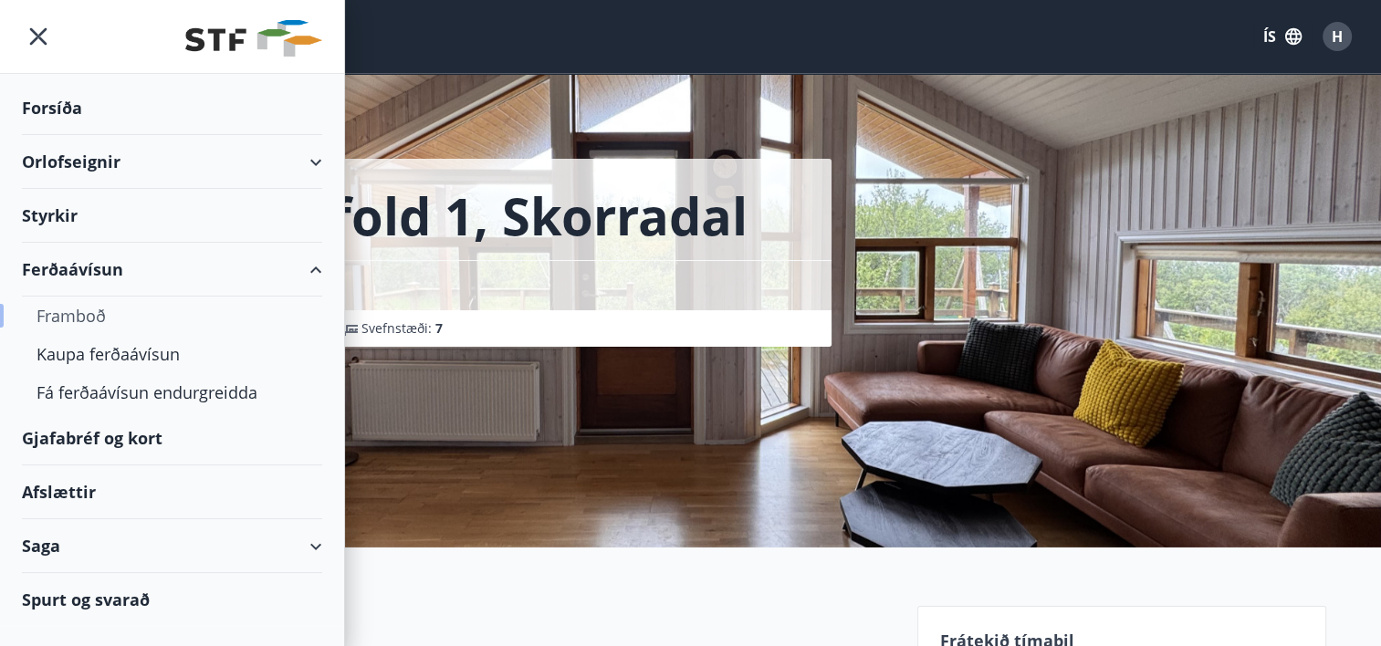
click at [91, 321] on div "Framboð" at bounding box center [172, 316] width 271 height 38
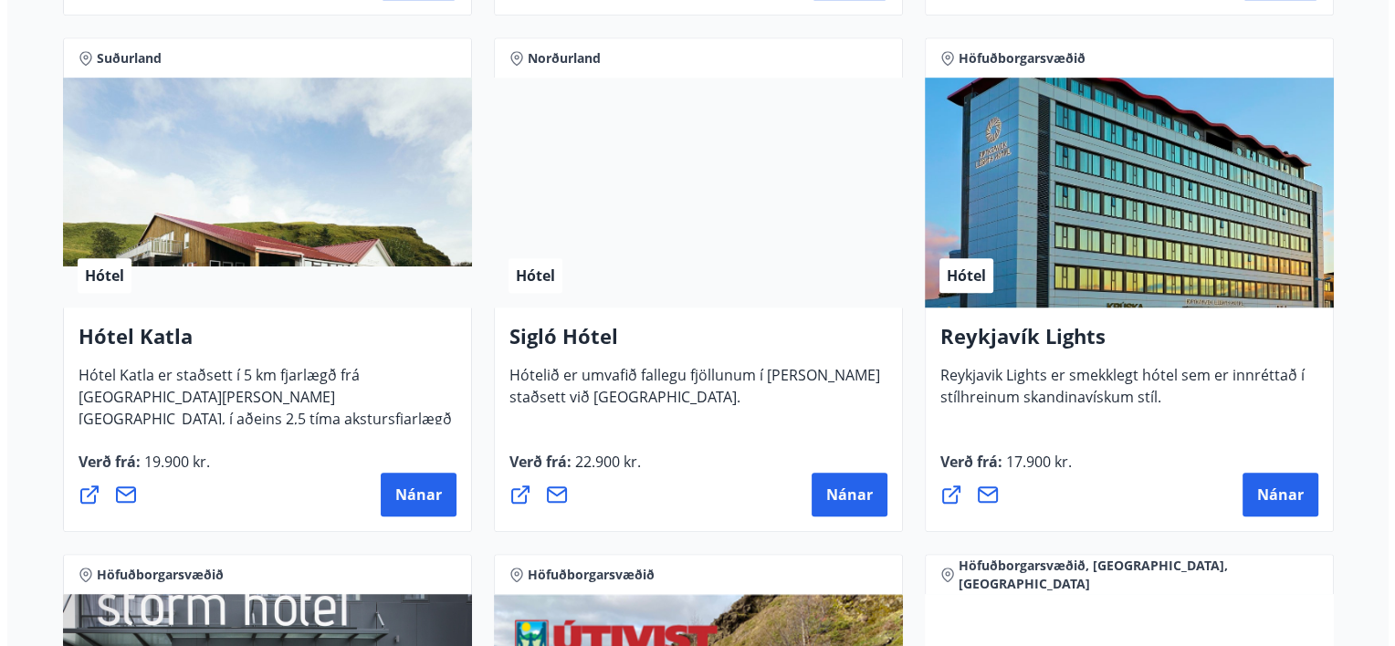
scroll to position [1369, 0]
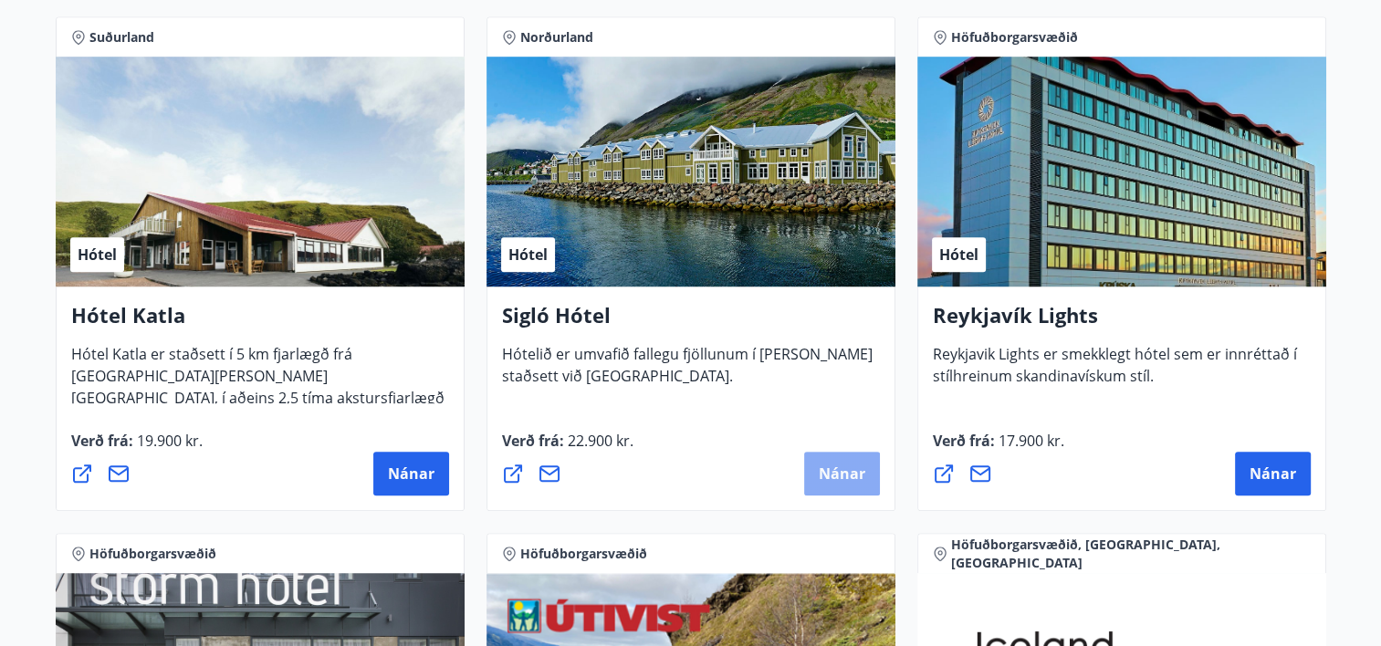
click at [841, 481] on span "Nánar" at bounding box center [842, 474] width 47 height 20
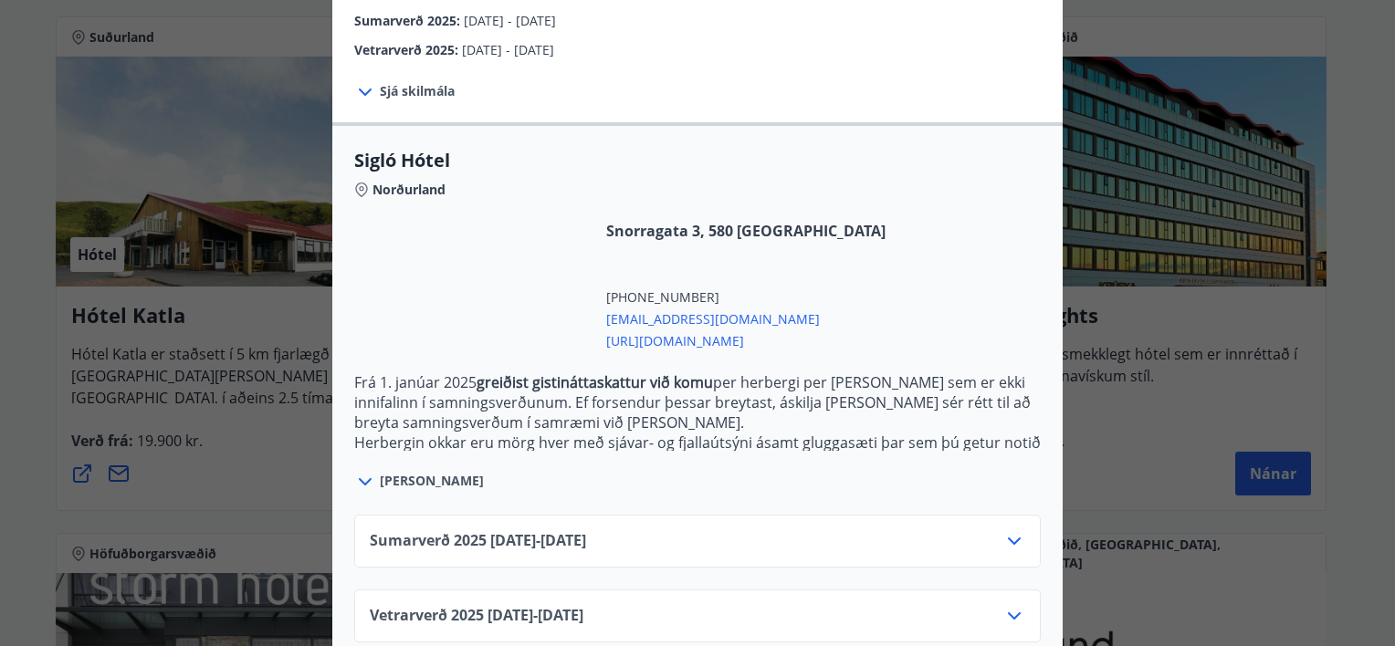
scroll to position [394, 0]
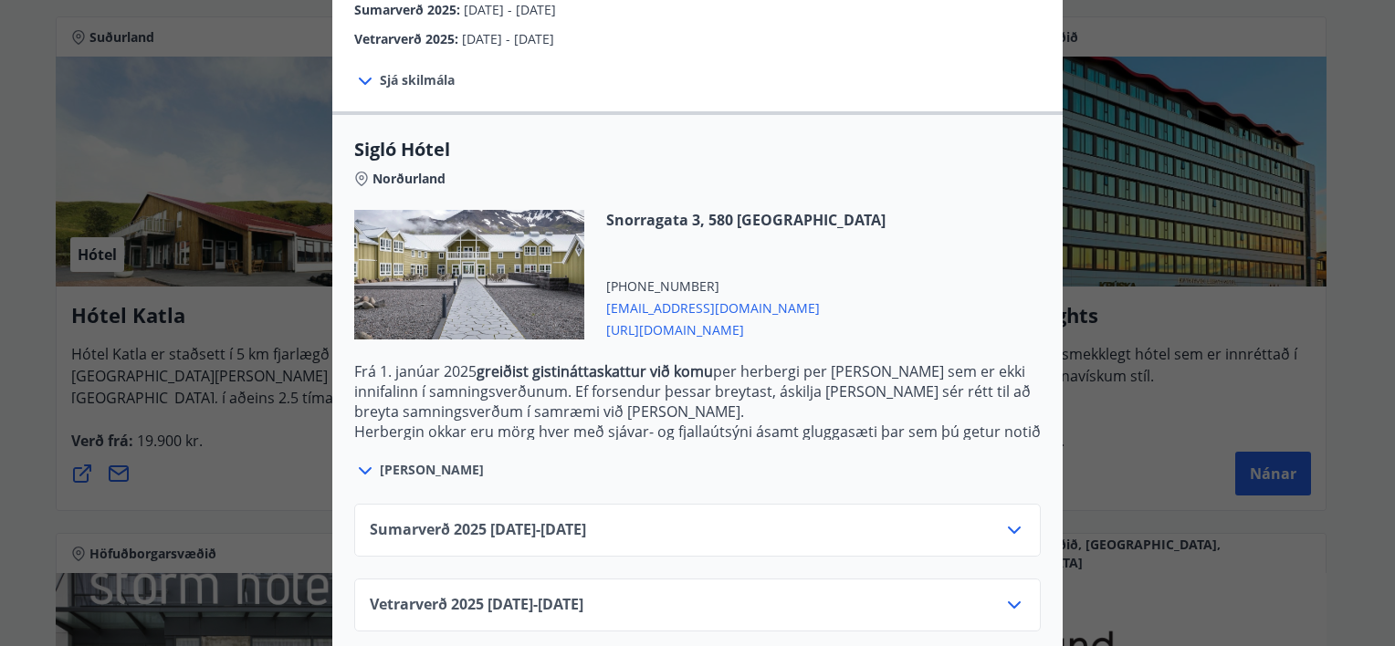
click at [885, 519] on div "Sumarverð 2025 16.05.25 - 30.09.25" at bounding box center [697, 537] width 655 height 37
click at [1003, 594] on icon at bounding box center [1014, 605] width 22 height 22
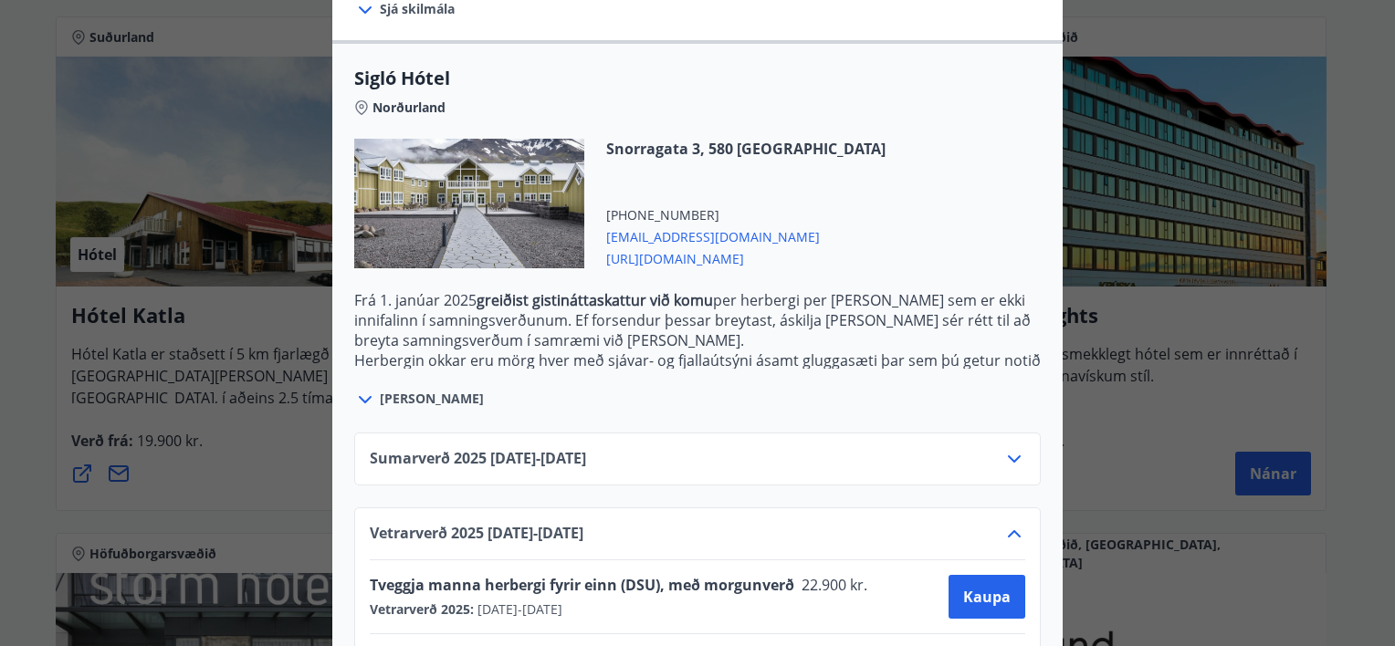
scroll to position [541, 0]
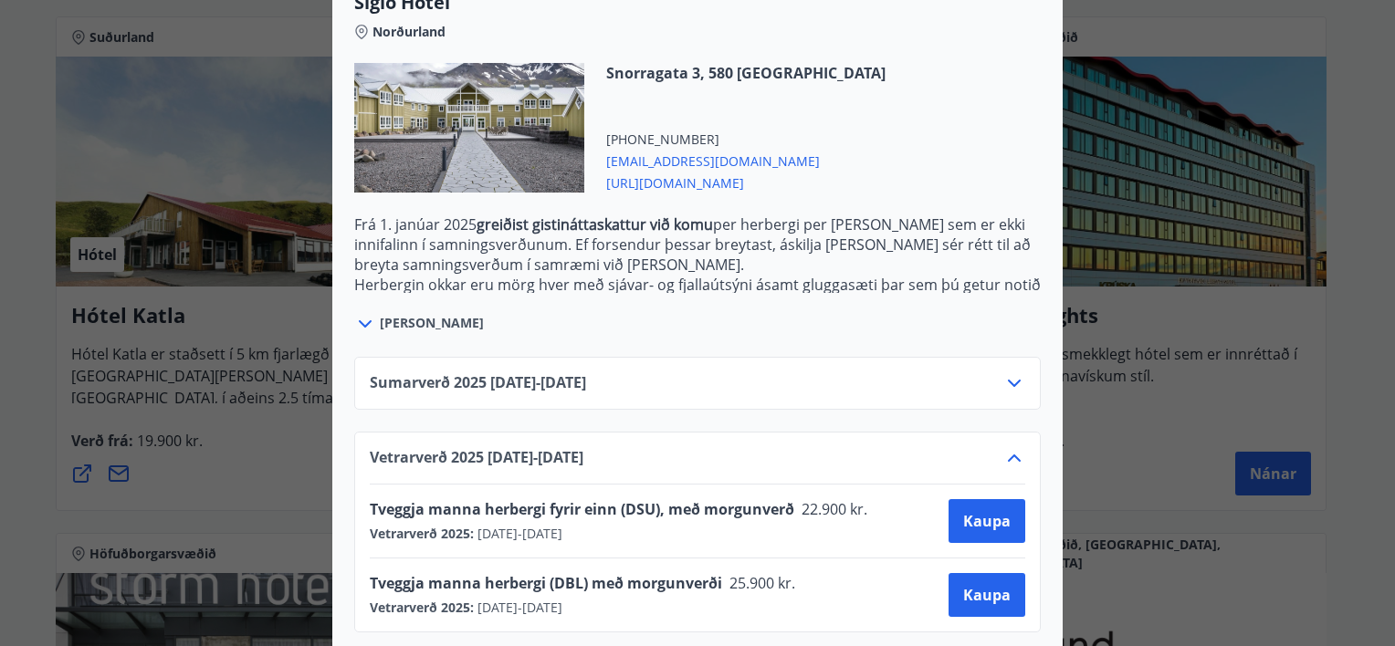
click at [1009, 455] on icon at bounding box center [1014, 458] width 13 height 7
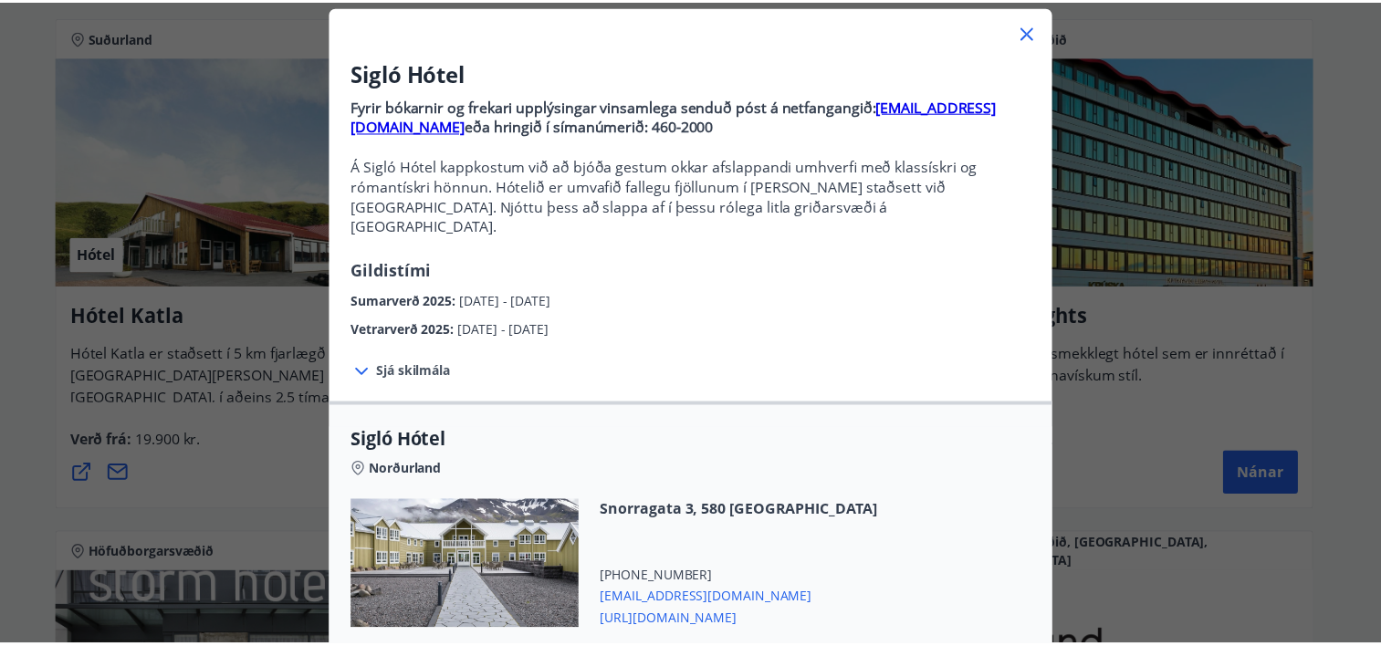
scroll to position [0, 0]
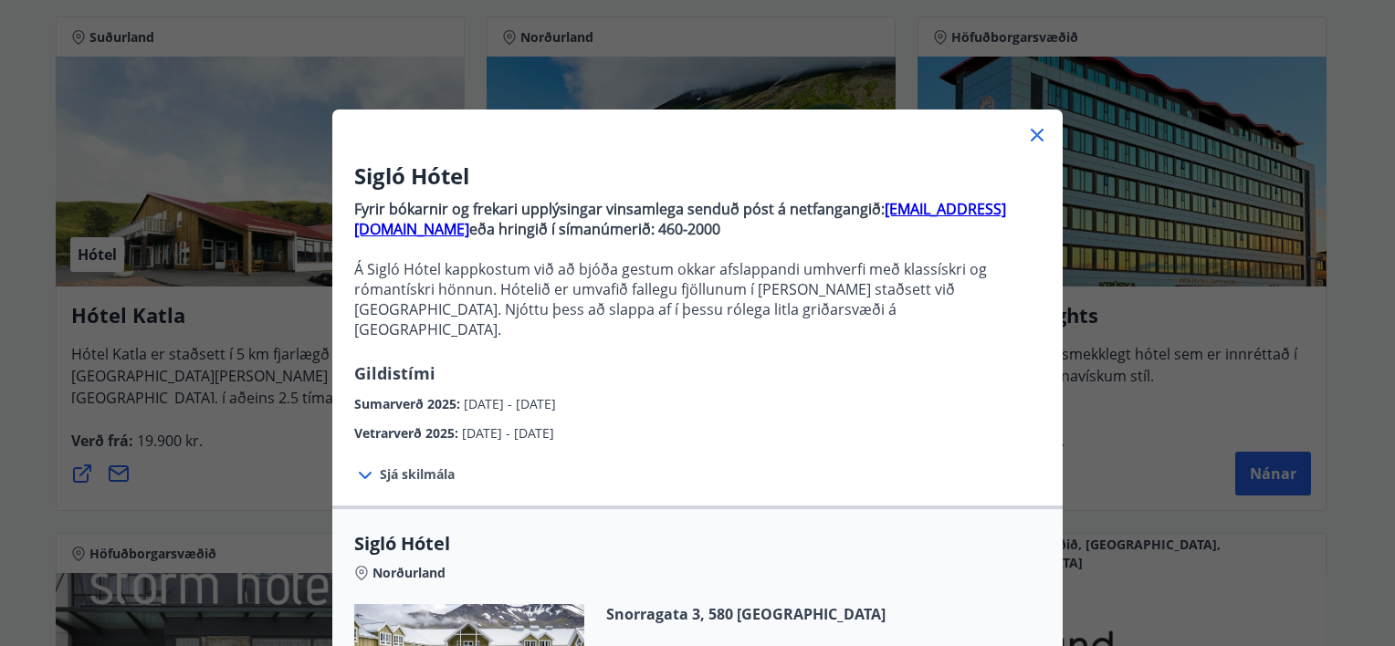
click at [1033, 135] on icon at bounding box center [1037, 135] width 22 height 22
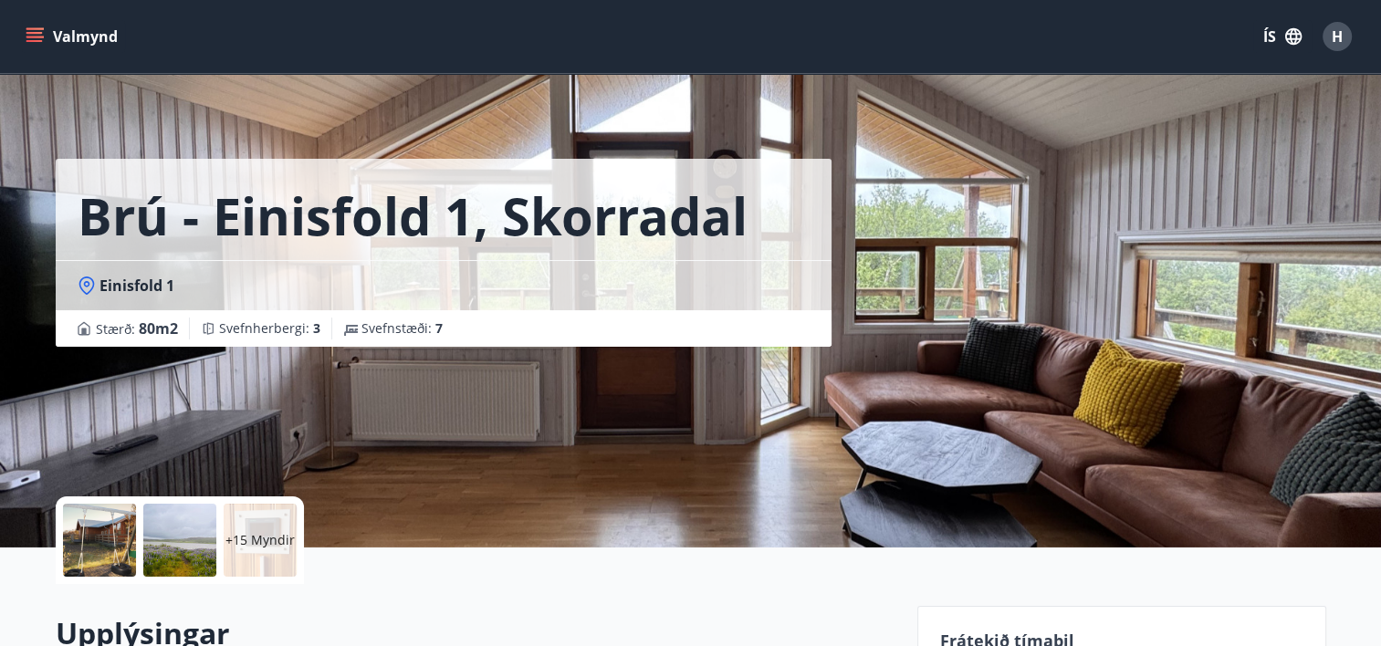
click at [44, 40] on button "Valmynd" at bounding box center [73, 36] width 103 height 33
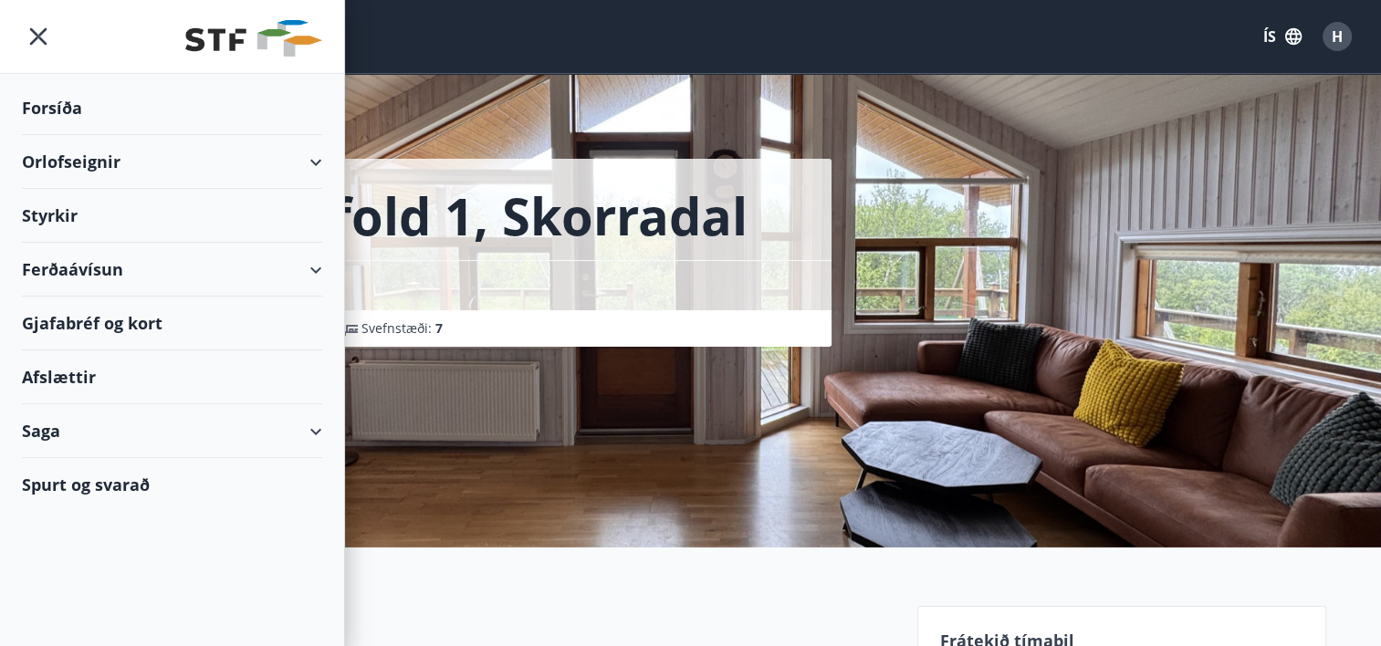
click at [95, 256] on div "Ferðaávísun" at bounding box center [172, 270] width 300 height 54
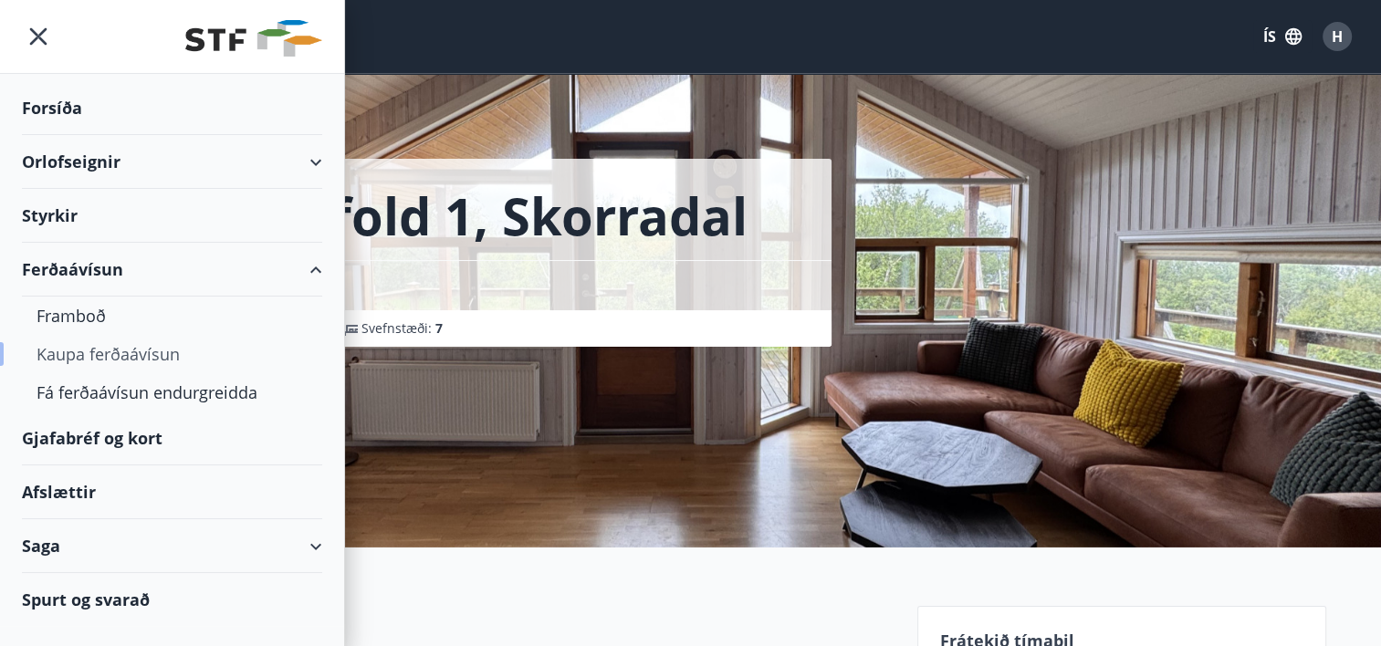
click at [133, 354] on div "Kaupa ferðaávísun" at bounding box center [172, 354] width 271 height 38
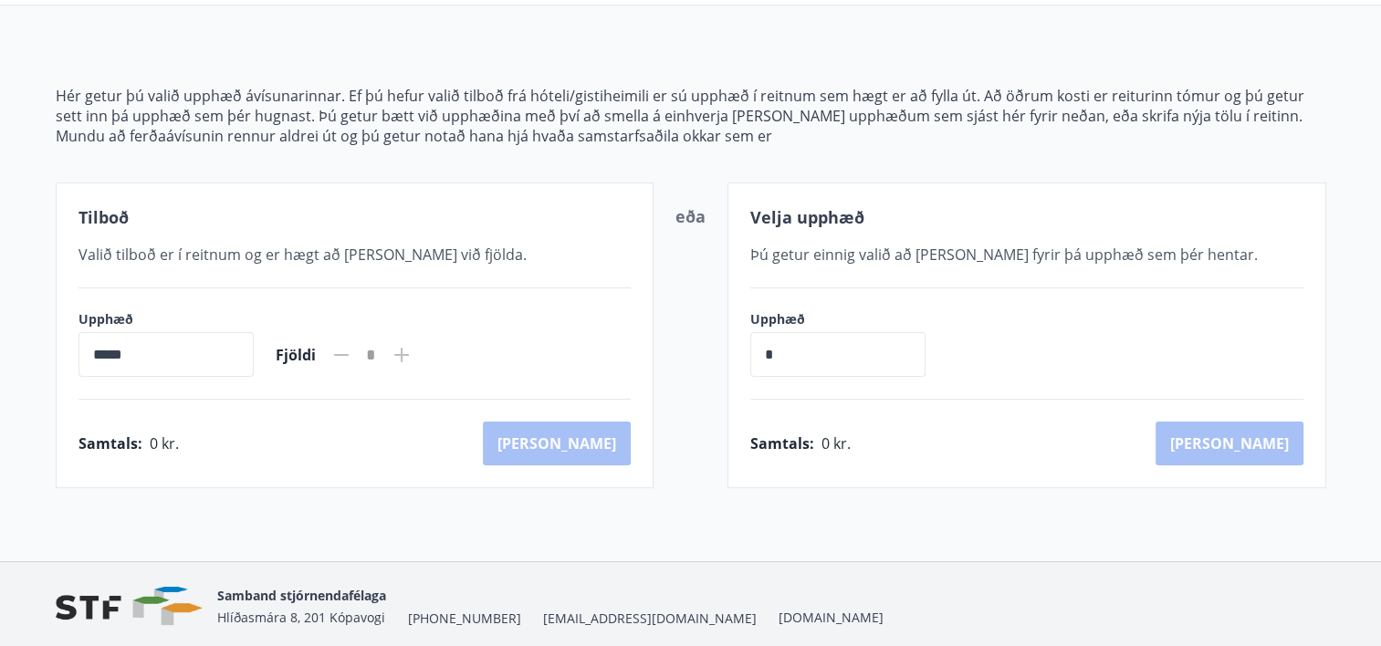
scroll to position [234, 0]
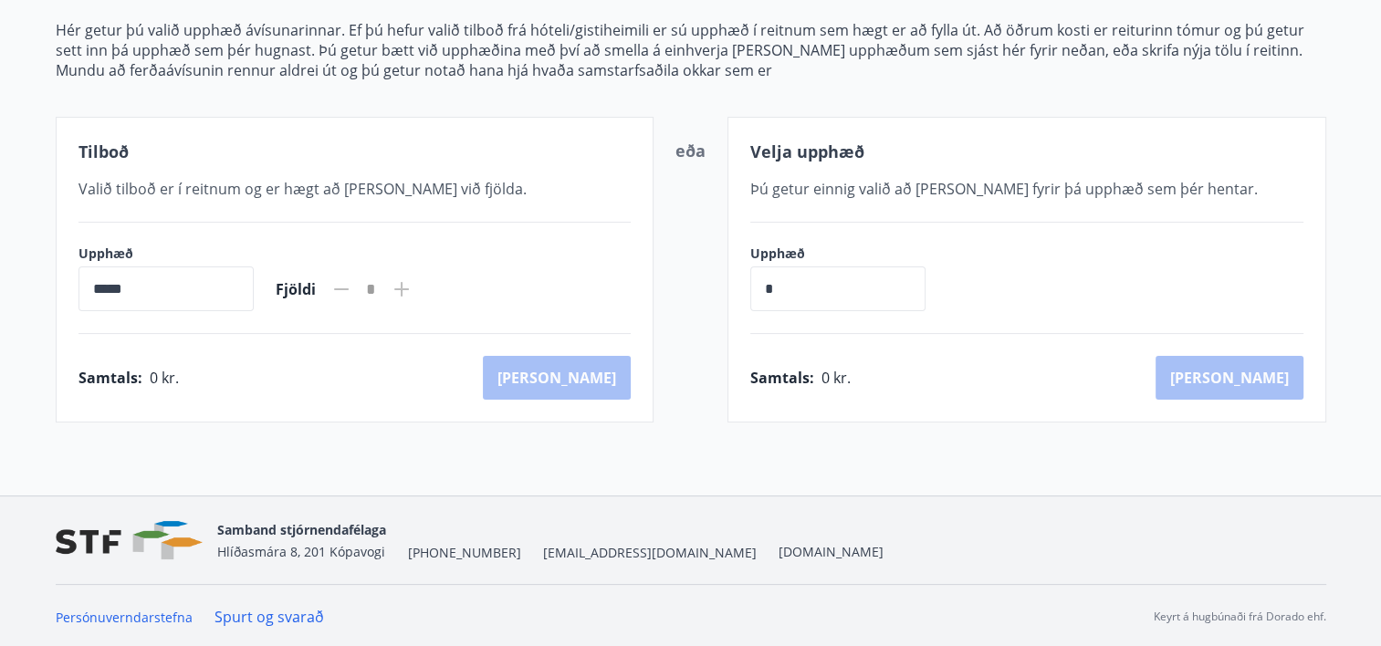
click at [203, 284] on input "*****" at bounding box center [166, 289] width 175 height 45
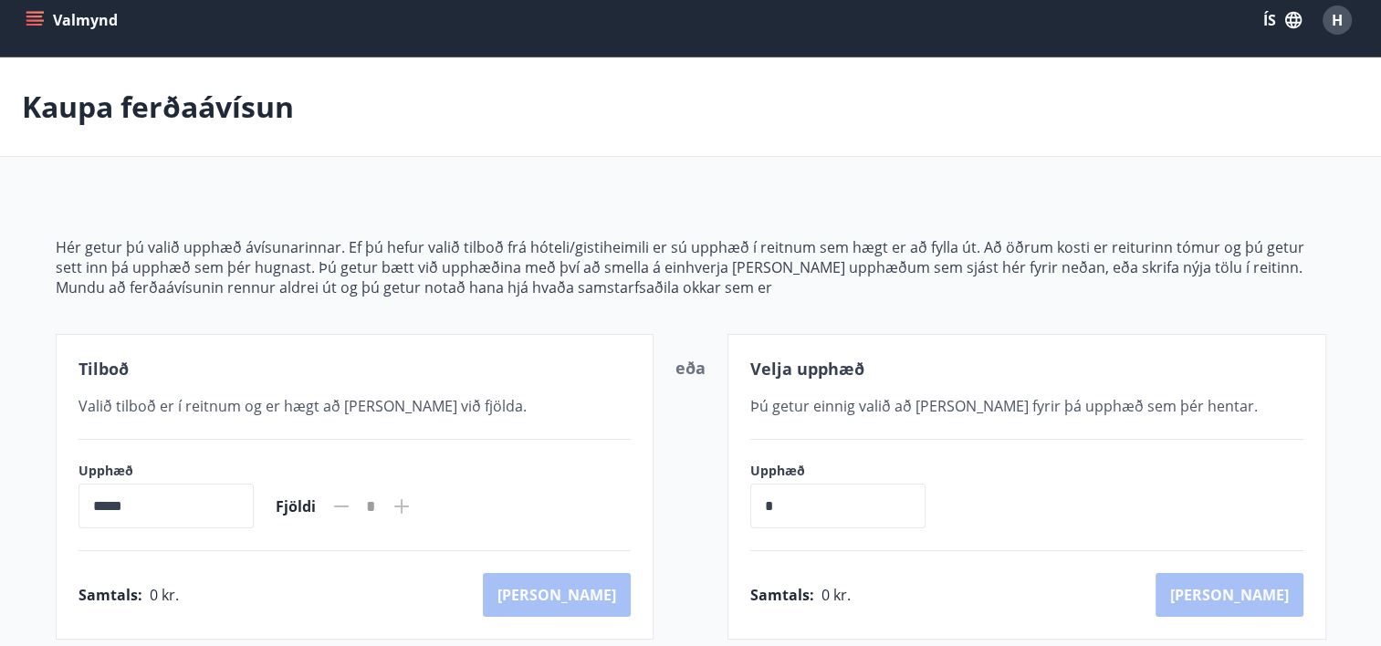
scroll to position [0, 0]
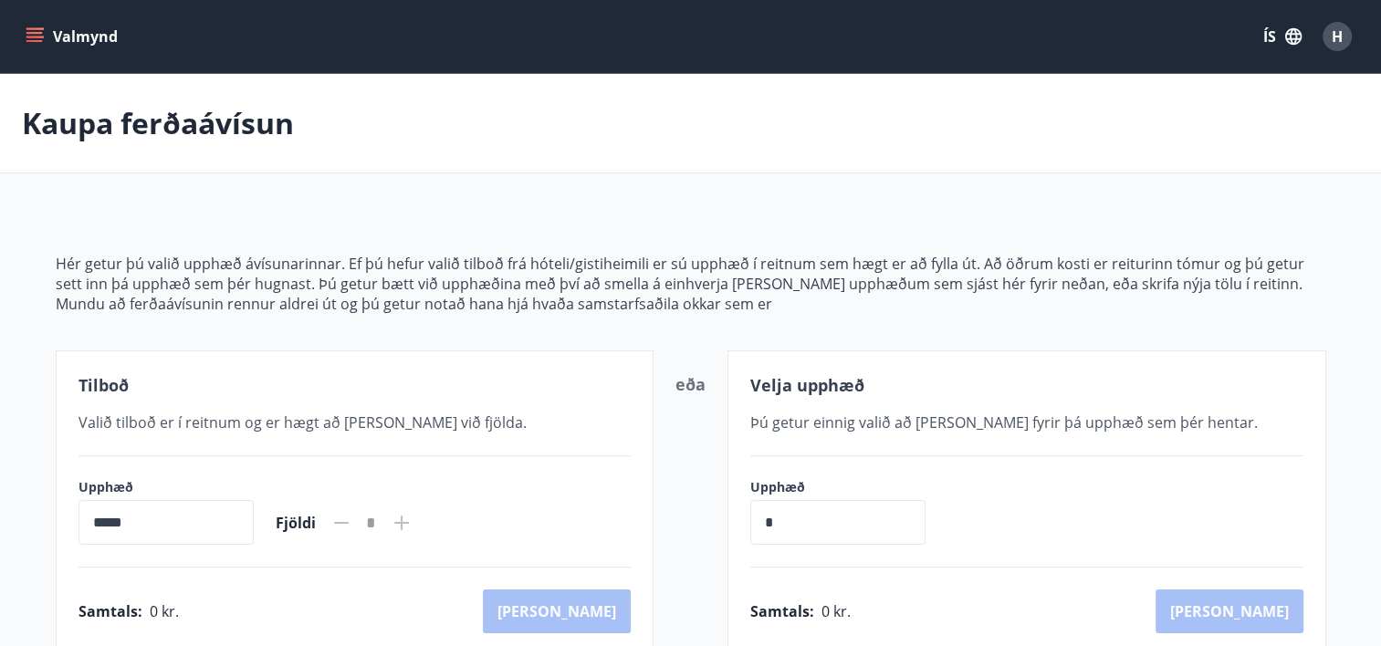
click at [16, 26] on div "Valmynd ÍS H" at bounding box center [690, 36] width 1381 height 73
click at [39, 26] on button "Valmynd" at bounding box center [73, 36] width 103 height 33
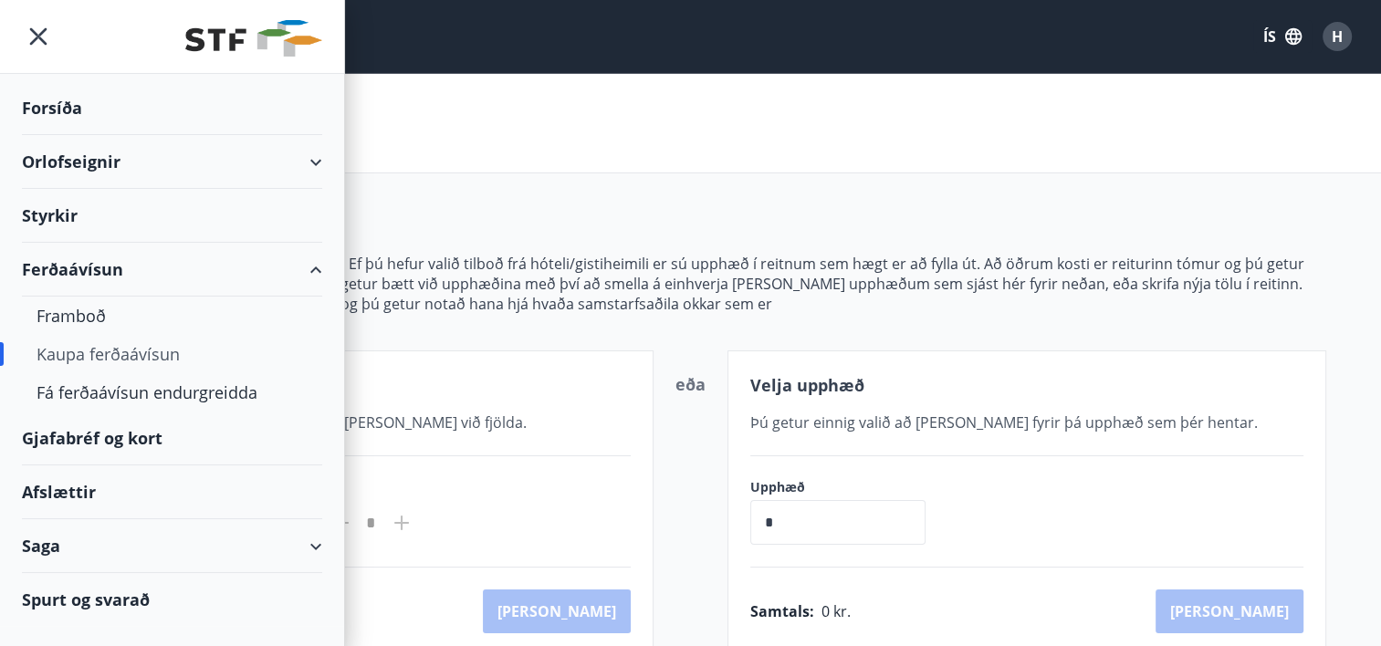
click at [134, 439] on div "Gjafabréf og kort" at bounding box center [172, 439] width 300 height 54
